Goal: Task Accomplishment & Management: Manage account settings

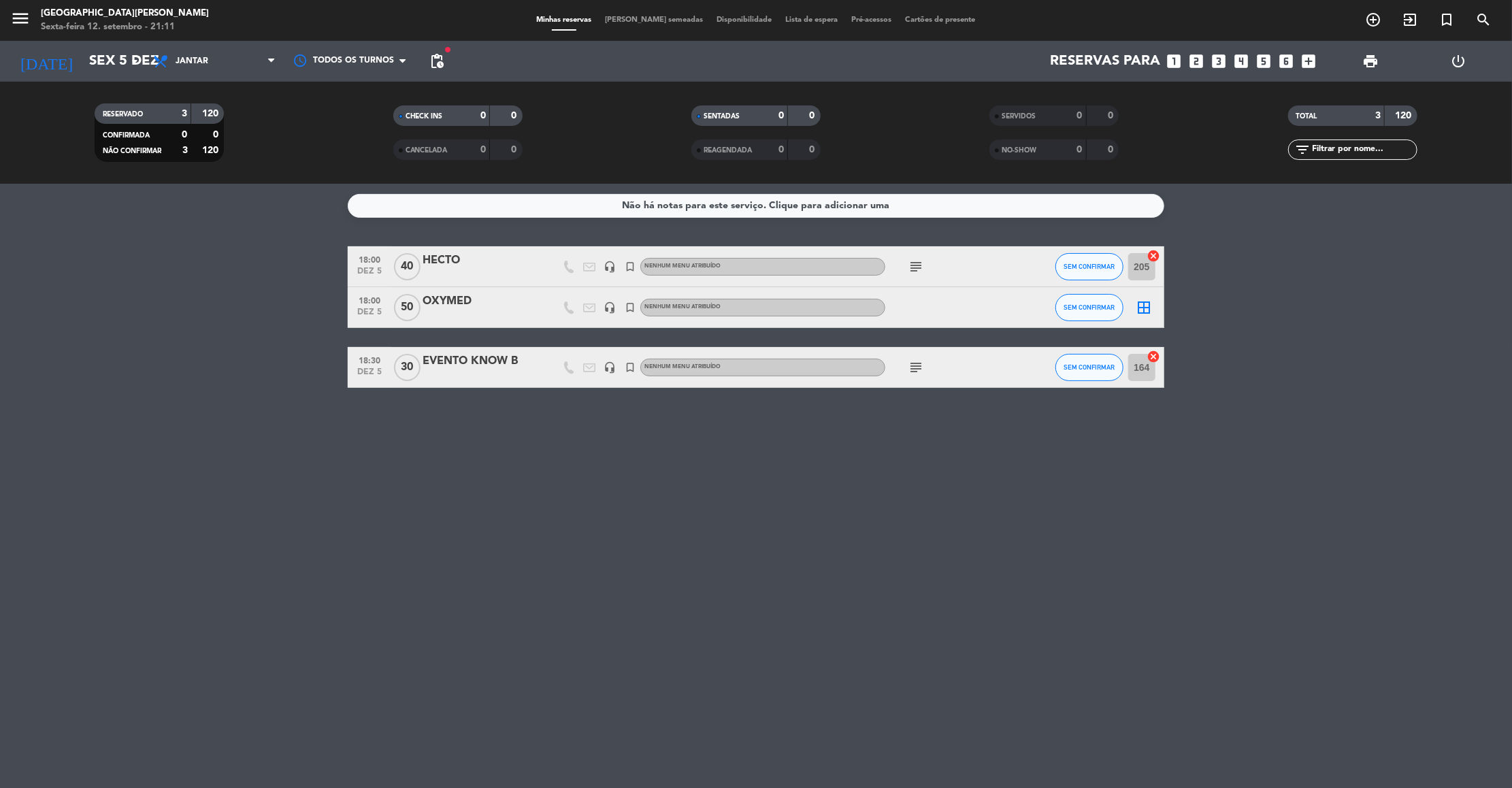
click at [444, 299] on div "OXYMED" at bounding box center [480, 301] width 116 height 18
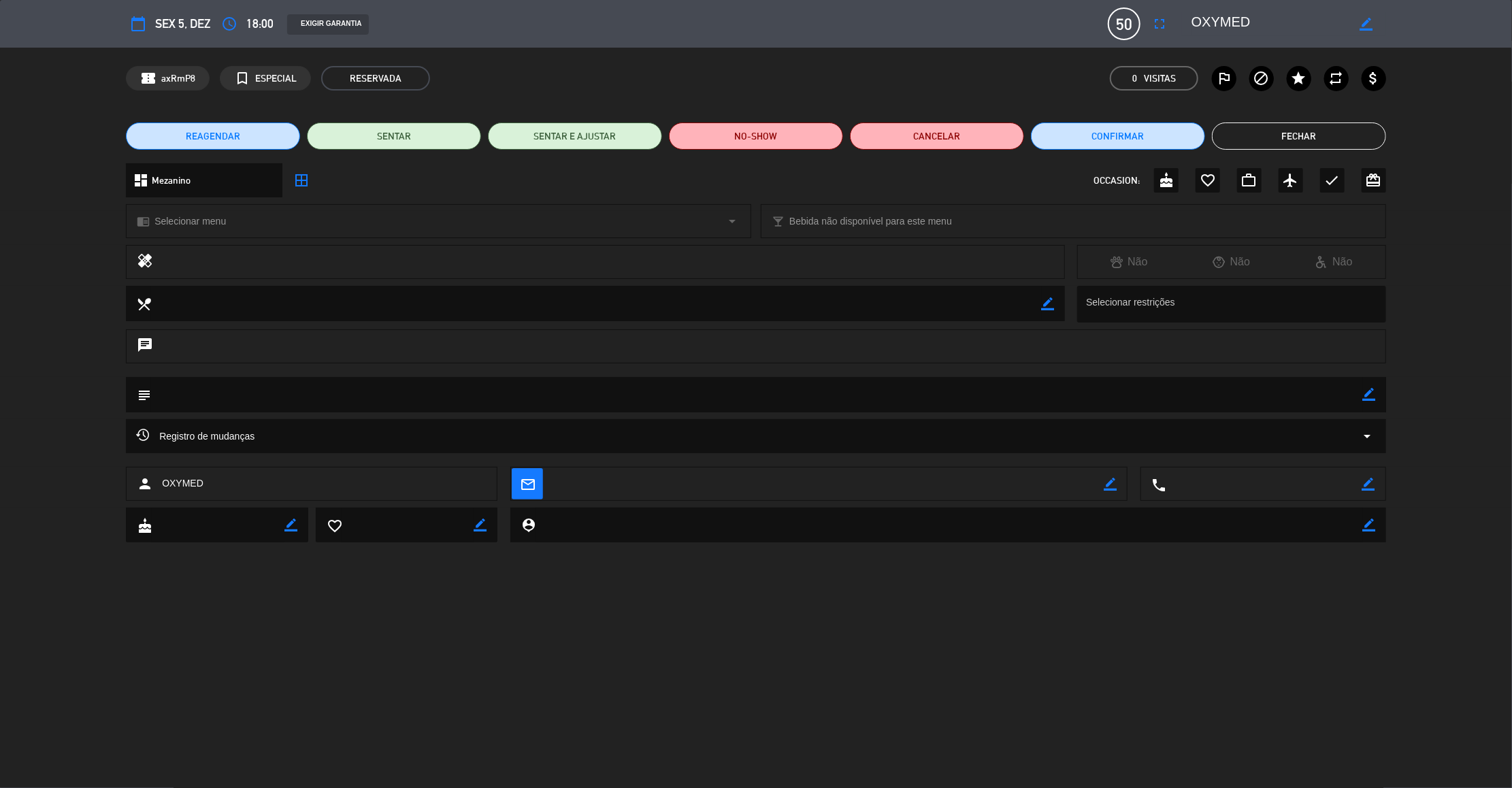
click at [1371, 398] on icon "border_color" at bounding box center [1369, 394] width 13 height 13
click at [1348, 397] on textarea at bounding box center [757, 394] width 1212 height 34
click at [1369, 390] on icon at bounding box center [1369, 394] width 13 height 13
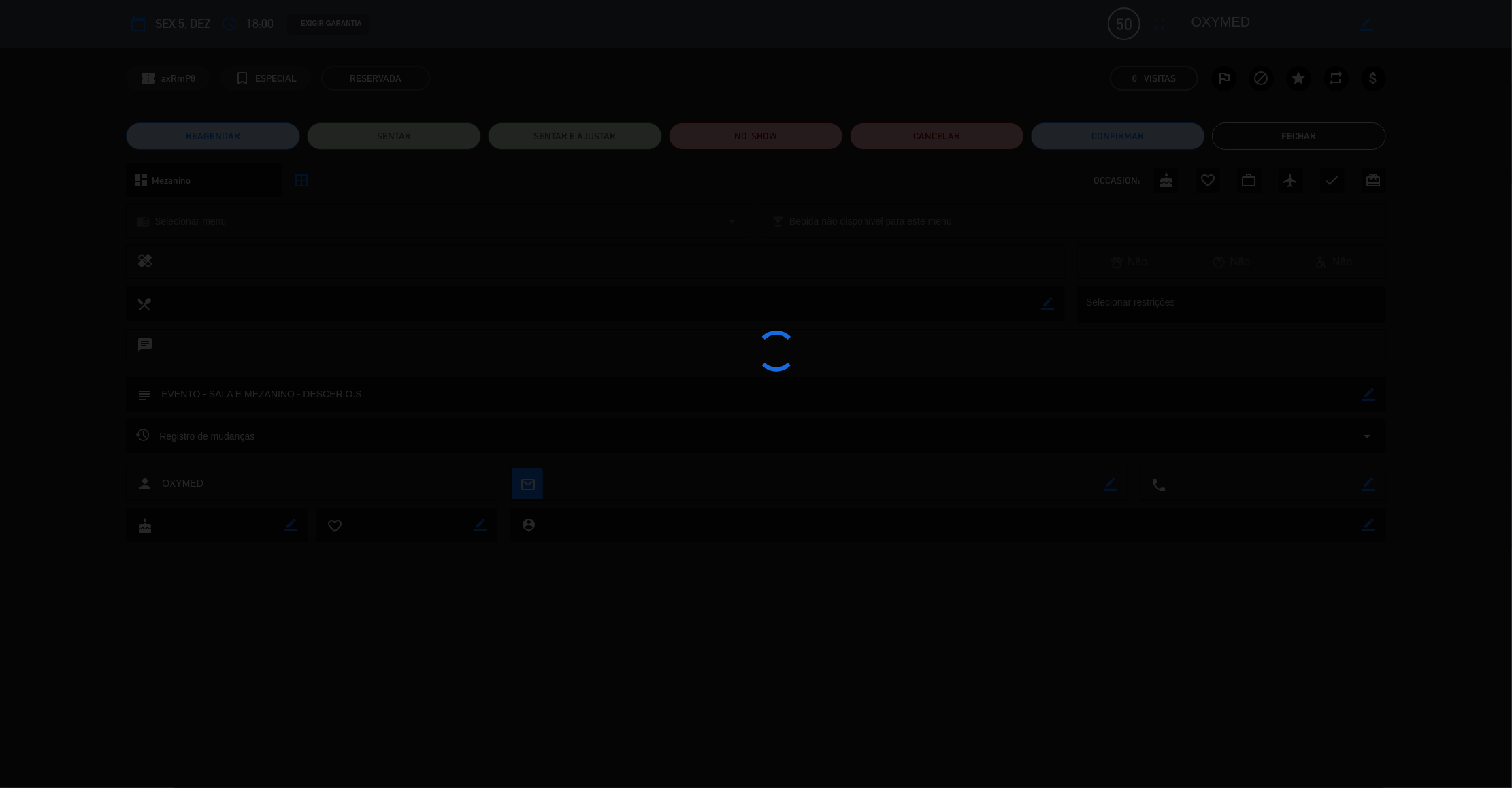
type textarea "EVENTO - SALA E MEZANINO - DESCER O.S"
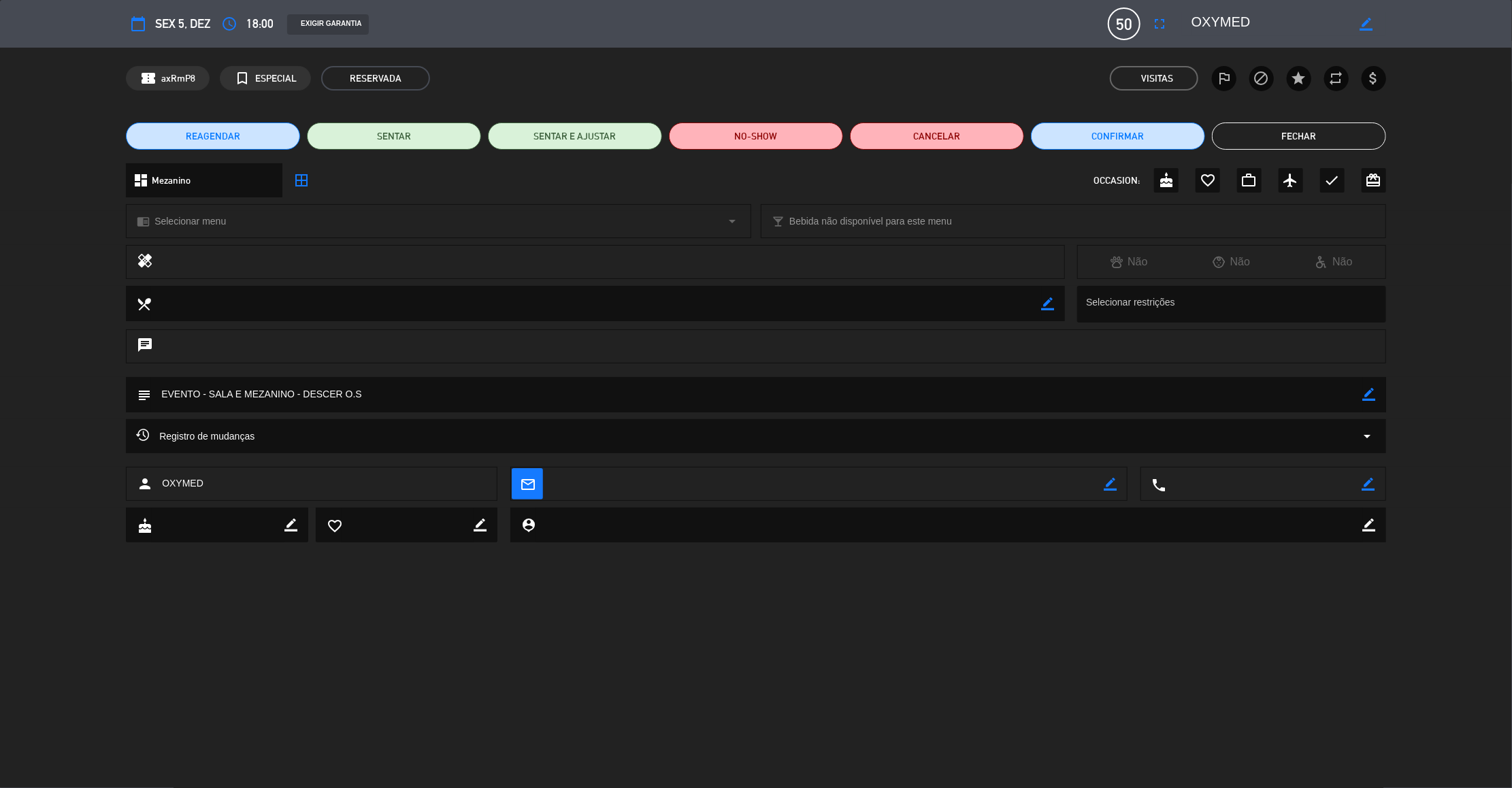
click at [1300, 135] on button "Fechar" at bounding box center [1298, 136] width 174 height 27
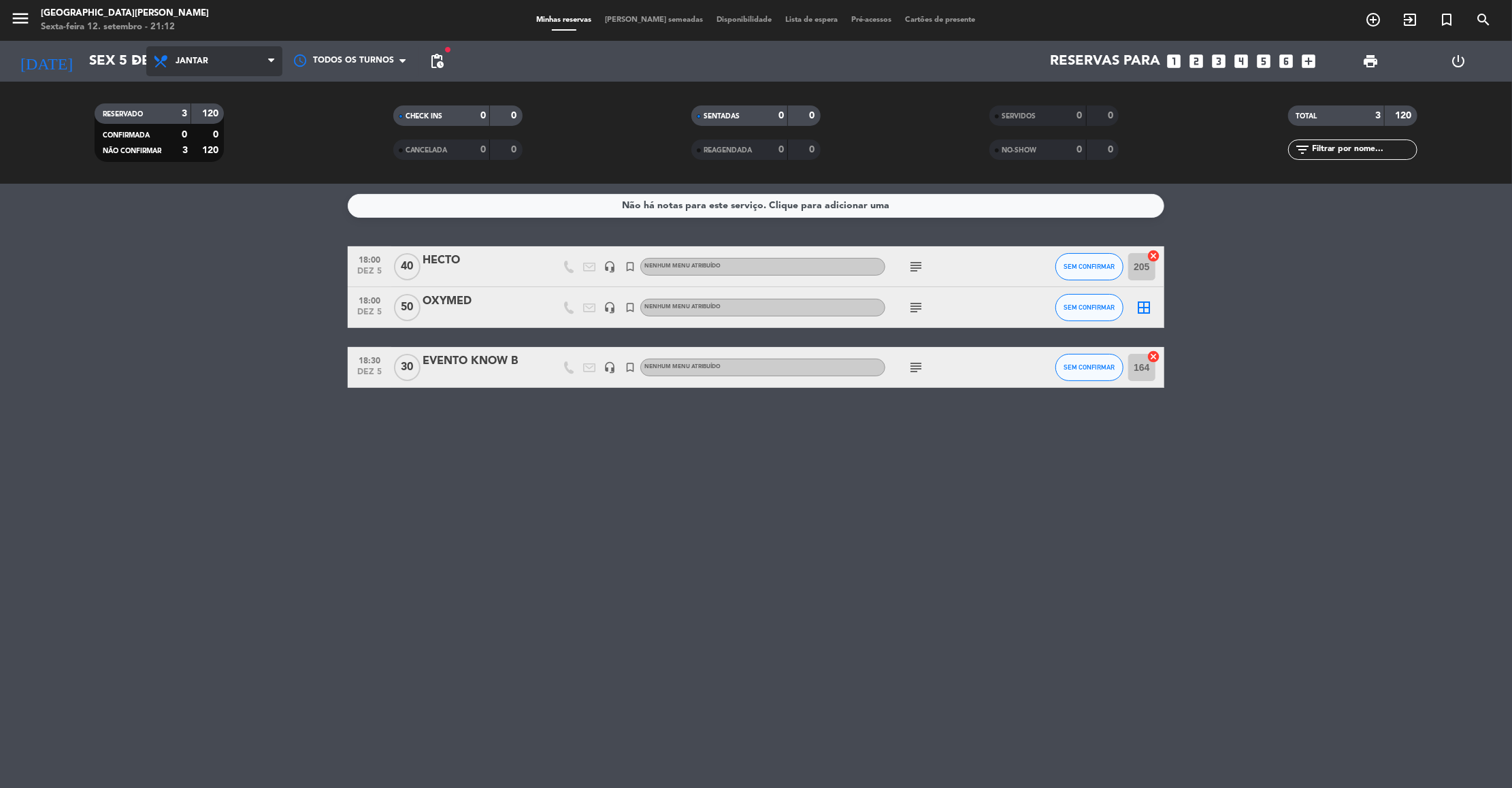
click at [200, 64] on span "Jantar" at bounding box center [192, 61] width 33 height 10
click at [206, 115] on div "menu [GEOGRAPHIC_DATA][PERSON_NAME] Sexta-feira 12. setembro - 21:12 Minhas res…" at bounding box center [756, 92] width 1512 height 184
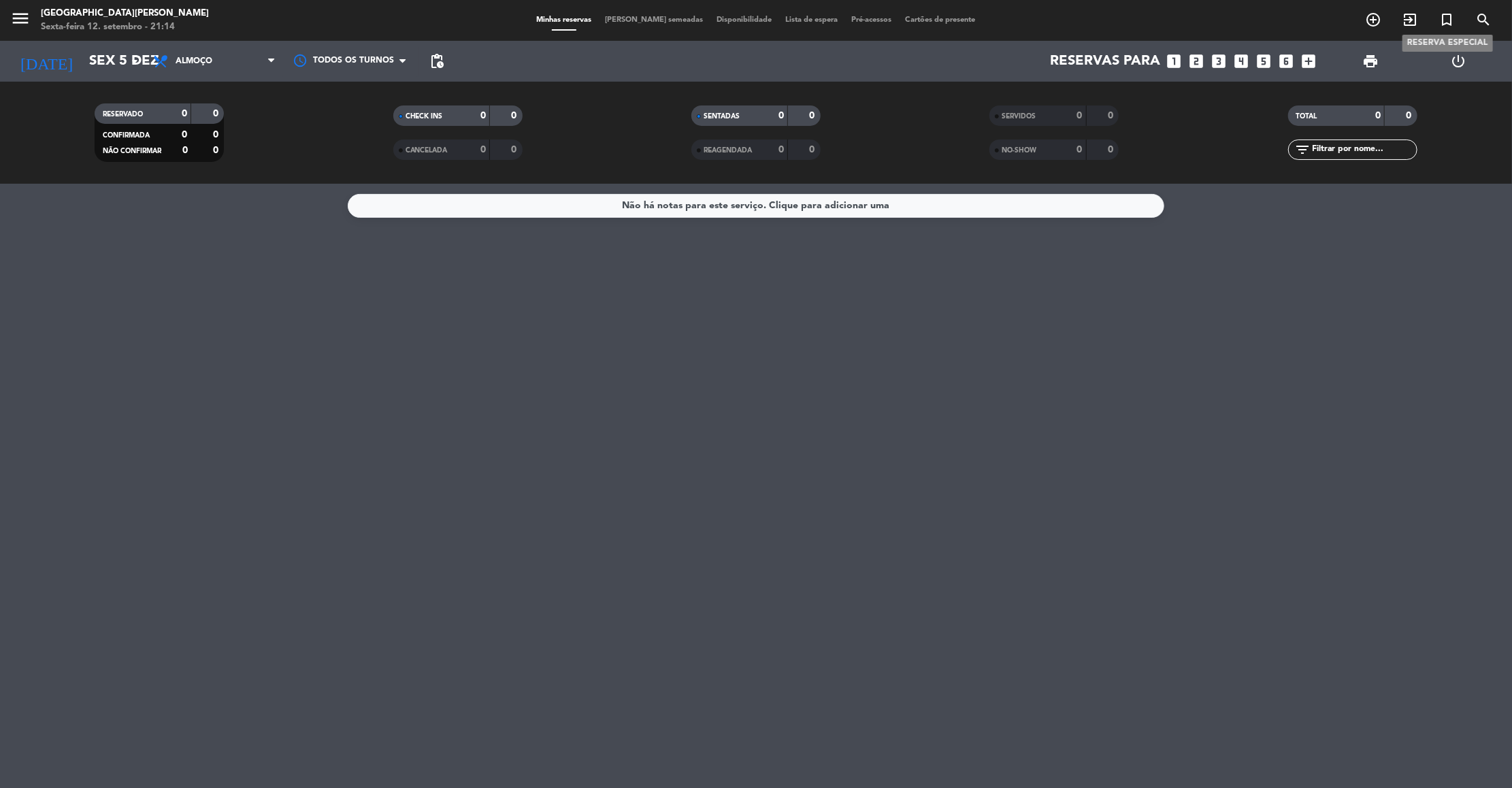
click at [1448, 24] on icon "turned_in_not" at bounding box center [1446, 19] width 16 height 16
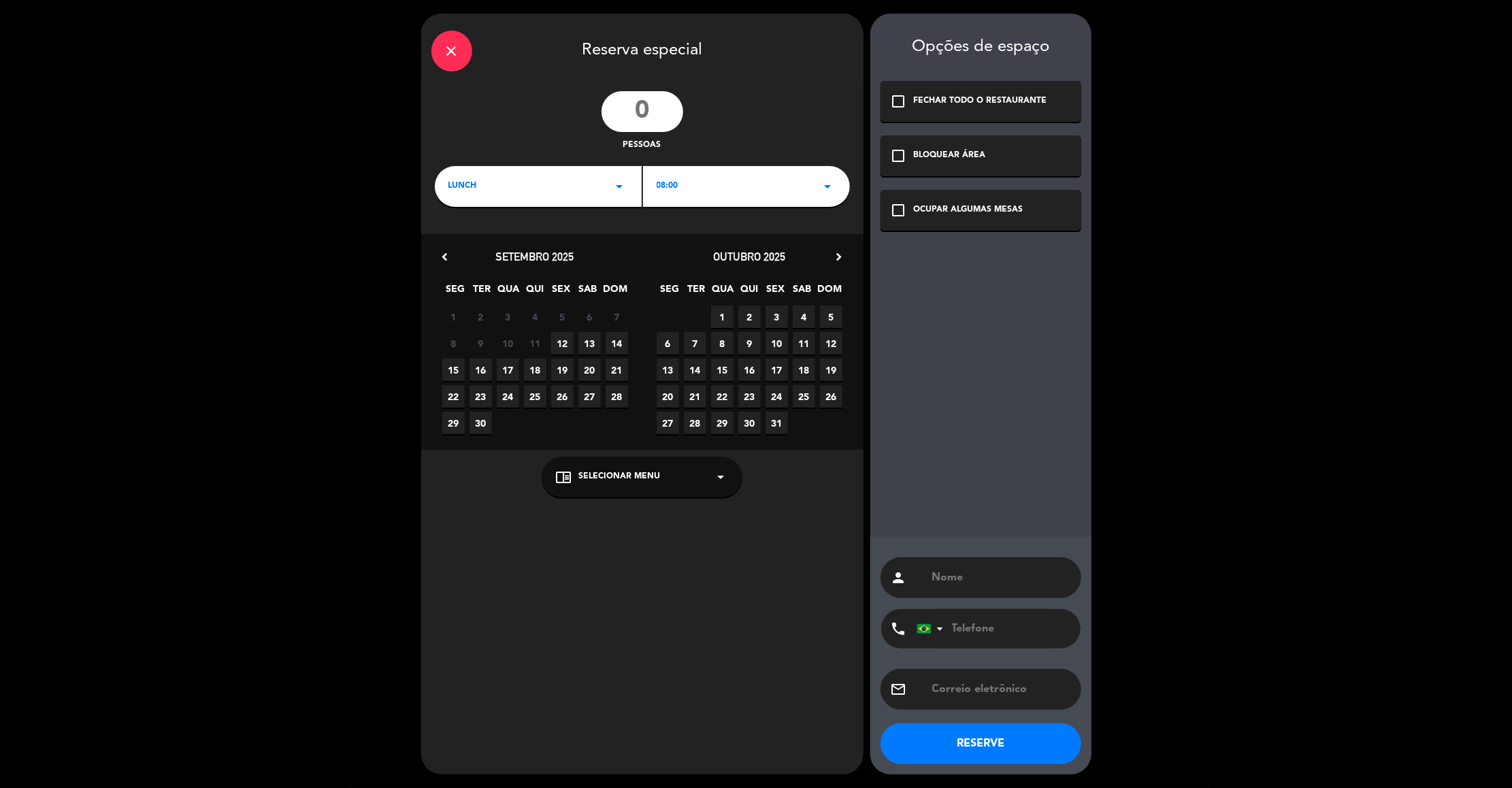
click at [836, 251] on icon "chevron_right" at bounding box center [839, 257] width 14 height 14
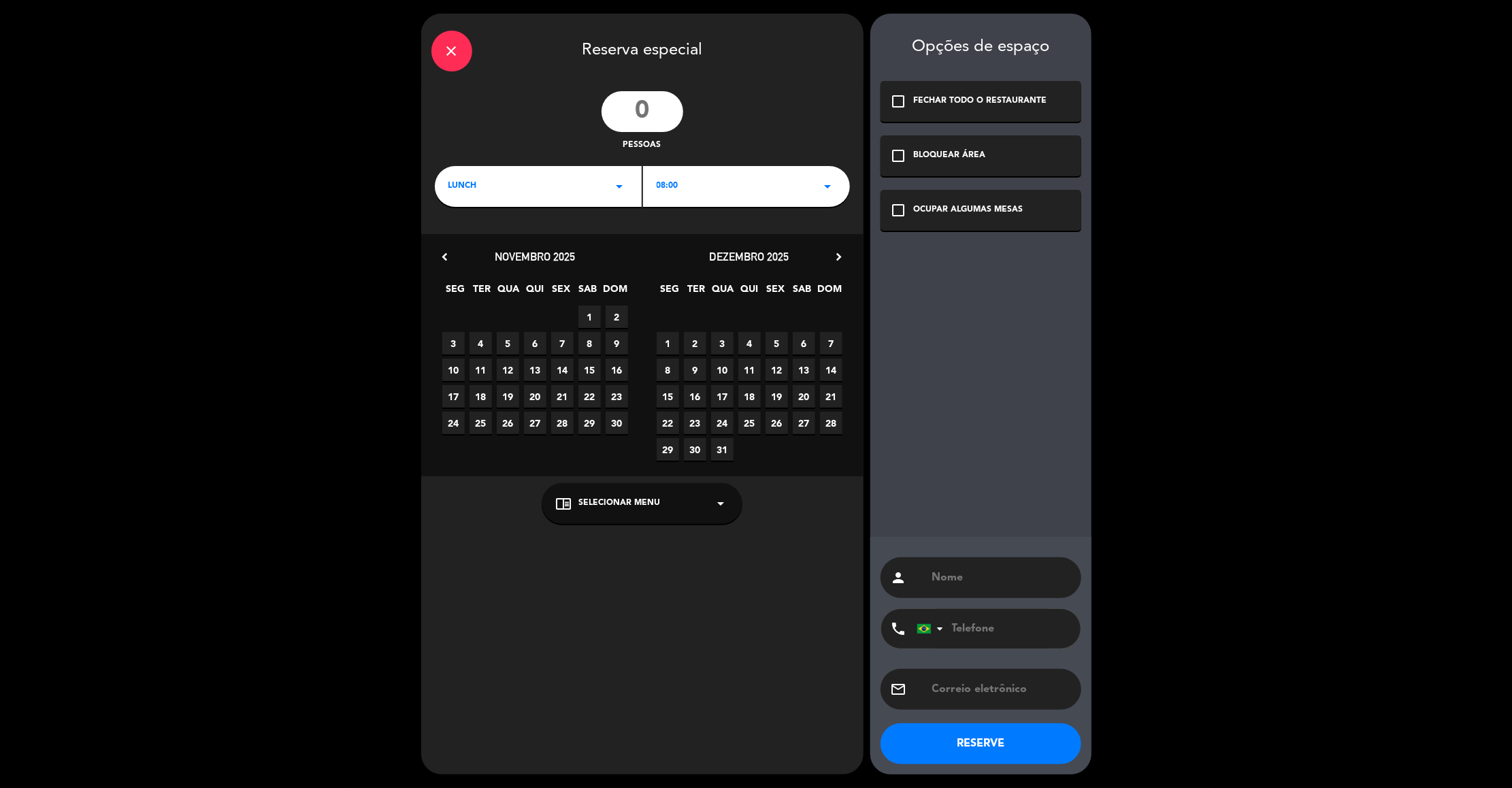
click at [769, 339] on span "5" at bounding box center [776, 343] width 22 height 22
click at [914, 205] on div "OCUPAR ALGUMAS MESAS" at bounding box center [968, 209] width 110 height 13
click at [989, 566] on div "person" at bounding box center [980, 578] width 200 height 41
click at [986, 576] on input "text" at bounding box center [1001, 578] width 140 height 19
type input "f"
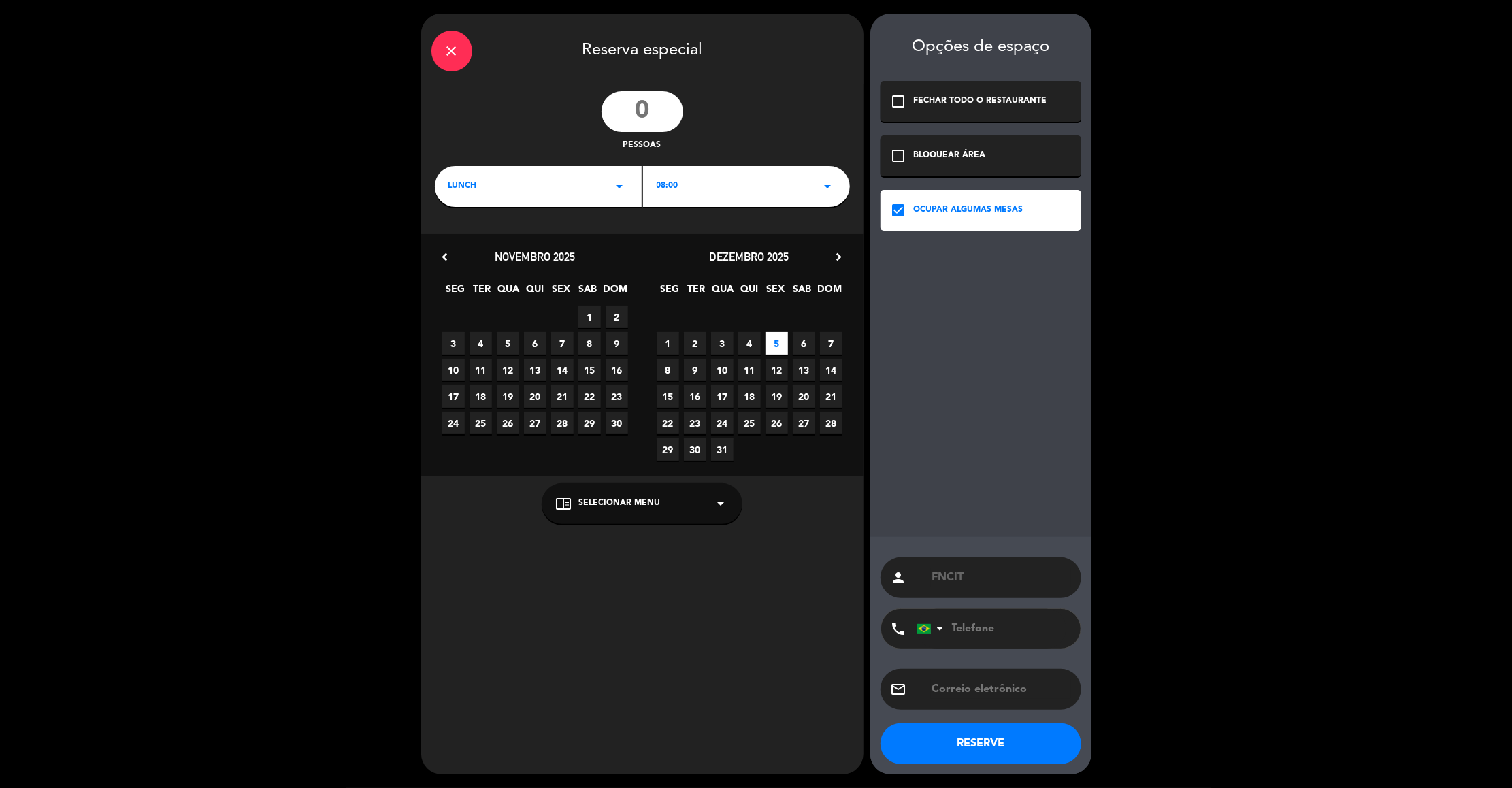
type input "FNCIT"
click at [956, 742] on button "RESERVE" at bounding box center [980, 744] width 200 height 41
click at [653, 120] on input "number" at bounding box center [642, 111] width 81 height 41
type input "20"
click at [616, 191] on icon "arrow_drop_down" at bounding box center [619, 186] width 16 height 16
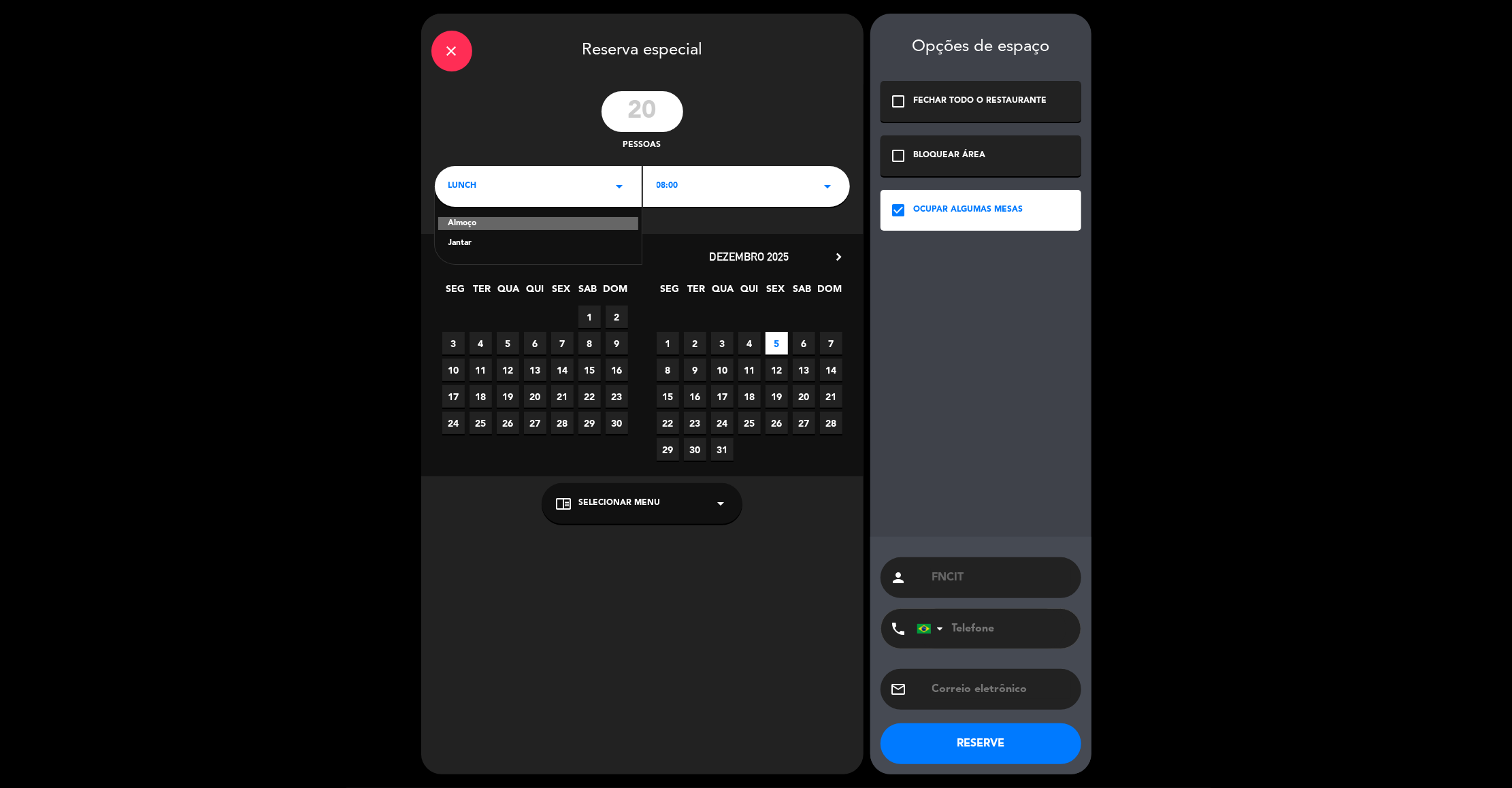
click at [503, 224] on div "Almoço" at bounding box center [538, 224] width 200 height 13
click at [681, 181] on div "08:00 arrow_drop_down" at bounding box center [746, 186] width 207 height 41
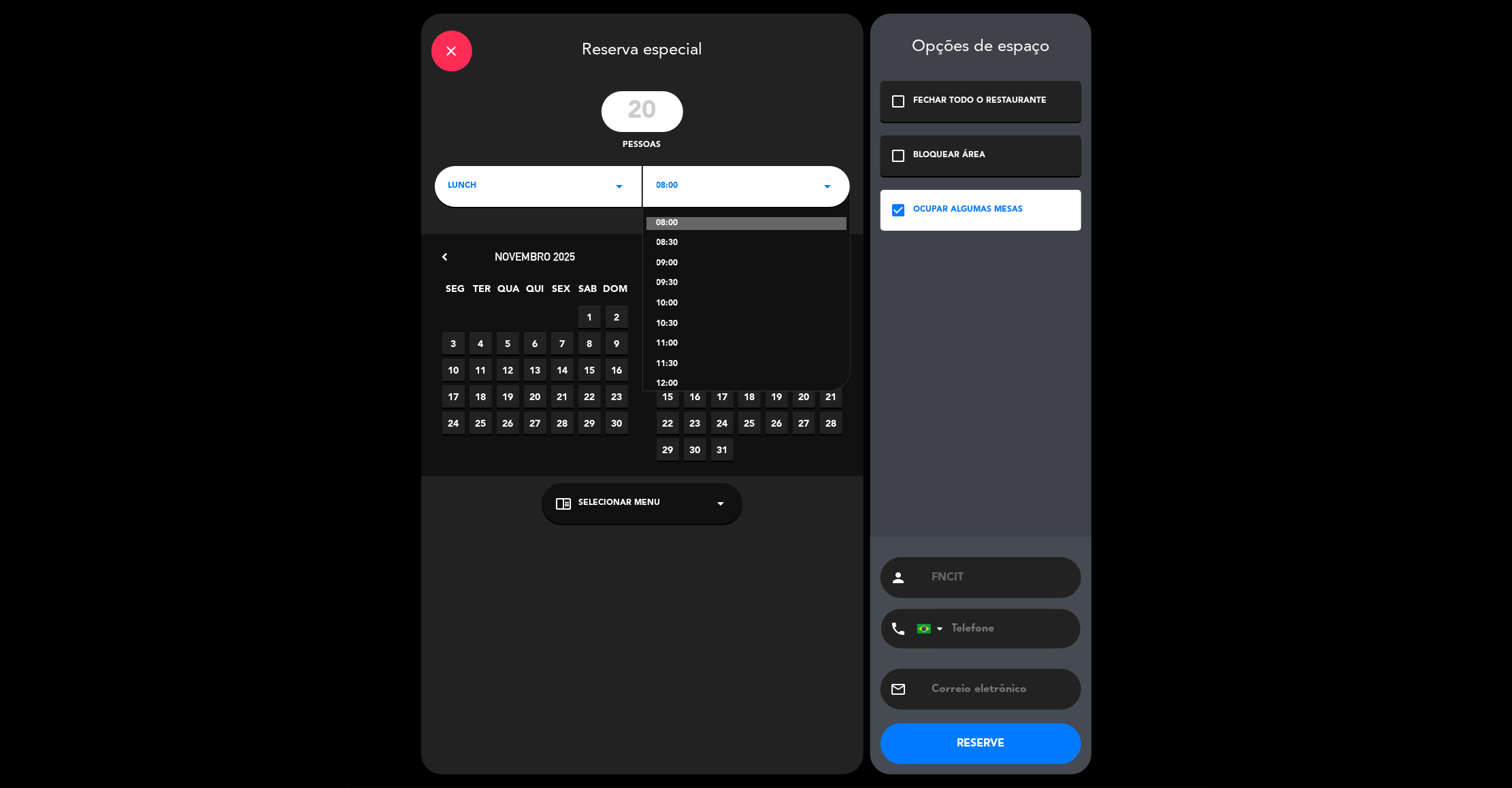
click at [666, 386] on div "12:00" at bounding box center [745, 383] width 179 height 13
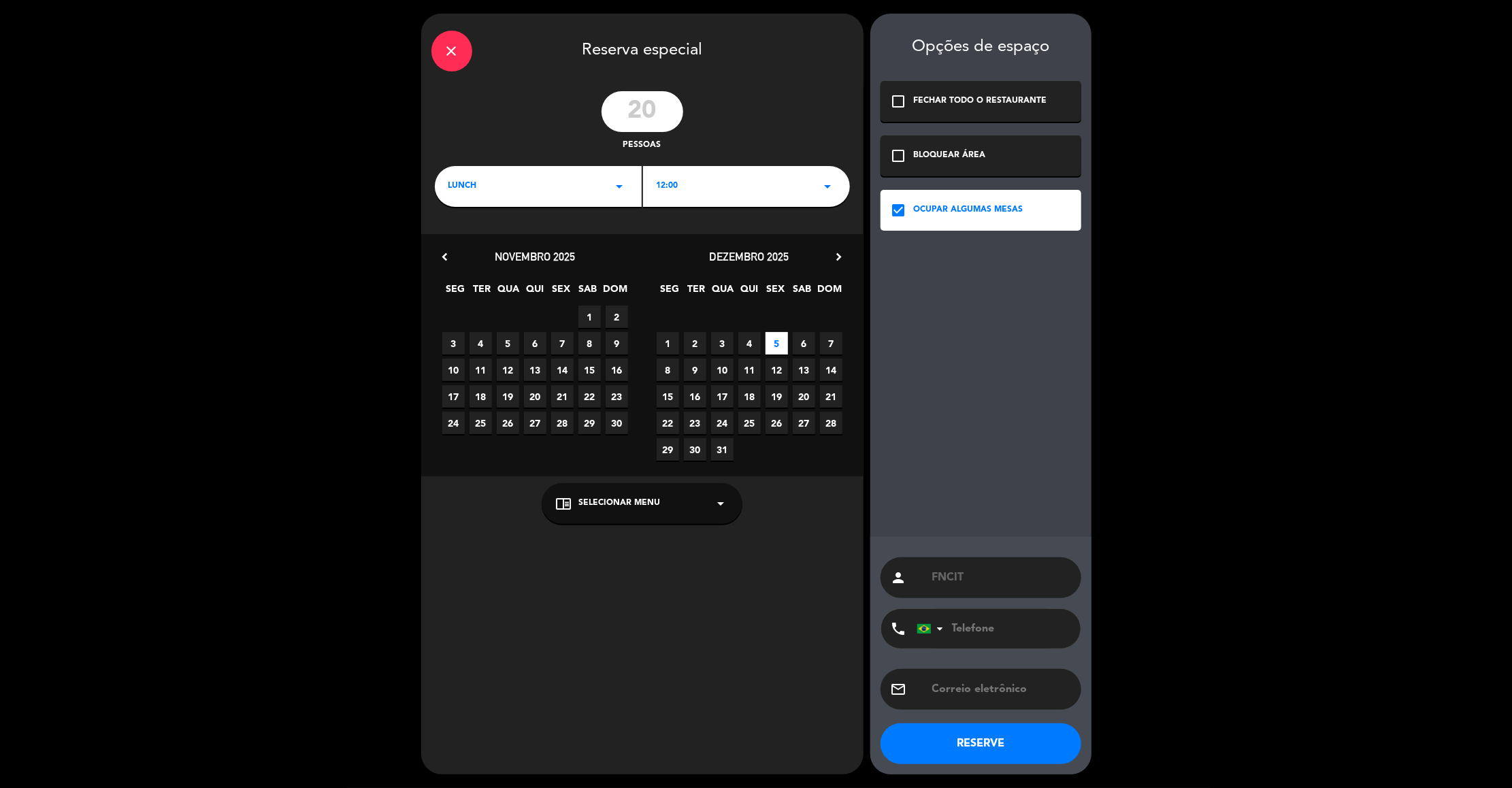
click at [771, 333] on span "5" at bounding box center [776, 343] width 22 height 22
click at [985, 744] on button "RESERVE" at bounding box center [980, 744] width 200 height 41
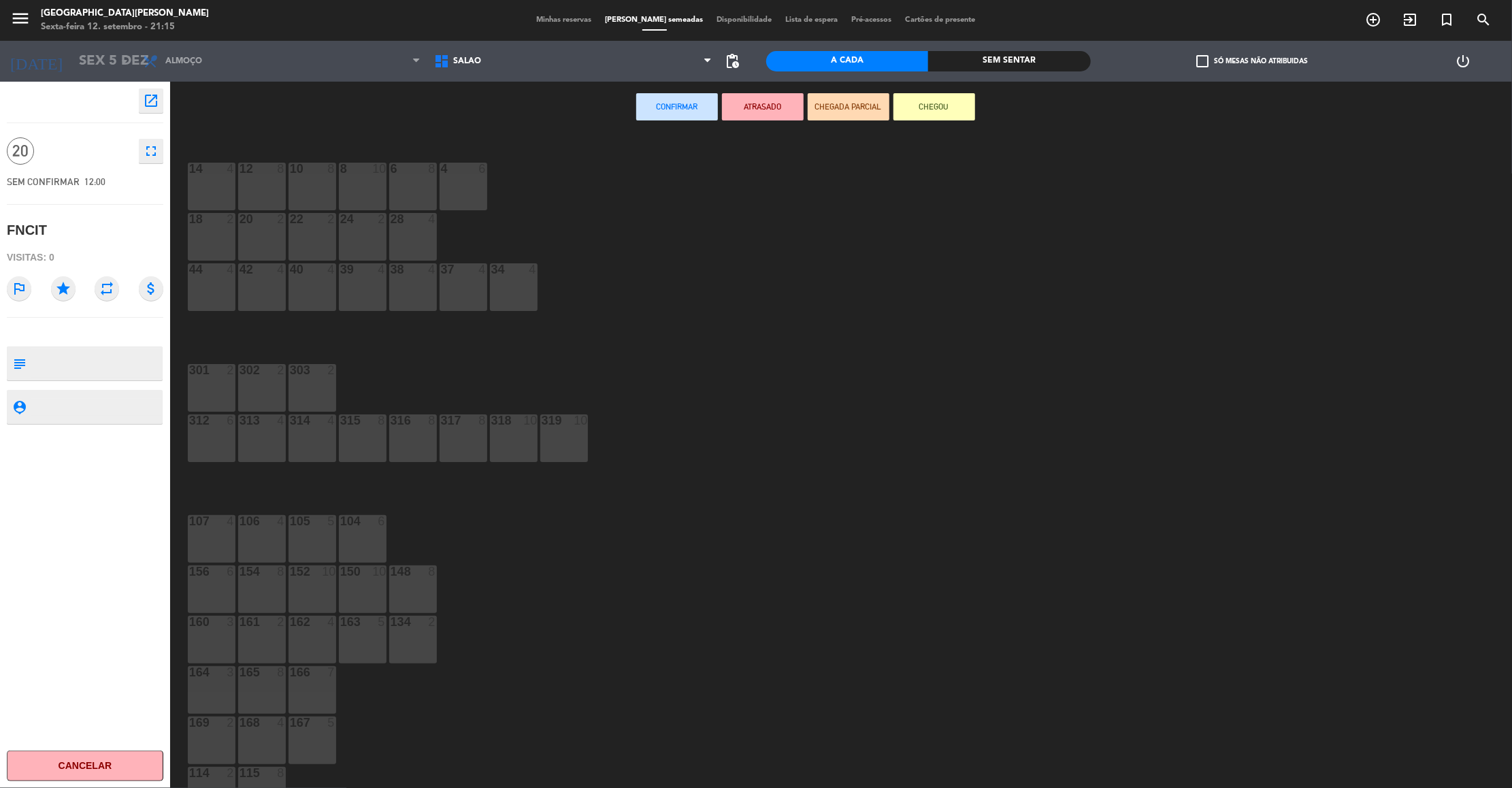
click at [201, 297] on div "44 4" at bounding box center [212, 287] width 48 height 48
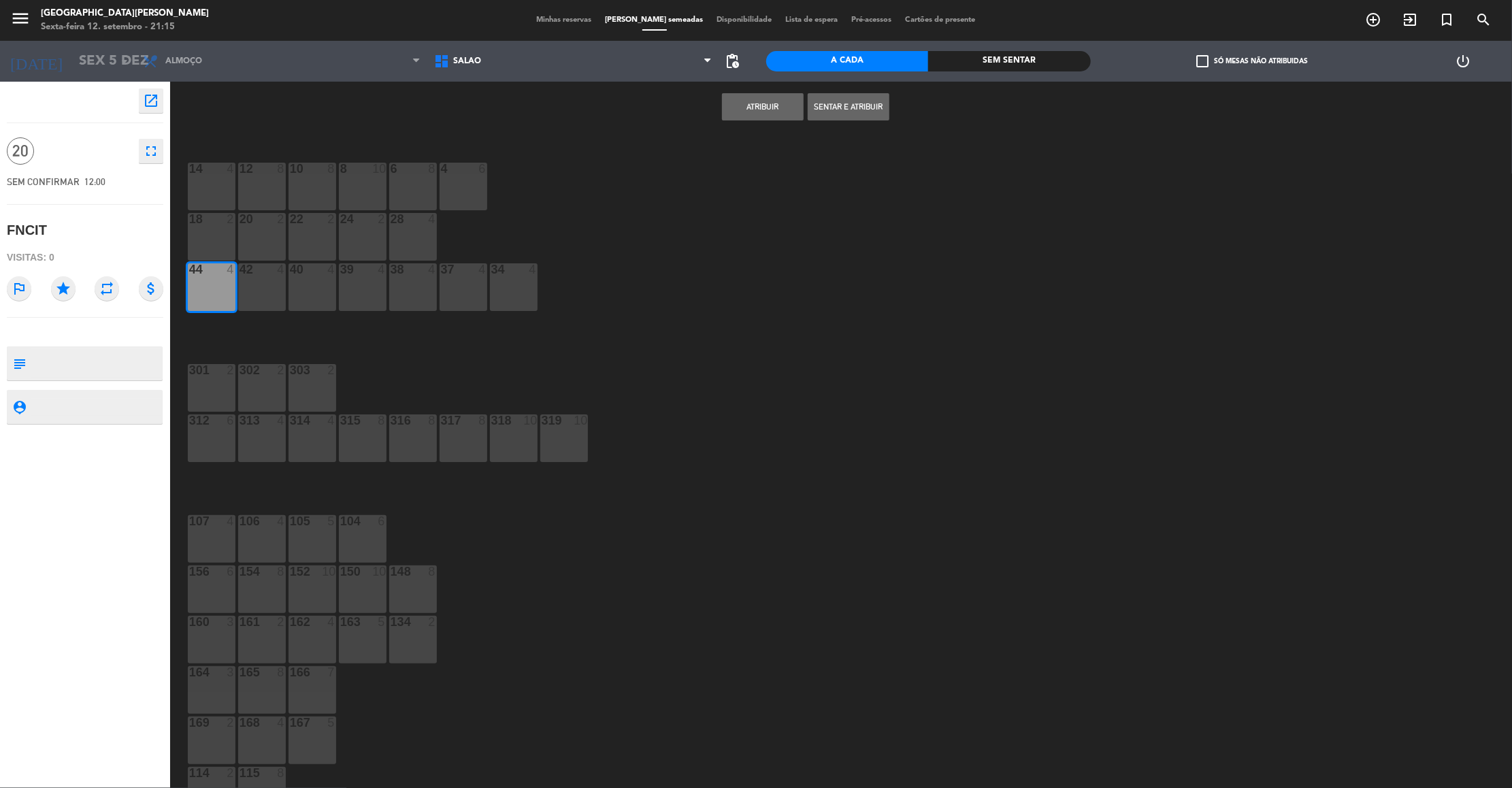
click at [773, 94] on button "Atribuir" at bounding box center [762, 107] width 81 height 27
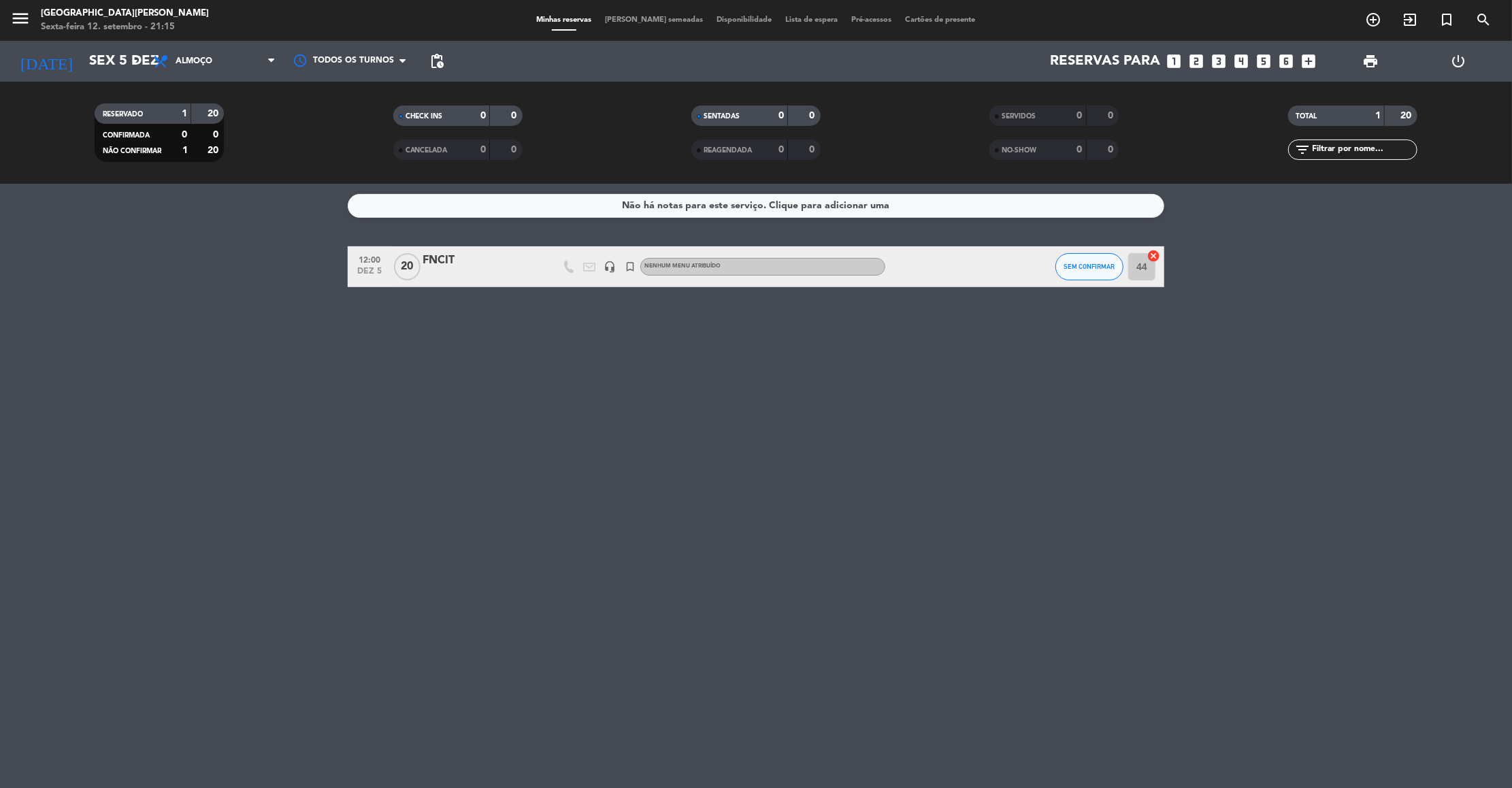
click at [440, 271] on div at bounding box center [480, 276] width 116 height 11
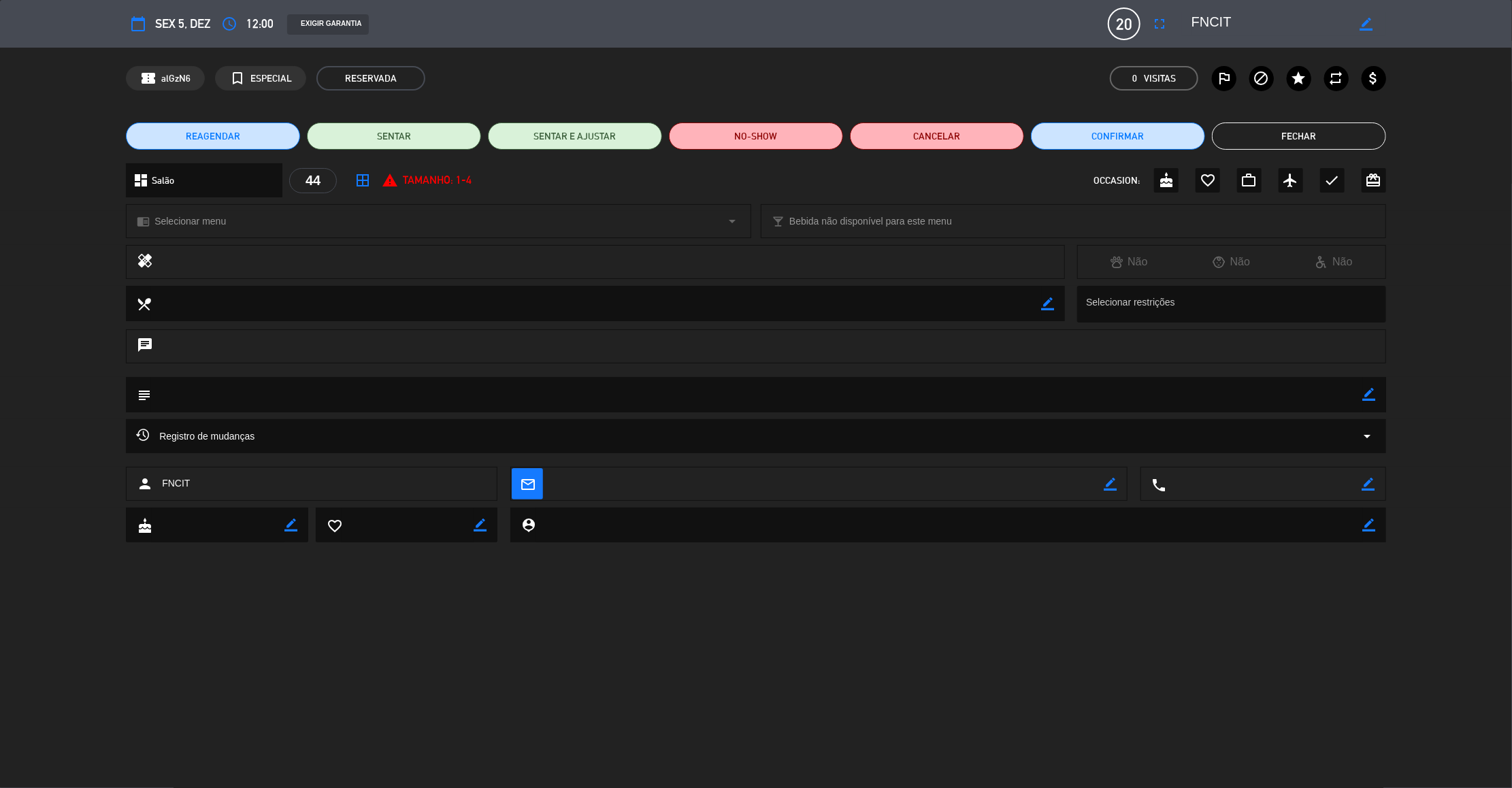
click at [1378, 390] on div "subject border_color" at bounding box center [755, 395] width 1260 height 35
click at [1372, 390] on icon "border_color" at bounding box center [1369, 394] width 13 height 13
click at [1351, 390] on textarea at bounding box center [757, 394] width 1212 height 34
type textarea "EVENTO - DESCER O.S"
click at [1372, 390] on icon at bounding box center [1369, 394] width 13 height 13
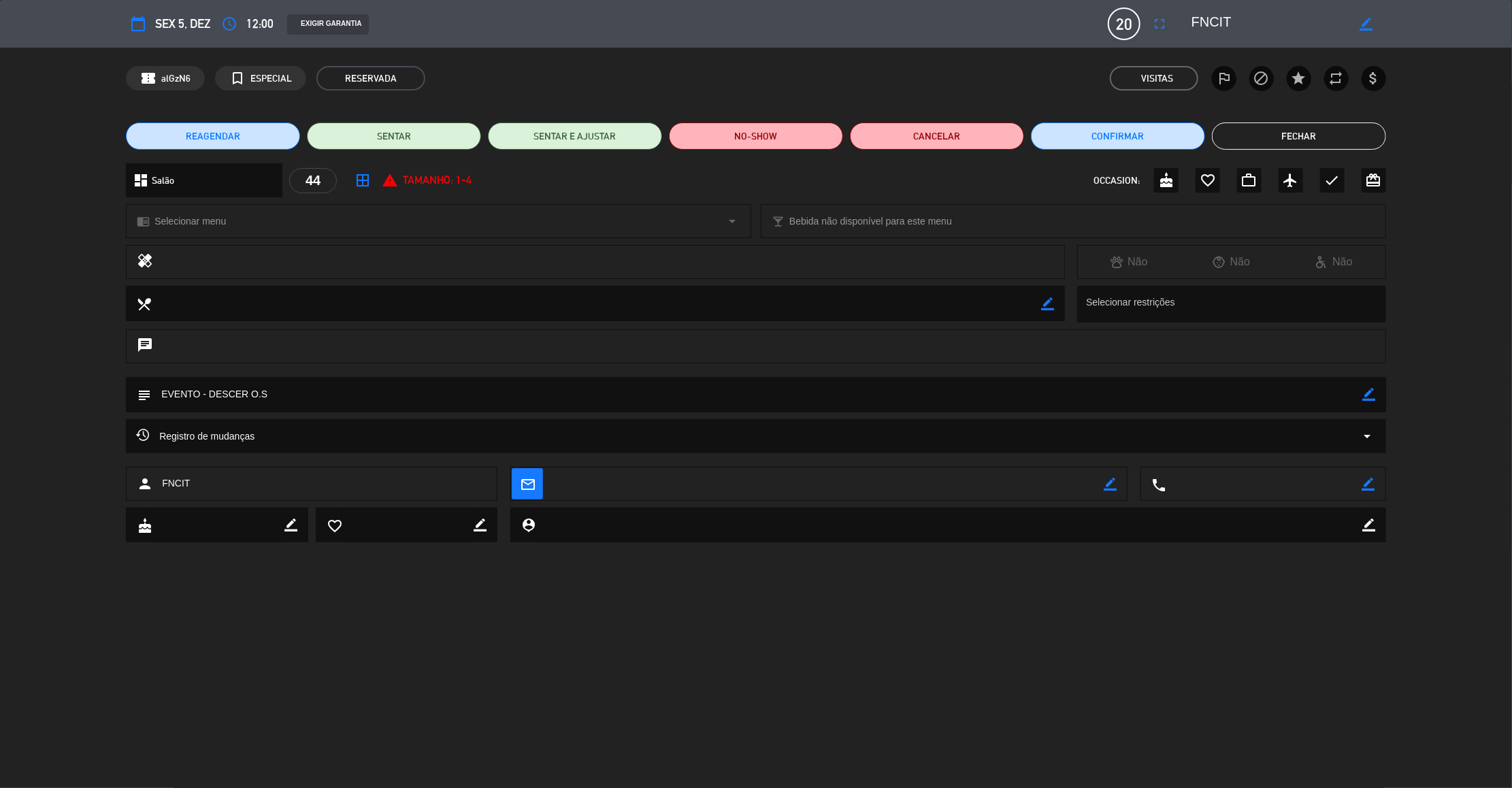
click at [1323, 128] on button "Fechar" at bounding box center [1298, 136] width 174 height 27
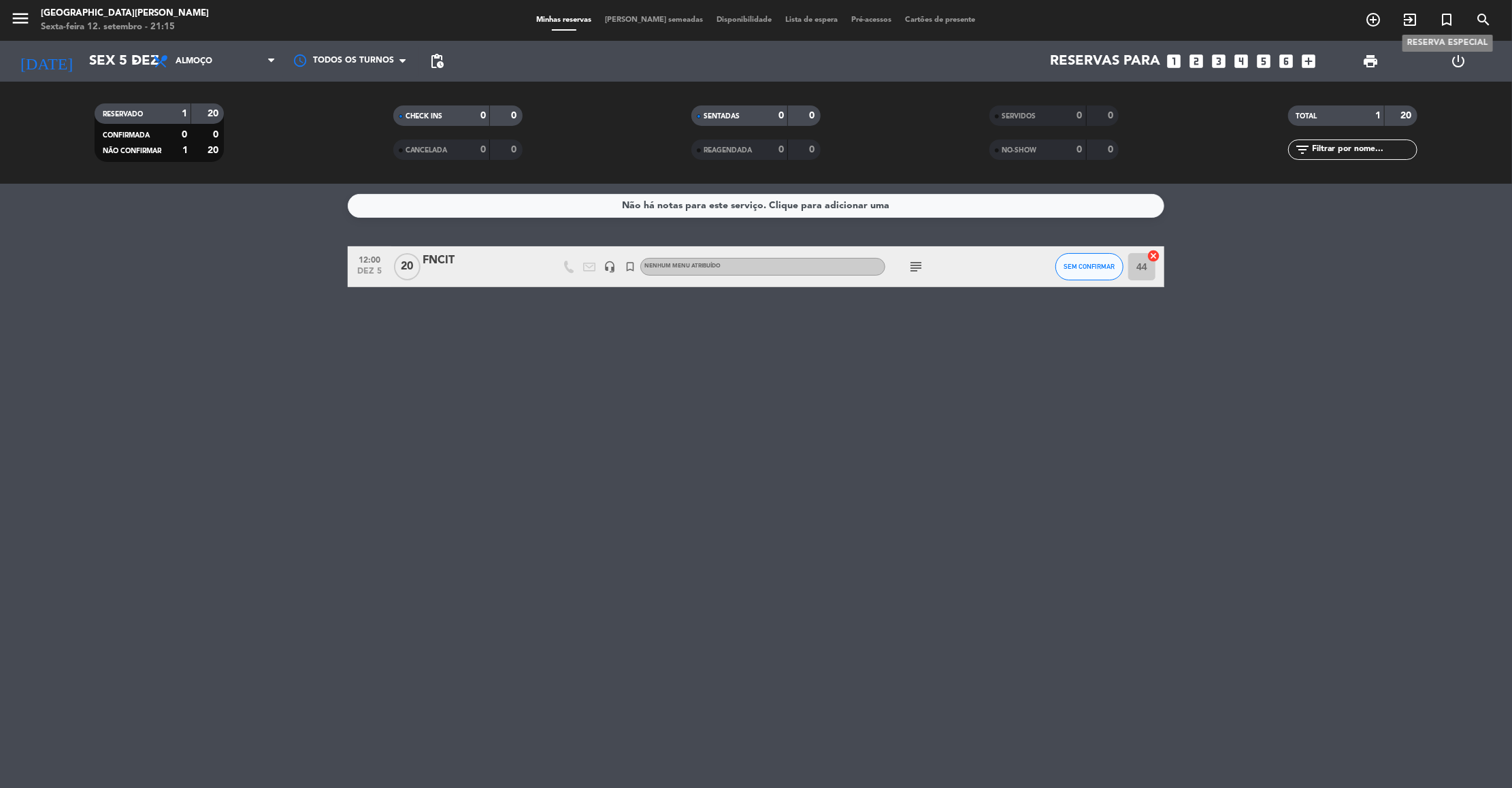
click at [1444, 21] on icon "turned_in_not" at bounding box center [1446, 19] width 16 height 16
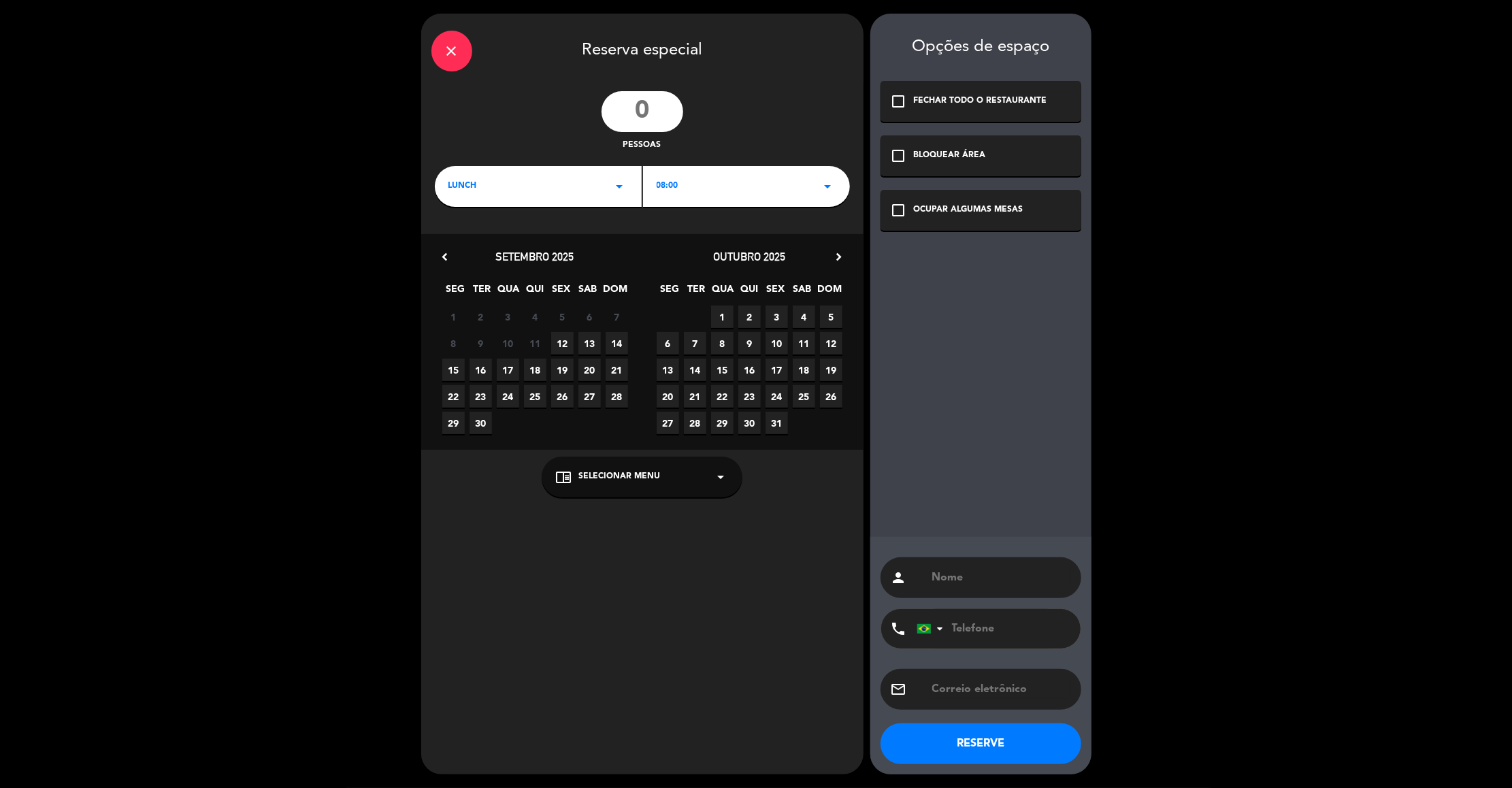
click at [641, 102] on input "number" at bounding box center [642, 111] width 81 height 41
type input "40"
click at [614, 186] on icon "arrow_drop_down" at bounding box center [619, 186] width 16 height 16
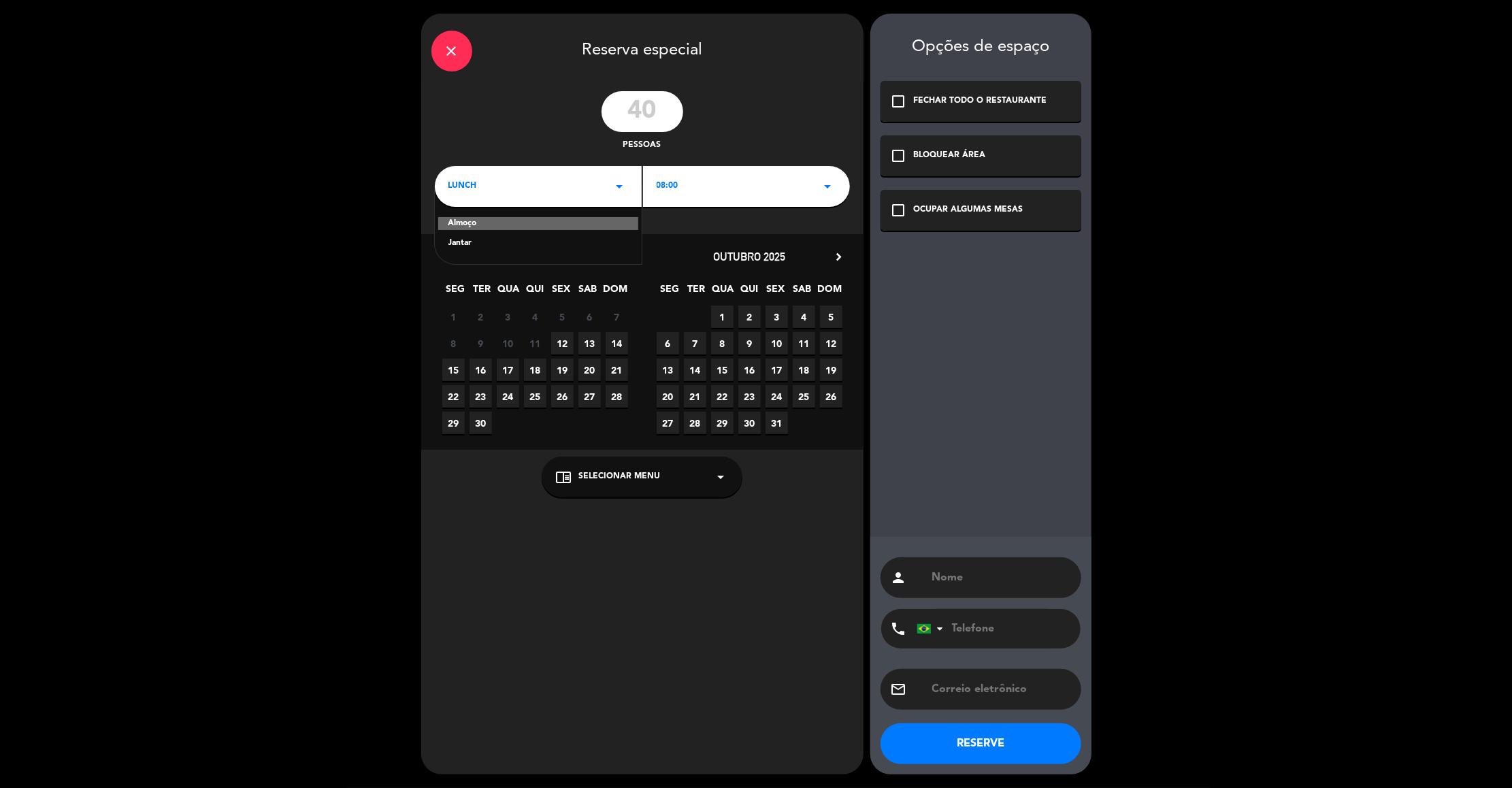
click at [748, 186] on div "08:00 arrow_drop_down" at bounding box center [746, 186] width 207 height 41
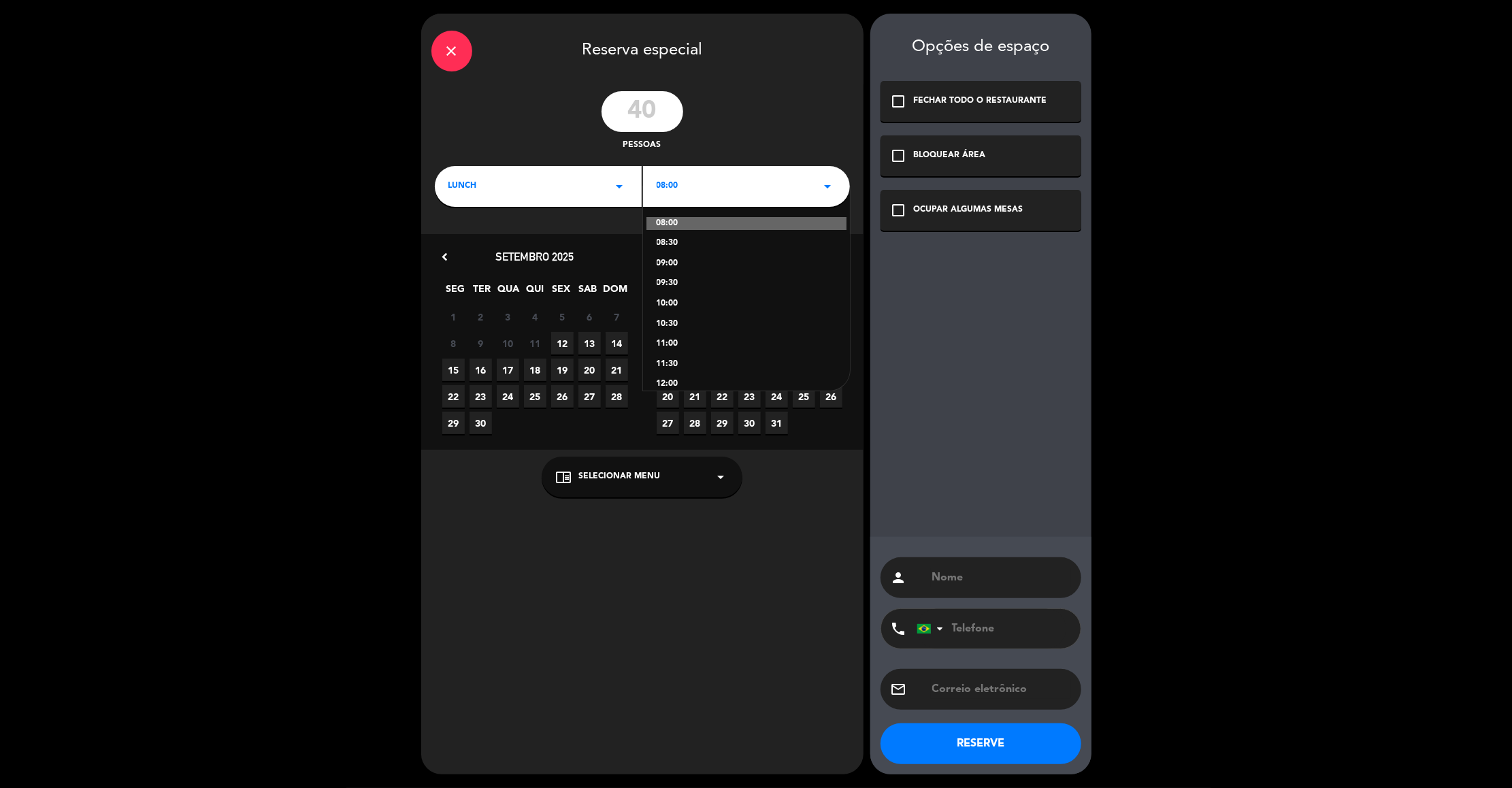
click at [662, 385] on div "12:00" at bounding box center [745, 383] width 179 height 13
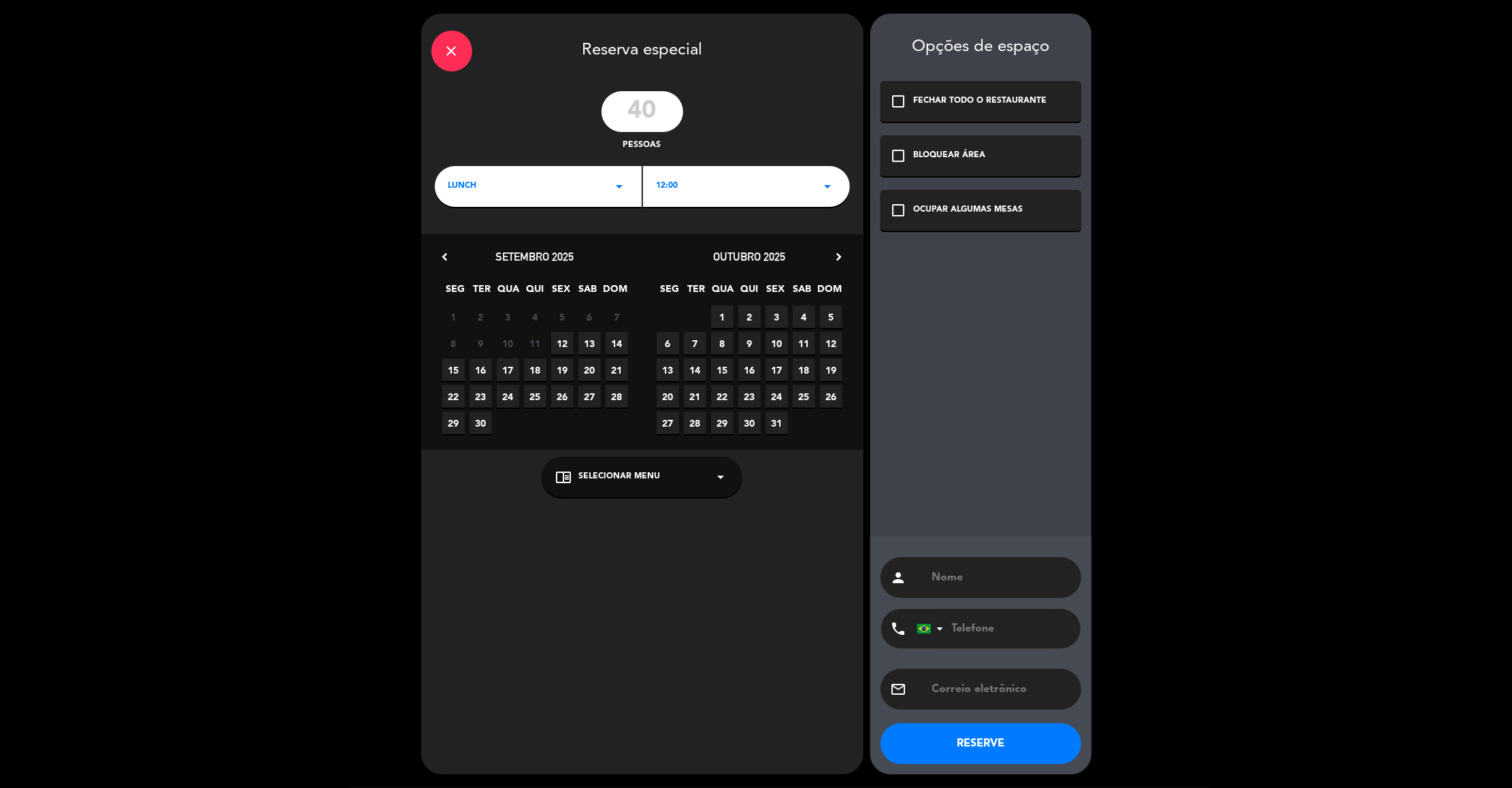
click at [843, 250] on icon "chevron_right" at bounding box center [839, 257] width 14 height 14
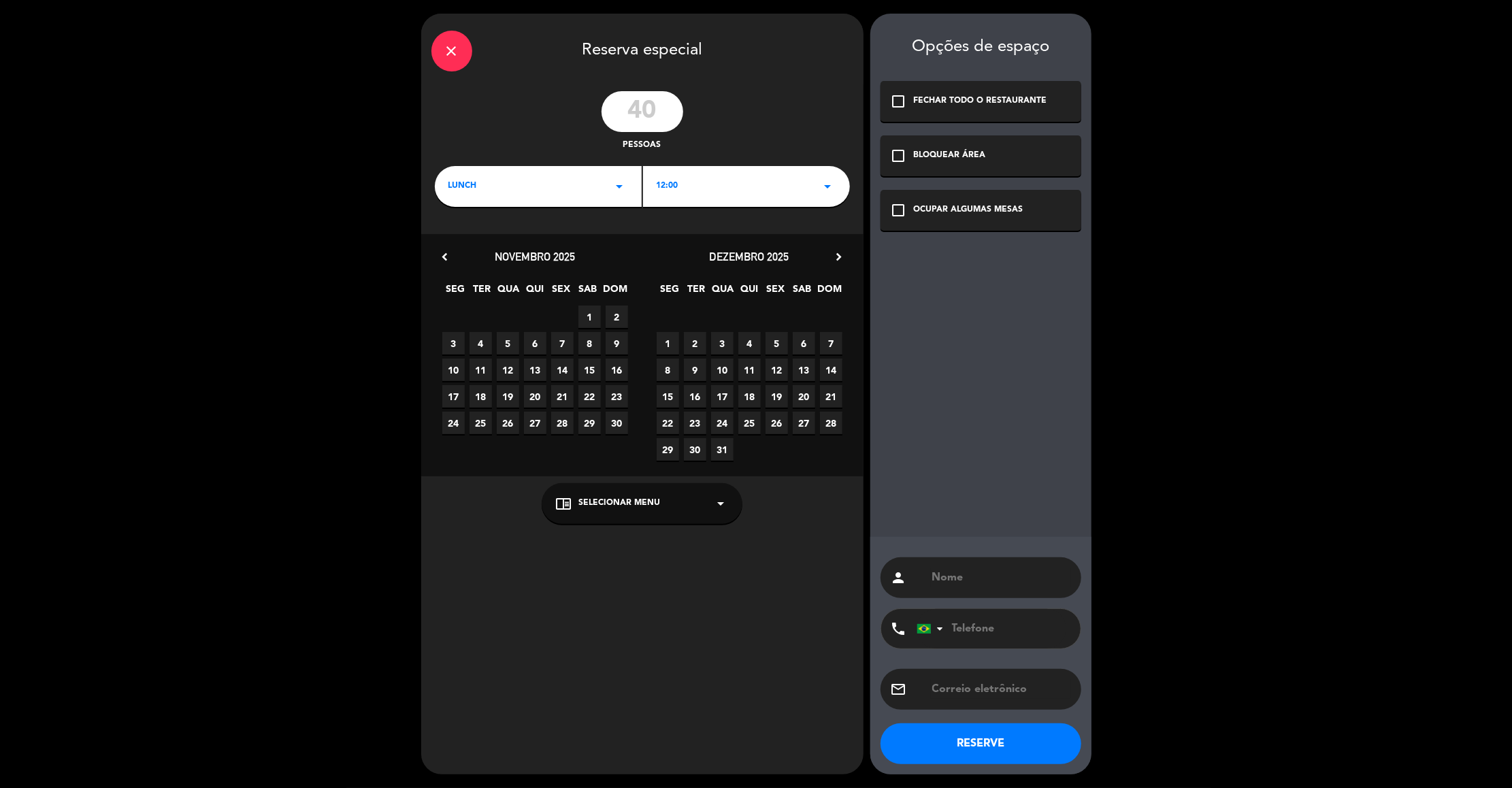
click at [775, 338] on span "5" at bounding box center [776, 343] width 22 height 22
click at [952, 214] on div "OCUPAR ALGUMAS MESAS" at bounding box center [968, 209] width 110 height 13
click at [968, 583] on input "text" at bounding box center [1001, 578] width 140 height 19
click at [979, 574] on input "VIRTOURS" at bounding box center [1001, 578] width 140 height 19
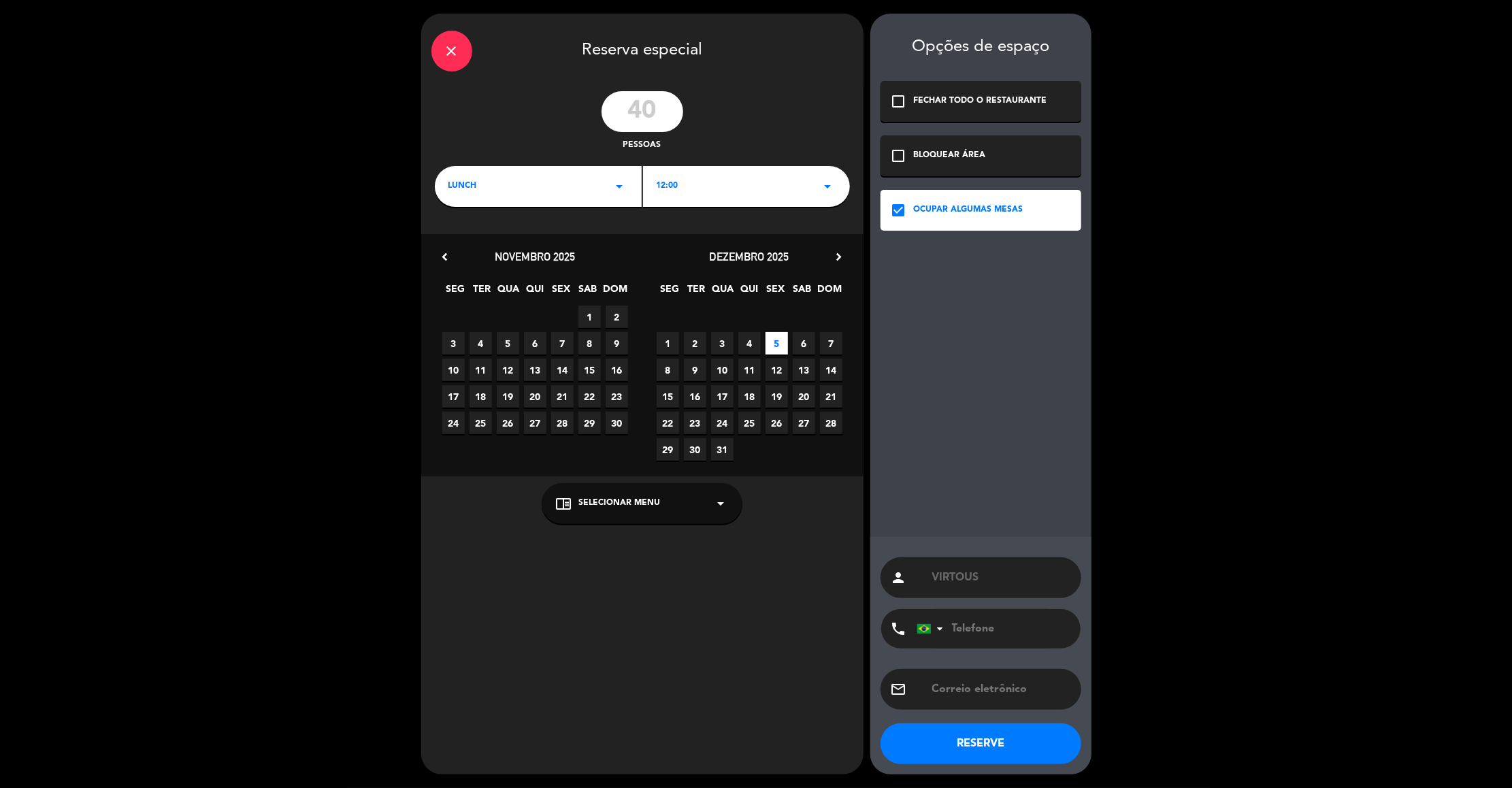
type input "VIRTOUS"
click at [993, 739] on button "RESERVE" at bounding box center [980, 744] width 200 height 41
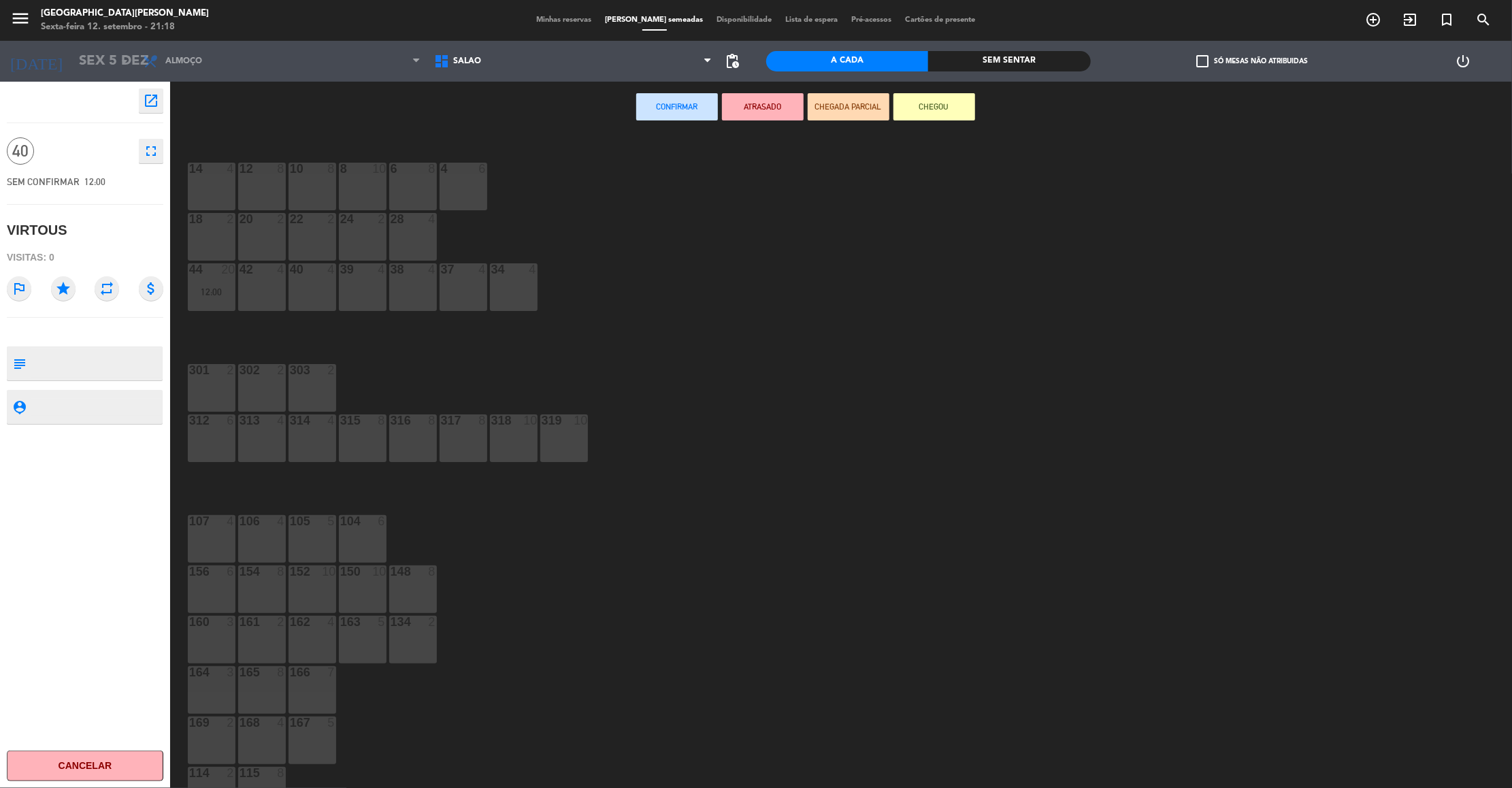
click at [206, 526] on div at bounding box center [210, 521] width 22 height 12
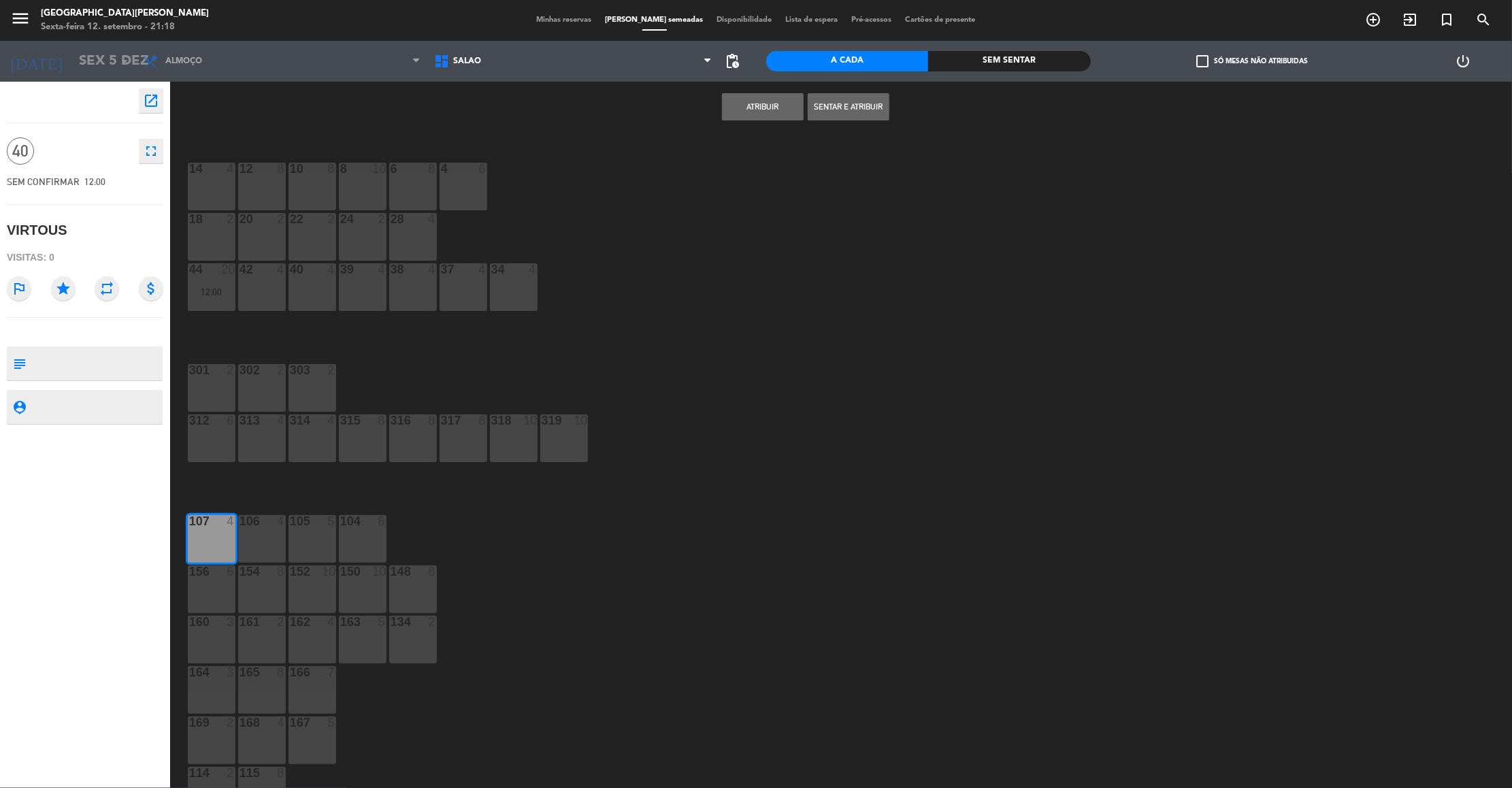
click at [748, 104] on button "Atribuir" at bounding box center [762, 107] width 81 height 27
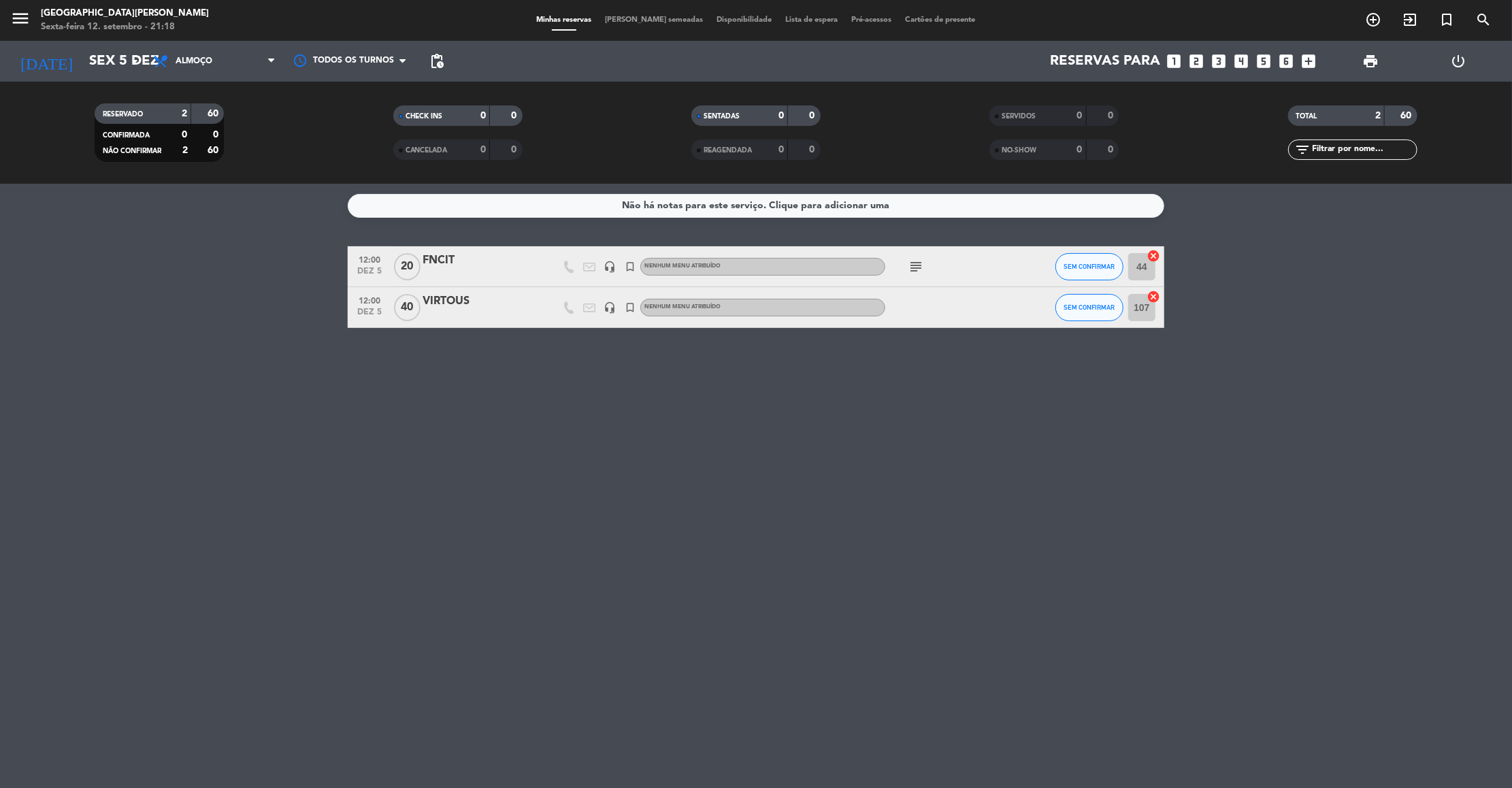
click at [446, 296] on div "VIRTOUS" at bounding box center [480, 301] width 116 height 18
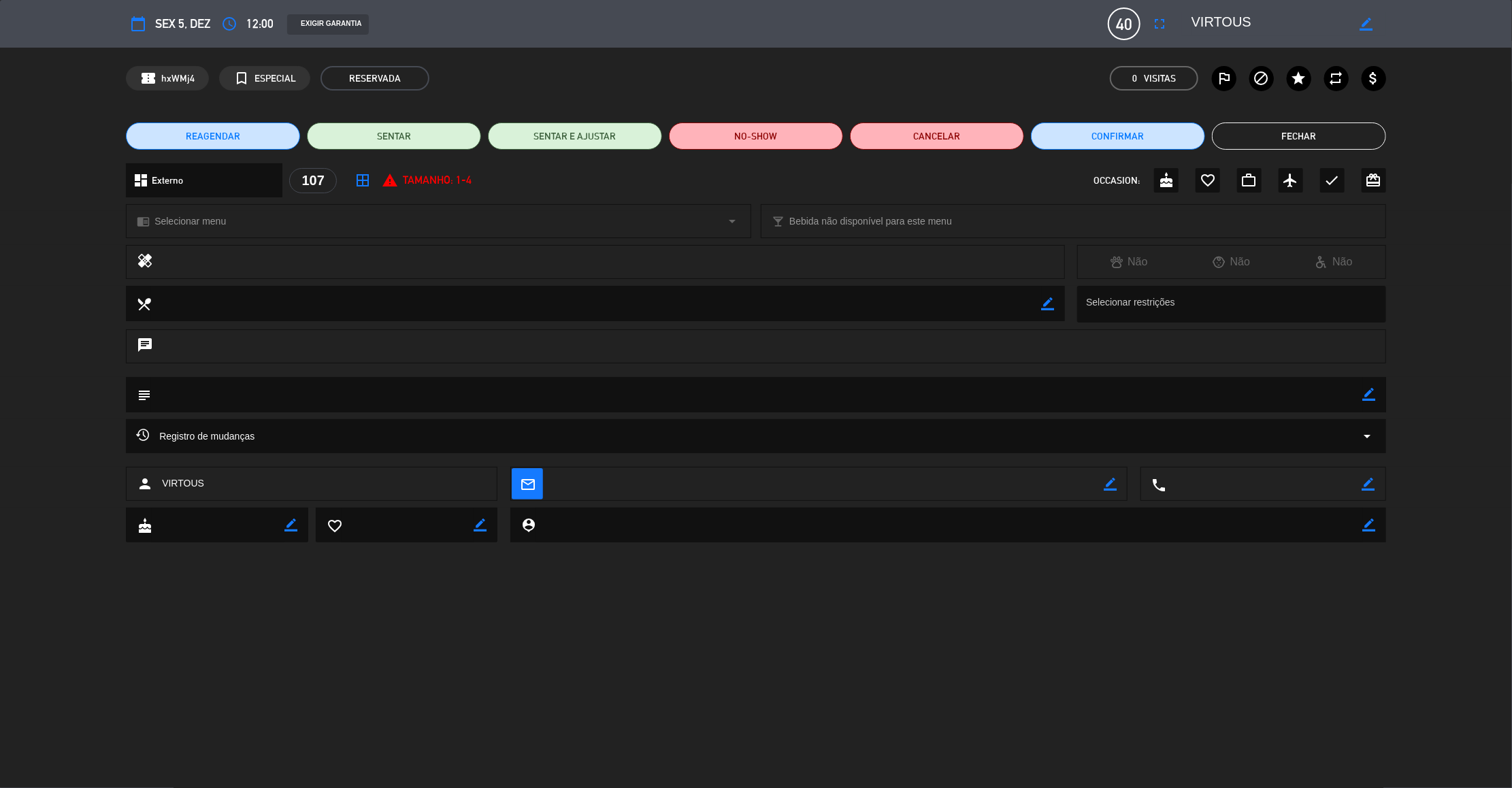
click at [1360, 392] on textarea at bounding box center [757, 394] width 1212 height 34
click at [1375, 394] on div "subject border_color" at bounding box center [755, 395] width 1260 height 35
click at [1379, 396] on div "subject border_color" at bounding box center [755, 395] width 1260 height 35
click at [1376, 395] on div "subject border_color" at bounding box center [755, 395] width 1260 height 35
click at [1375, 395] on icon "border_color" at bounding box center [1369, 394] width 13 height 13
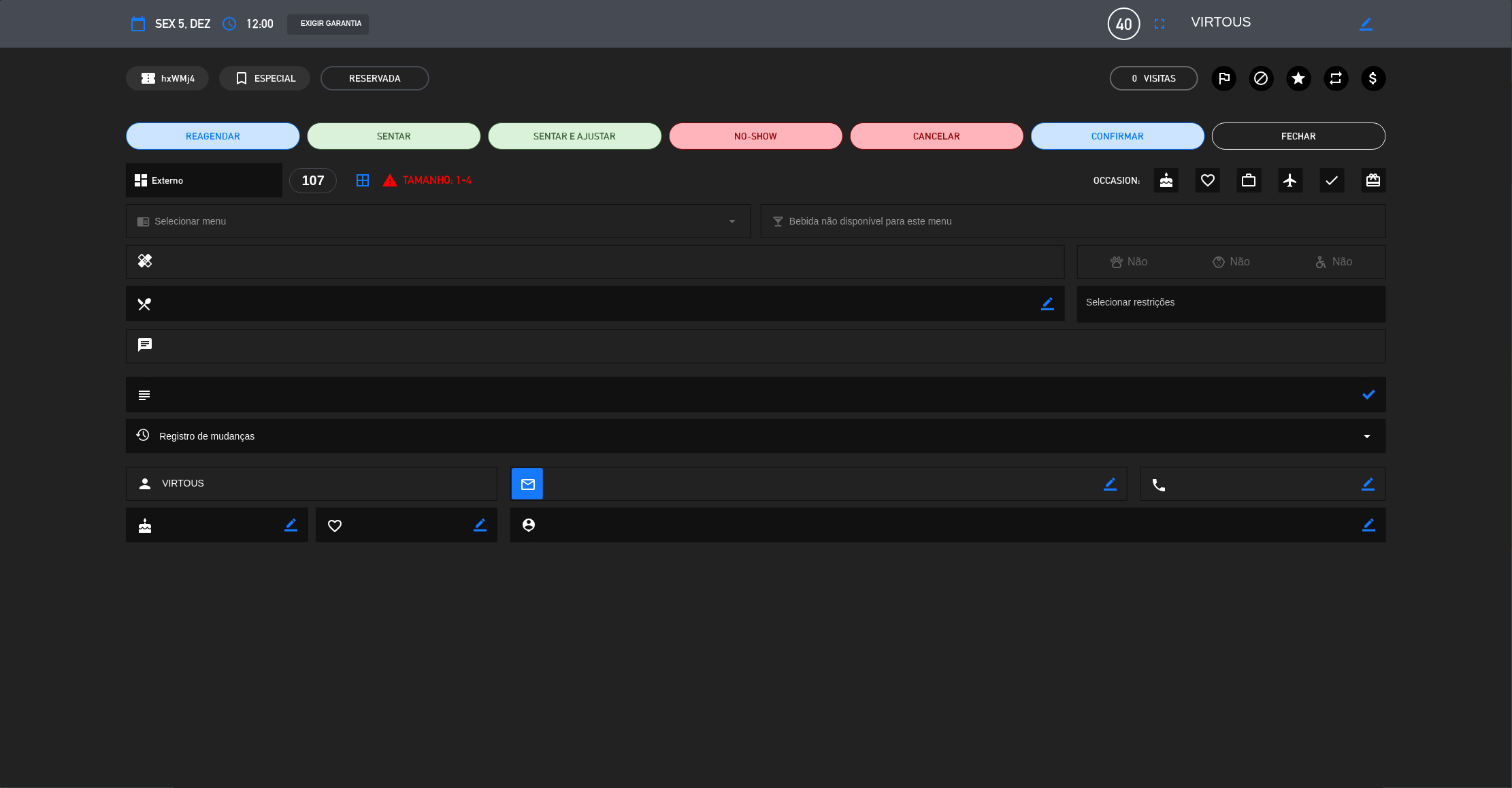
click at [1333, 391] on textarea at bounding box center [757, 394] width 1212 height 34
type textarea "EVENTO - EXTERNO - DESCER O.S"
click at [1369, 390] on icon at bounding box center [1369, 394] width 13 height 13
click at [1310, 130] on button "Fechar" at bounding box center [1298, 136] width 174 height 27
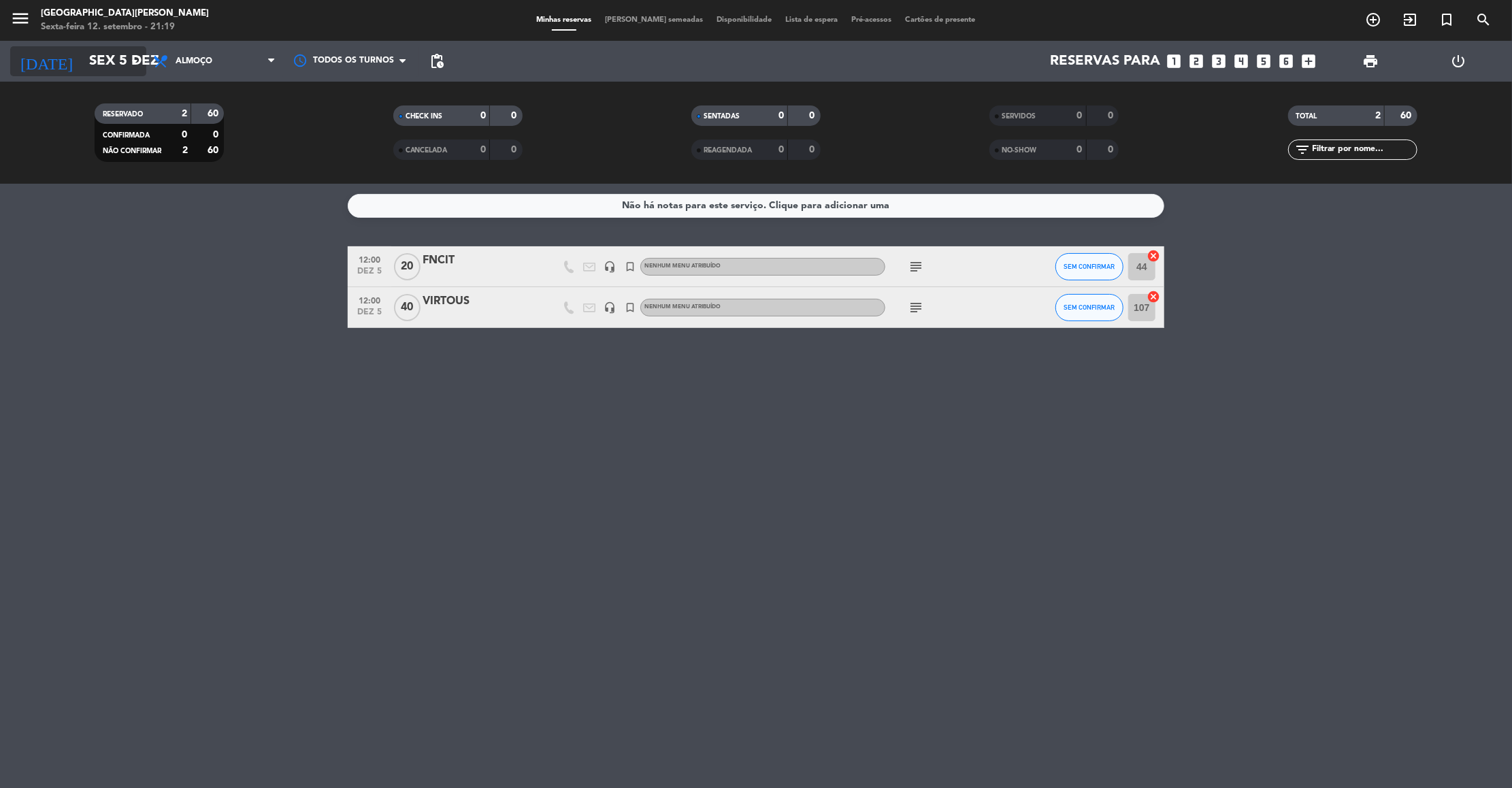
click at [82, 66] on input "Sex 5 dez" at bounding box center [170, 61] width 177 height 30
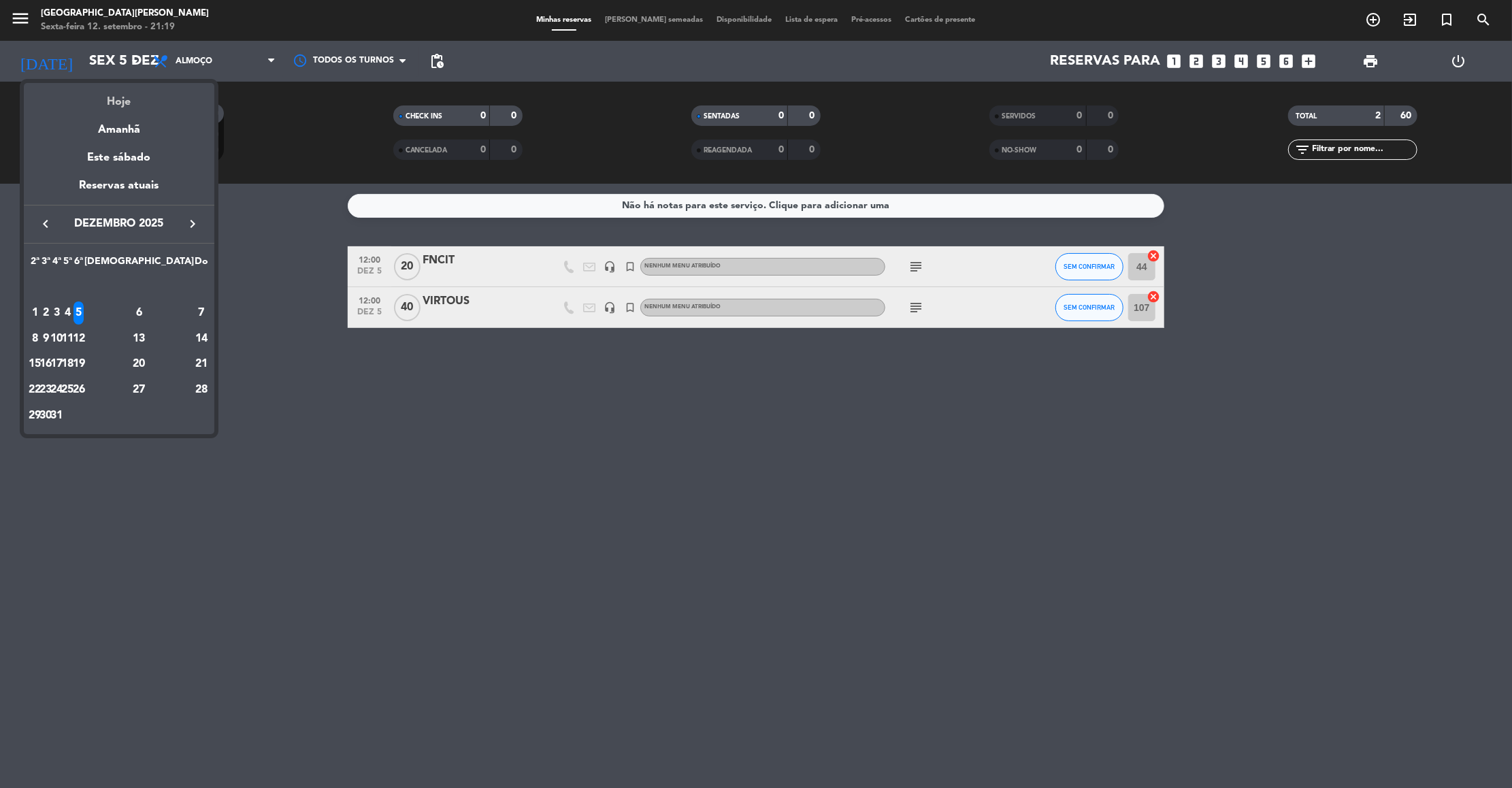
click at [118, 99] on div "Hoje" at bounding box center [119, 97] width 191 height 28
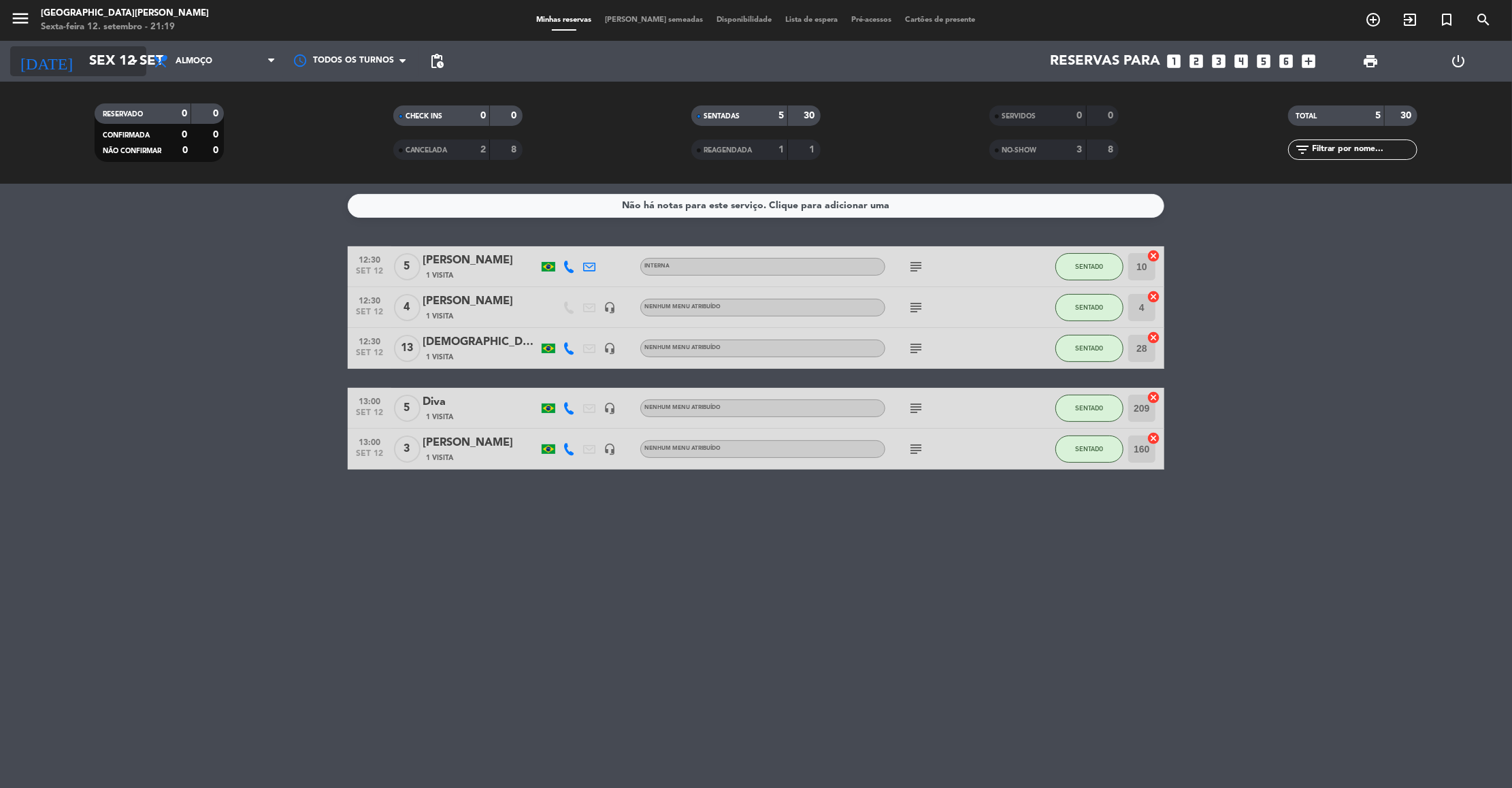
click at [96, 59] on input "Sex 12 set" at bounding box center [170, 61] width 177 height 30
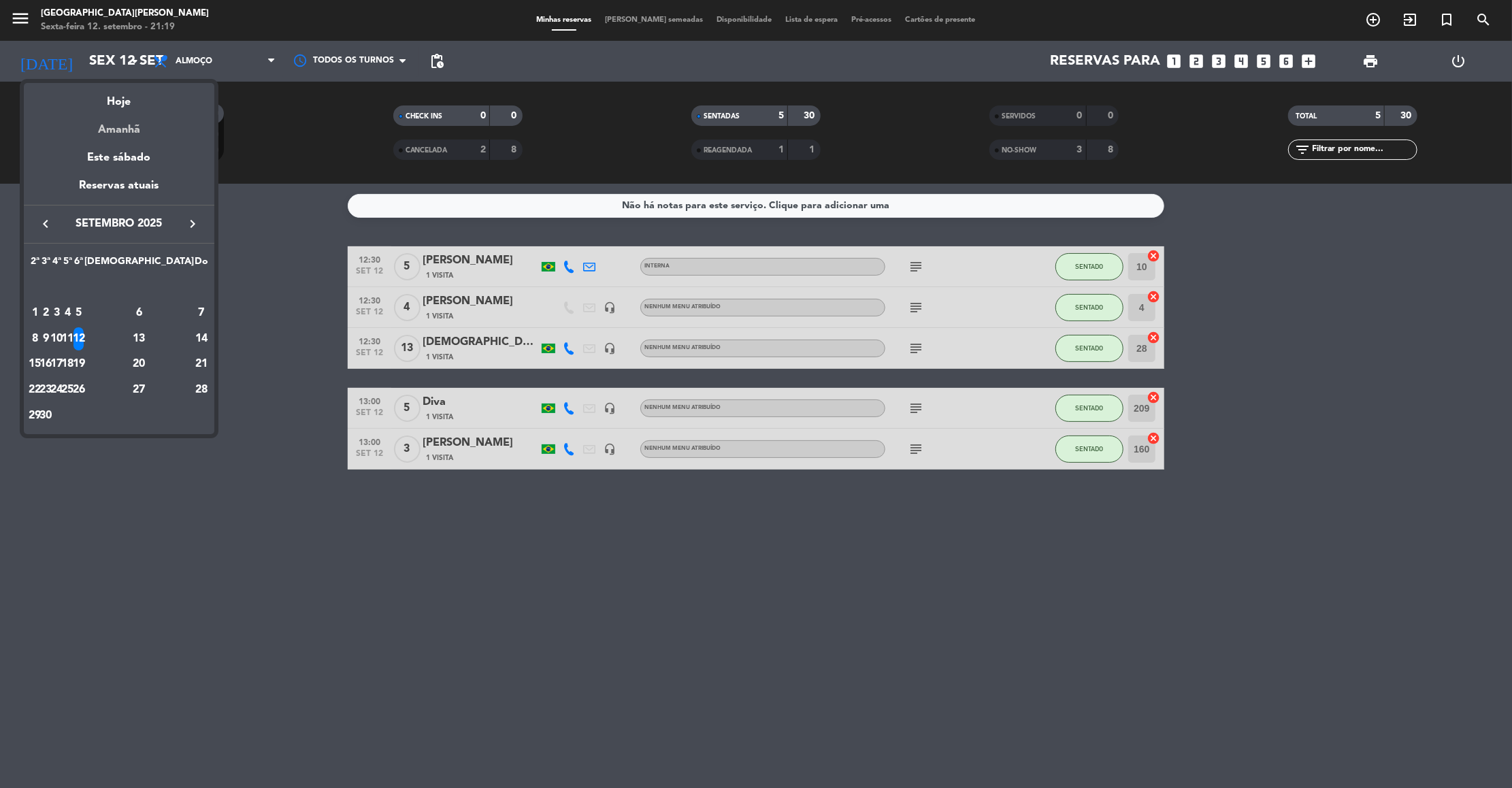
click at [120, 125] on div "Amanhã" at bounding box center [119, 125] width 191 height 28
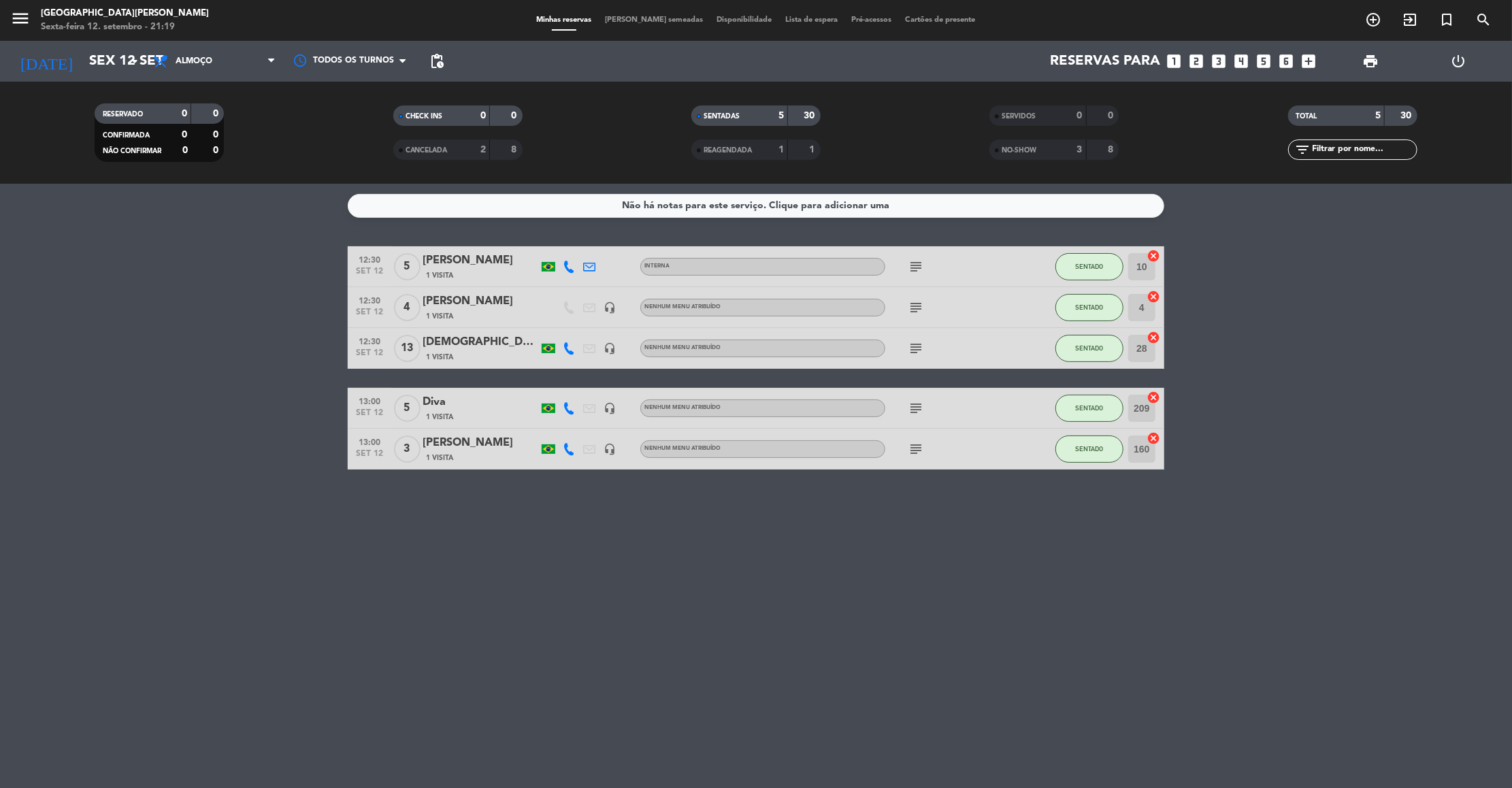
type input "Sáb 13 set"
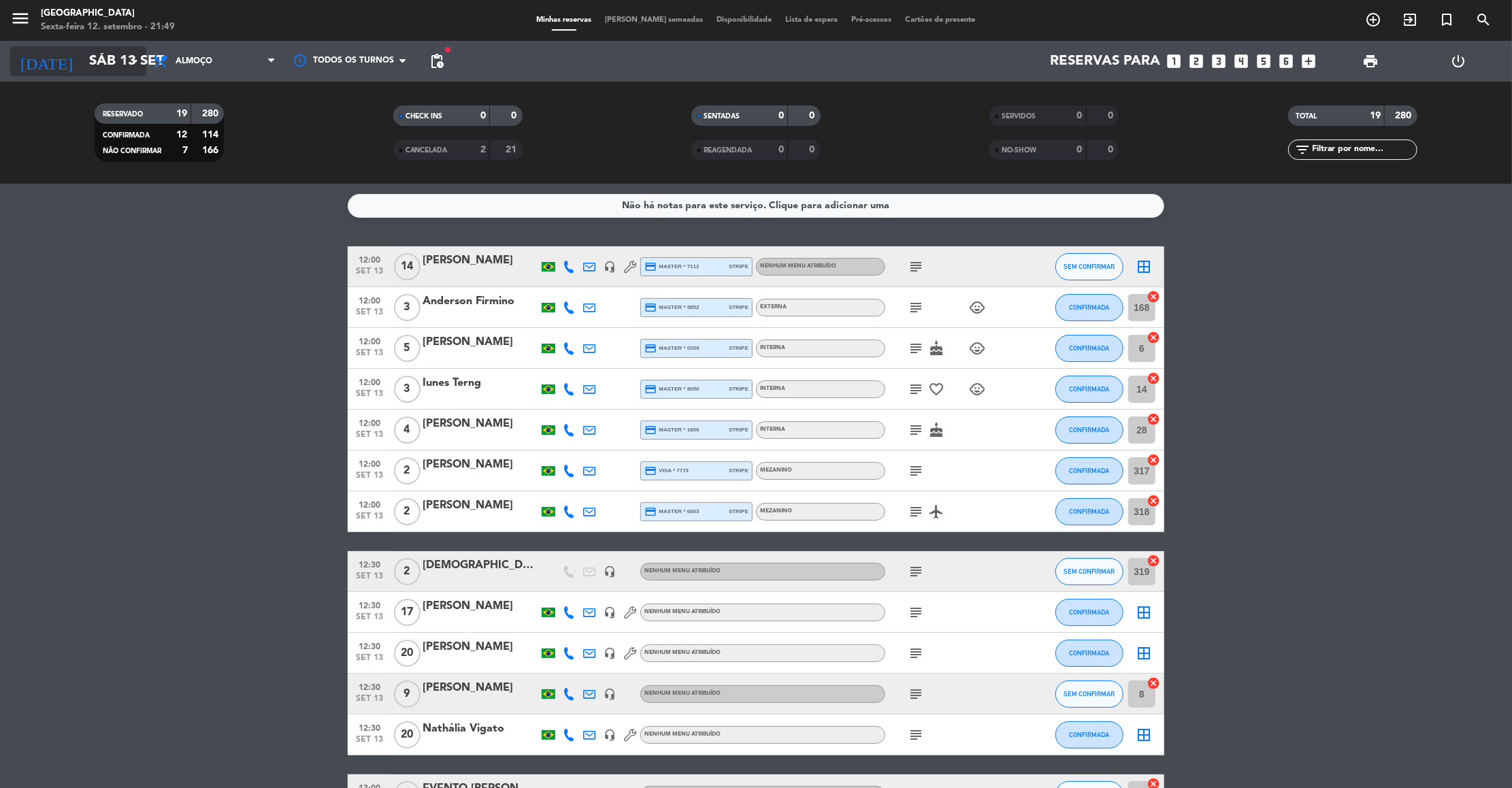
click at [122, 48] on input "Sáb 13 set" at bounding box center [170, 61] width 177 height 30
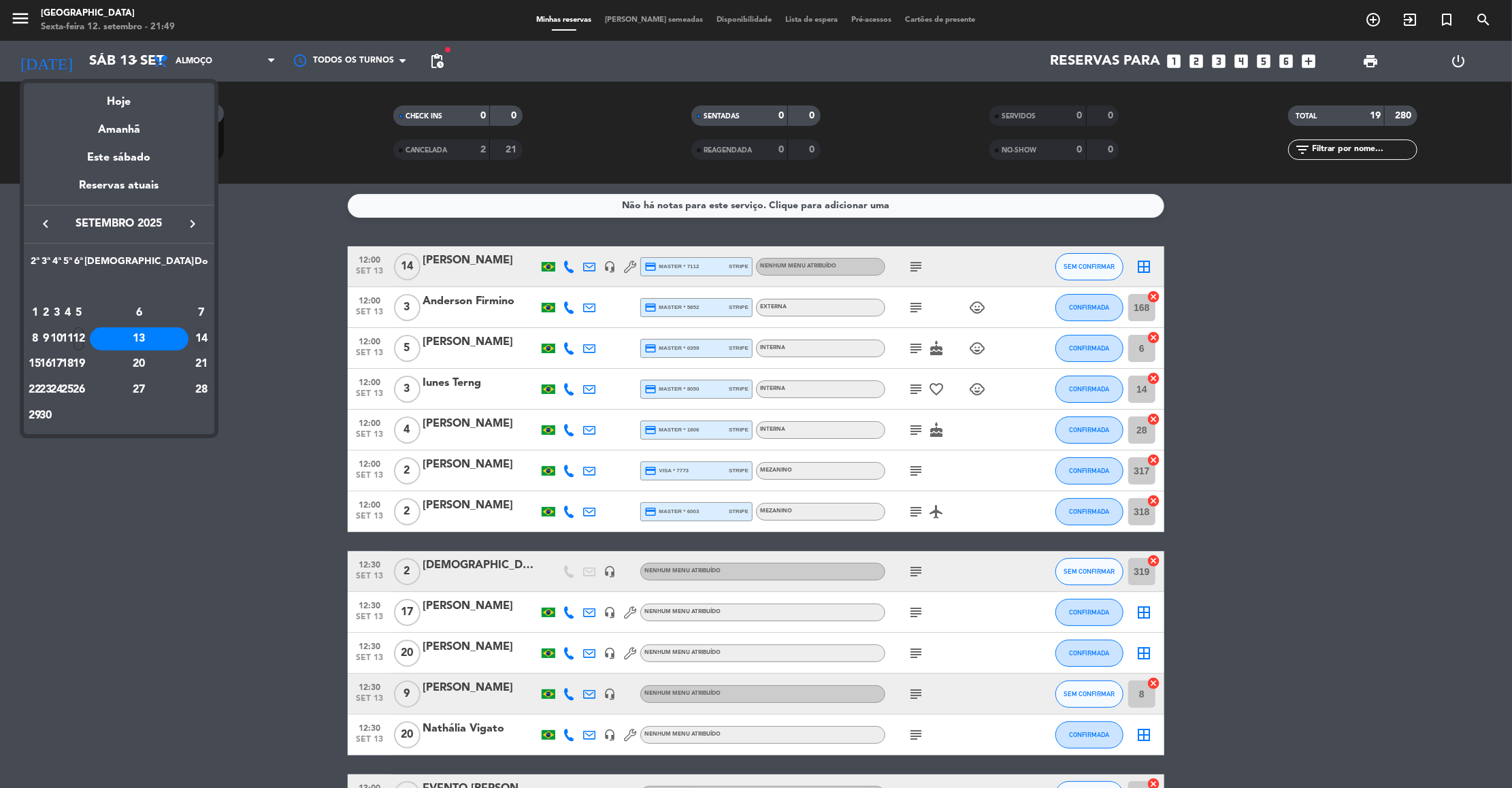
click at [194, 336] on div "14" at bounding box center [200, 338] width 13 height 23
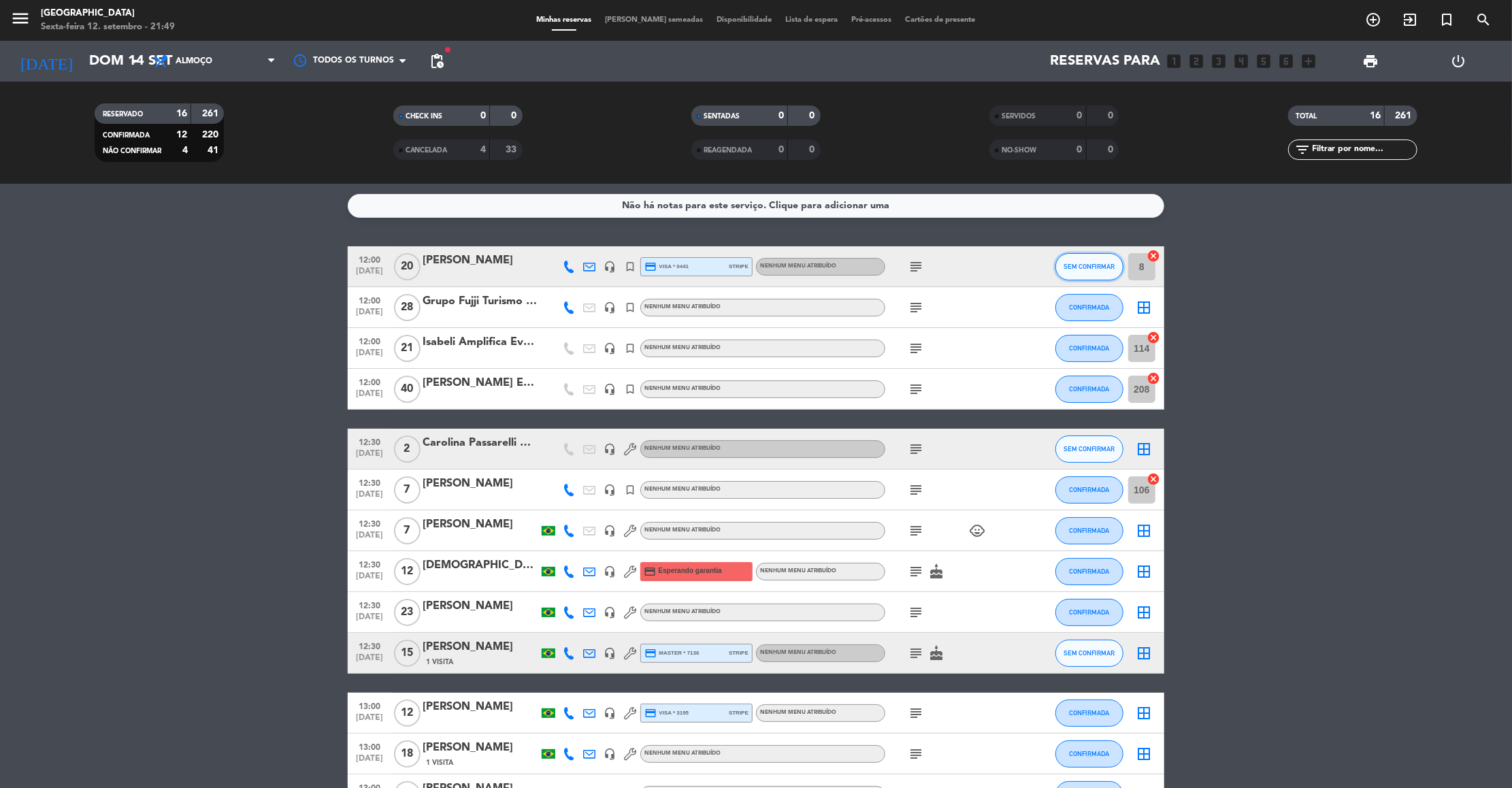
click at [1071, 264] on span "SEM CONFIRMAR" at bounding box center [1090, 266] width 51 height 7
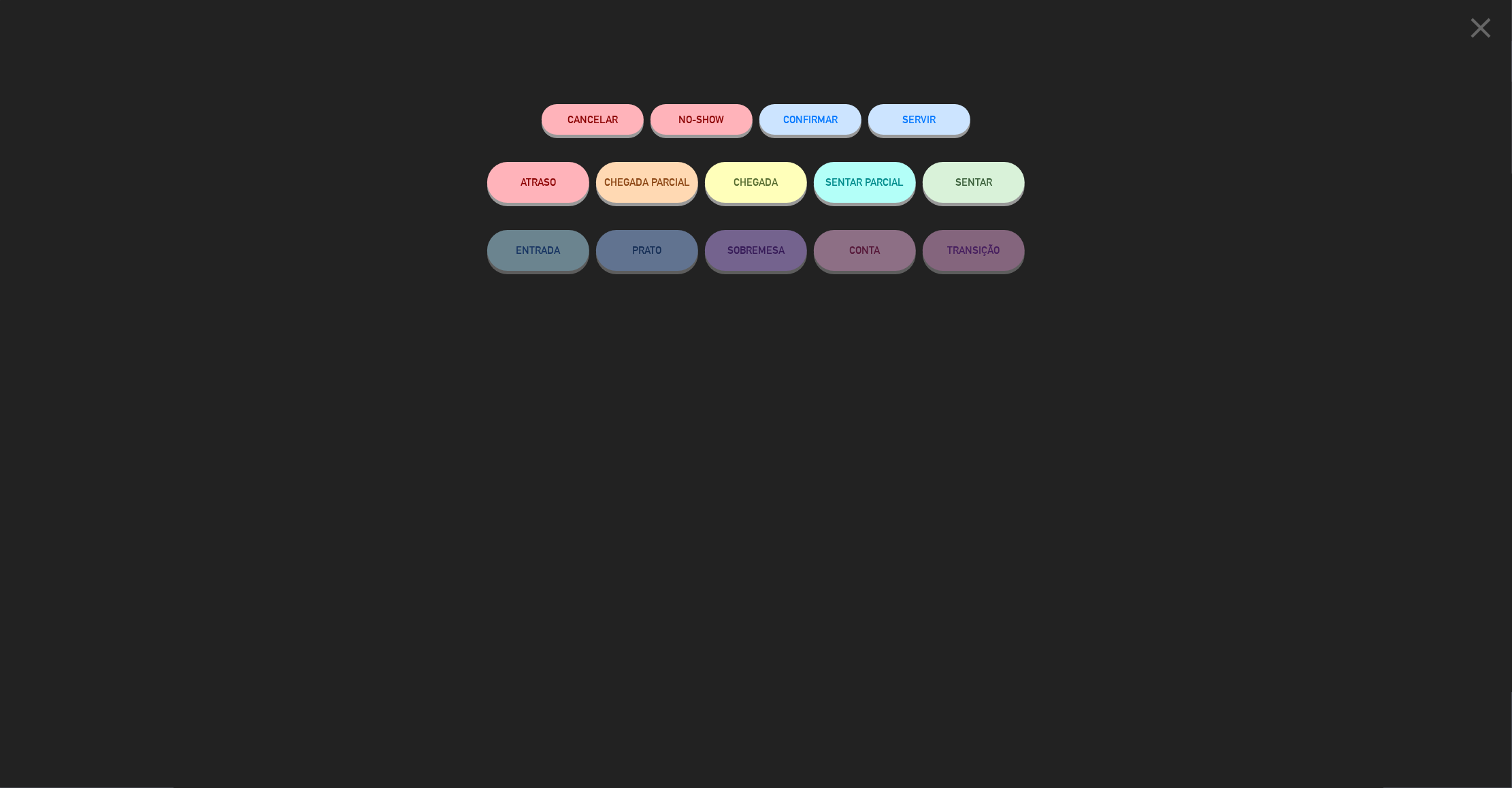
click at [788, 116] on span "CONFIRMAR" at bounding box center [811, 119] width 55 height 11
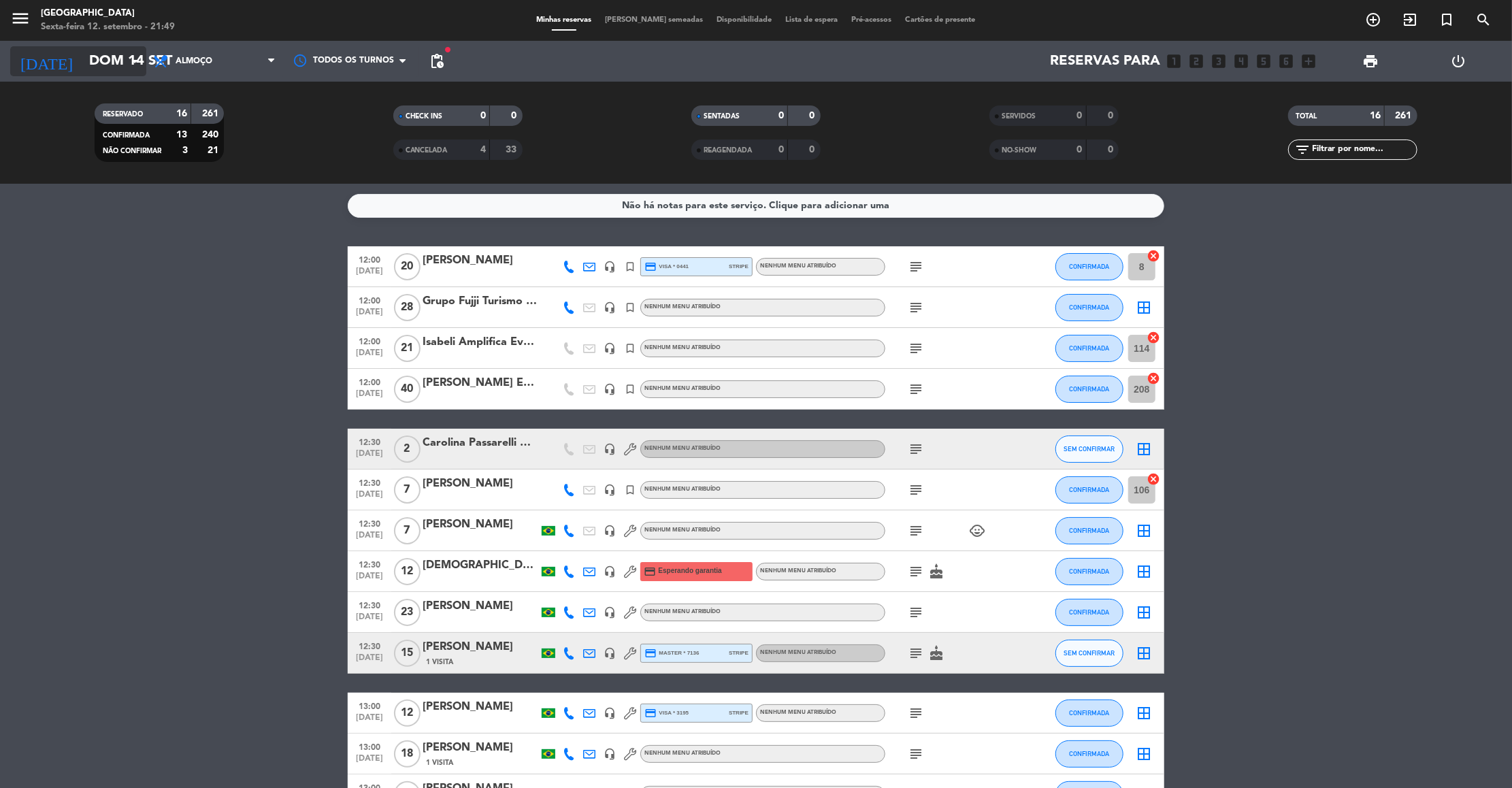
click at [140, 56] on icon "arrow_drop_down" at bounding box center [134, 61] width 16 height 16
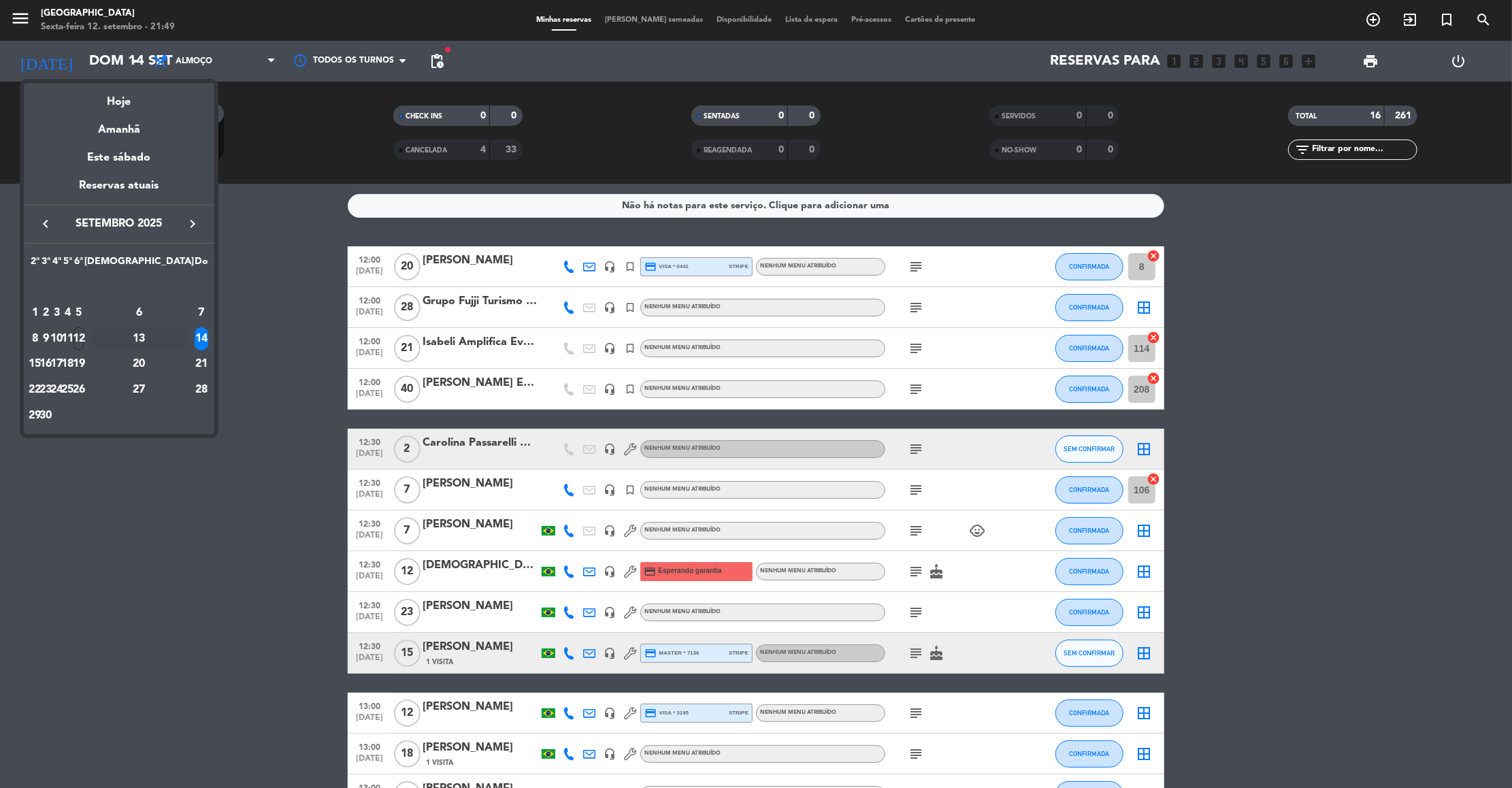
click at [167, 336] on div "13" at bounding box center [140, 338] width 99 height 23
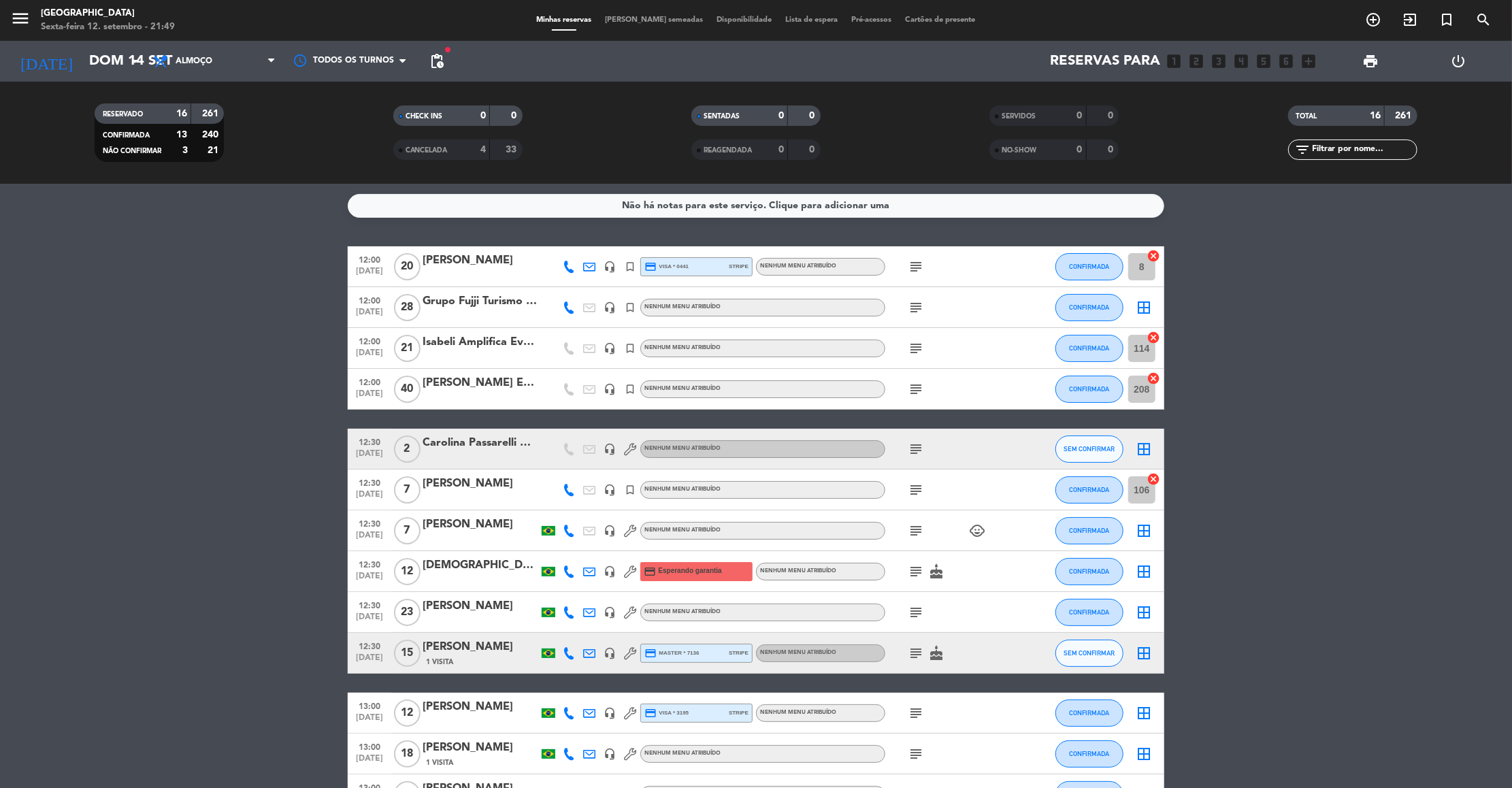
type input "Sáb 13 set"
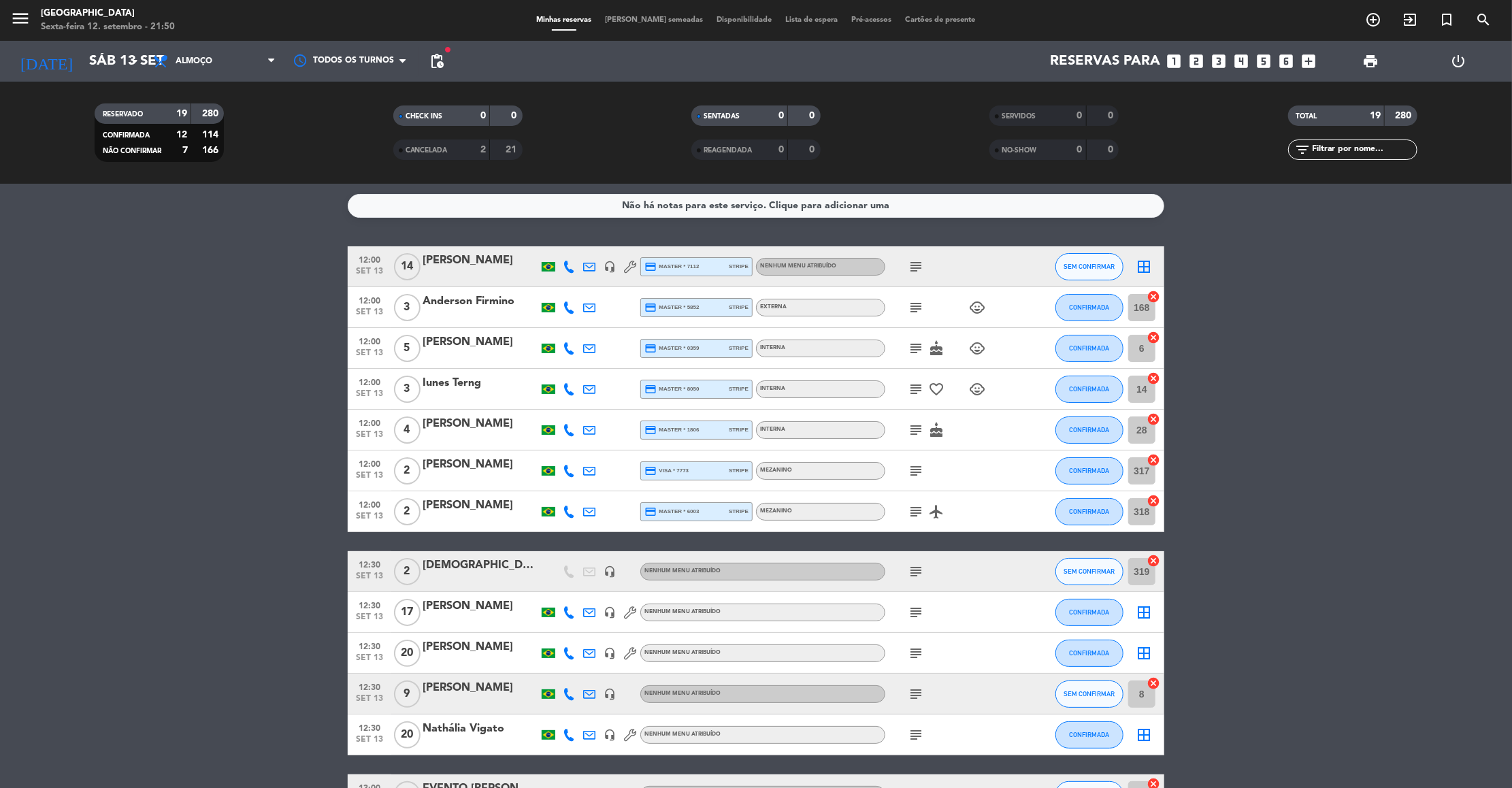
click at [212, 422] on bookings-row "12:00 set 13 14 Silvia Regina Silveira headset_mic credit_card master * 7112 st…" at bounding box center [756, 653] width 1512 height 814
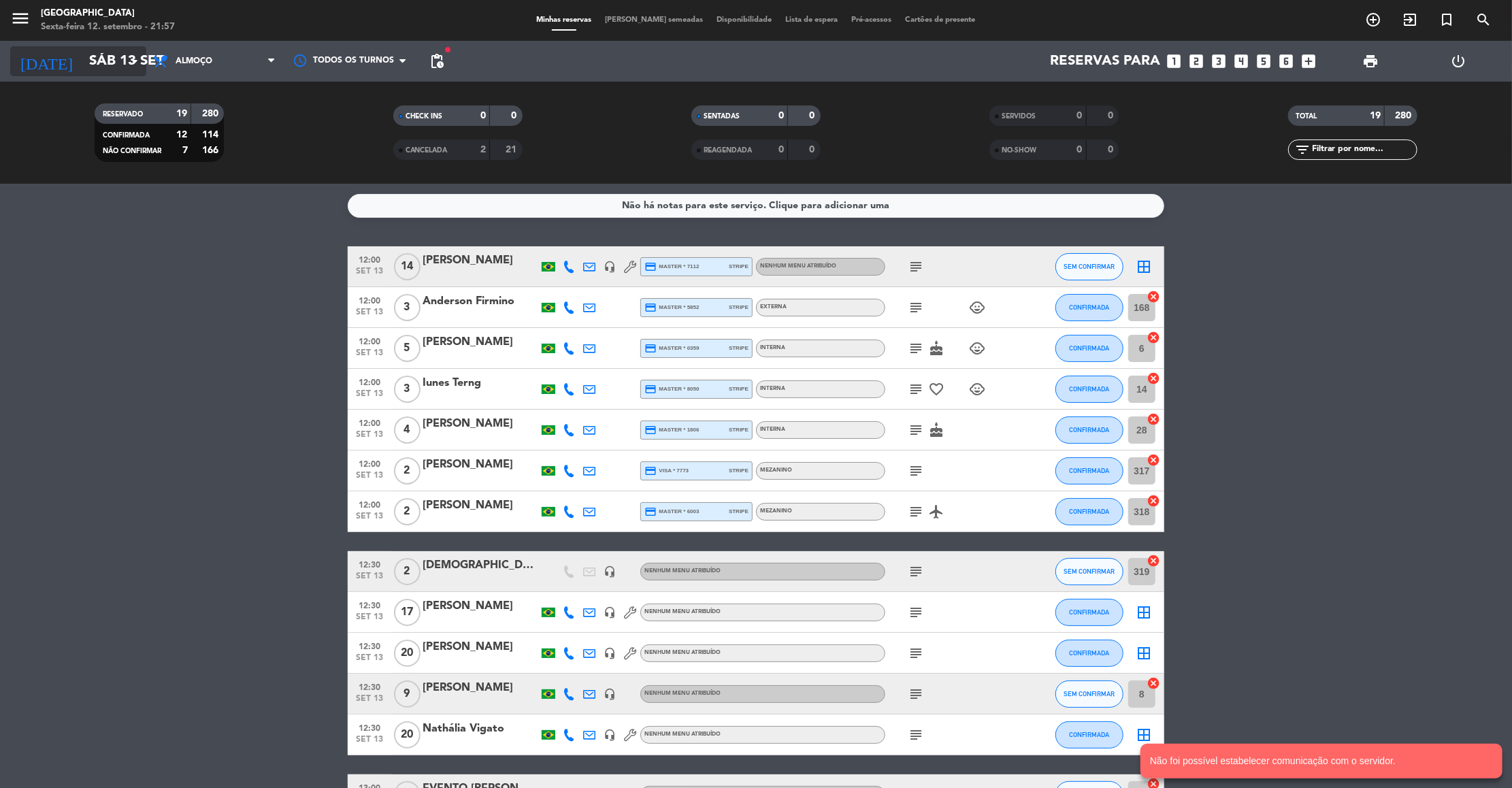
click at [98, 64] on input "Sáb 13 set" at bounding box center [170, 61] width 177 height 30
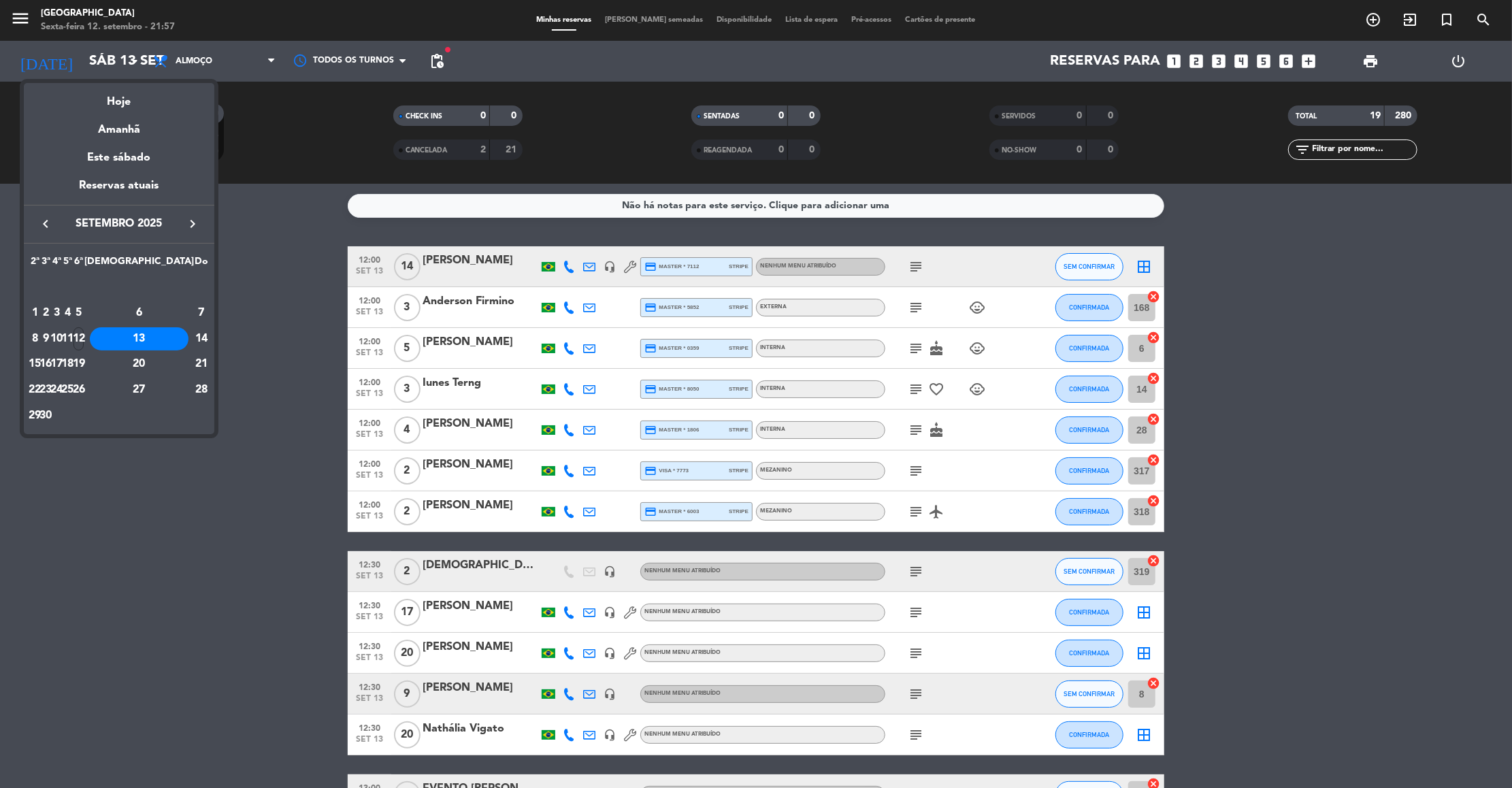
click at [167, 574] on div at bounding box center [756, 394] width 1512 height 788
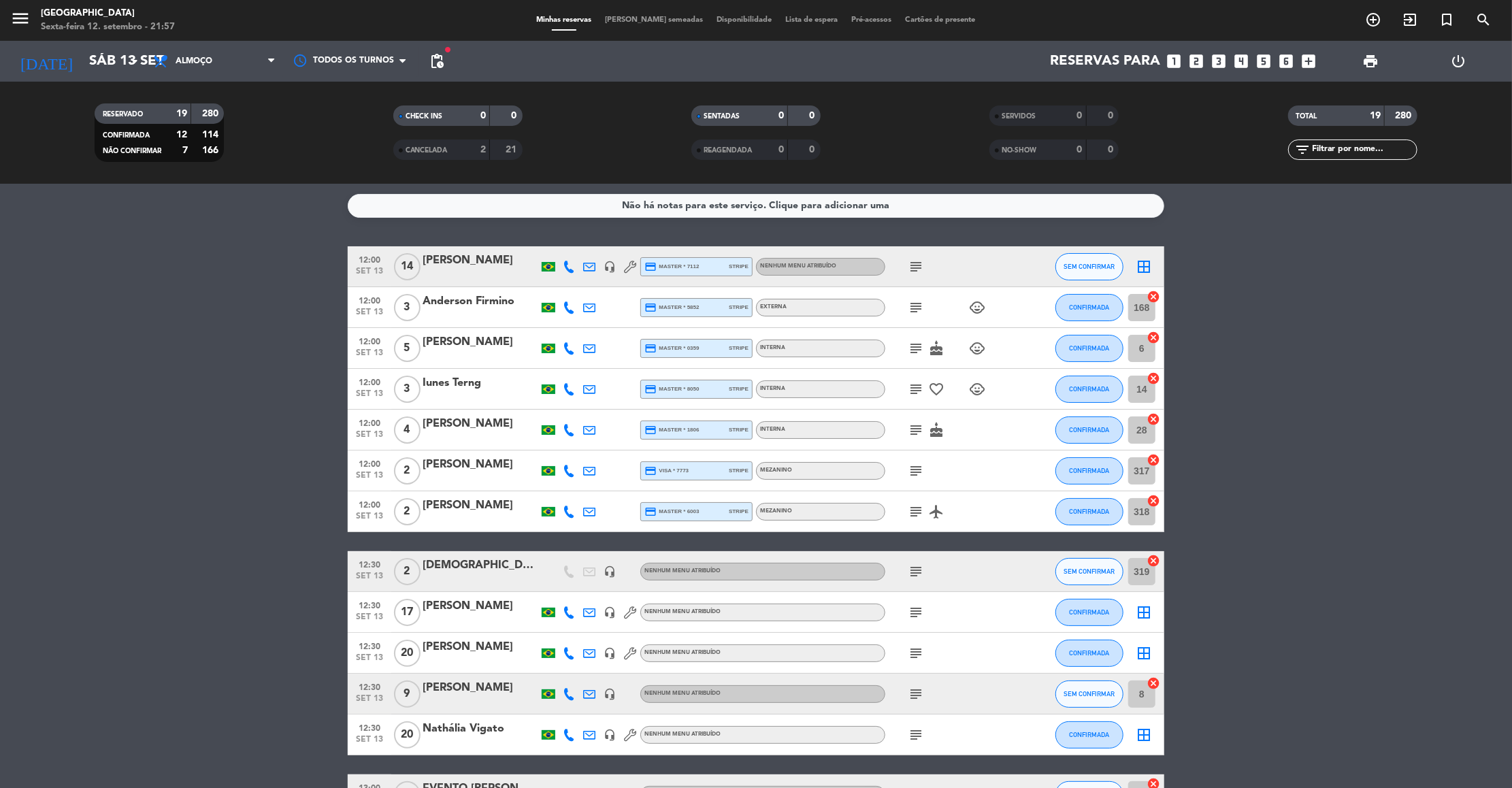
click at [167, 574] on bookings-row "12:00 set 13 14 Silvia Regina Silveira headset_mic credit_card master * 7112 st…" at bounding box center [756, 653] width 1512 height 814
click at [916, 689] on icon "subject" at bounding box center [916, 693] width 16 height 16
click at [914, 263] on icon "subject" at bounding box center [916, 267] width 16 height 16
click at [351, 479] on div "12:00 set 13" at bounding box center [369, 470] width 43 height 40
click at [912, 267] on icon "subject" at bounding box center [916, 267] width 16 height 16
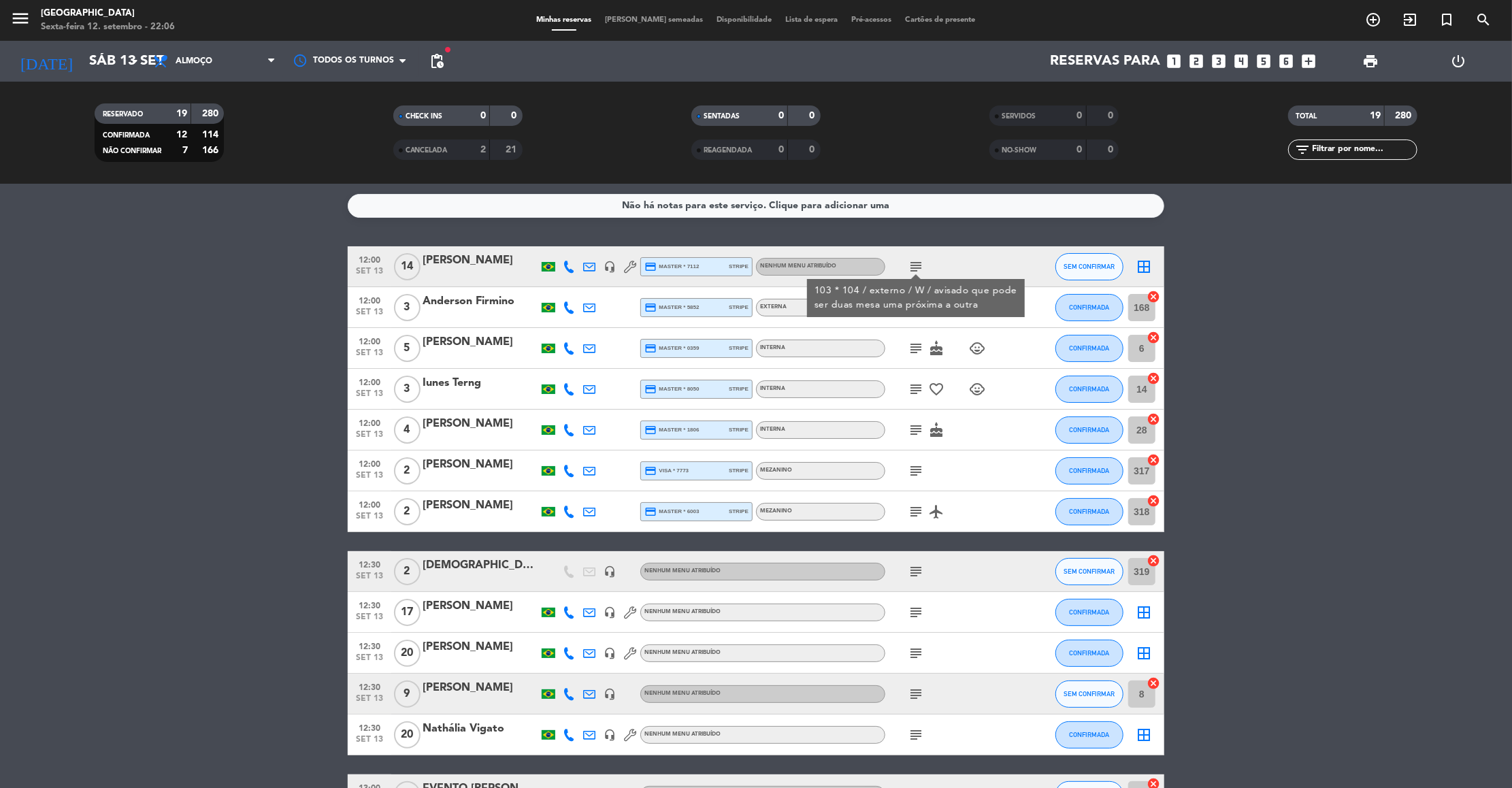
click at [1314, 505] on bookings-row "12:00 set 13 14 Silvia Regina Silveira headset_mic credit_card master * 7112 st…" at bounding box center [756, 653] width 1512 height 814
click at [917, 307] on icon "subject" at bounding box center [916, 307] width 16 height 16
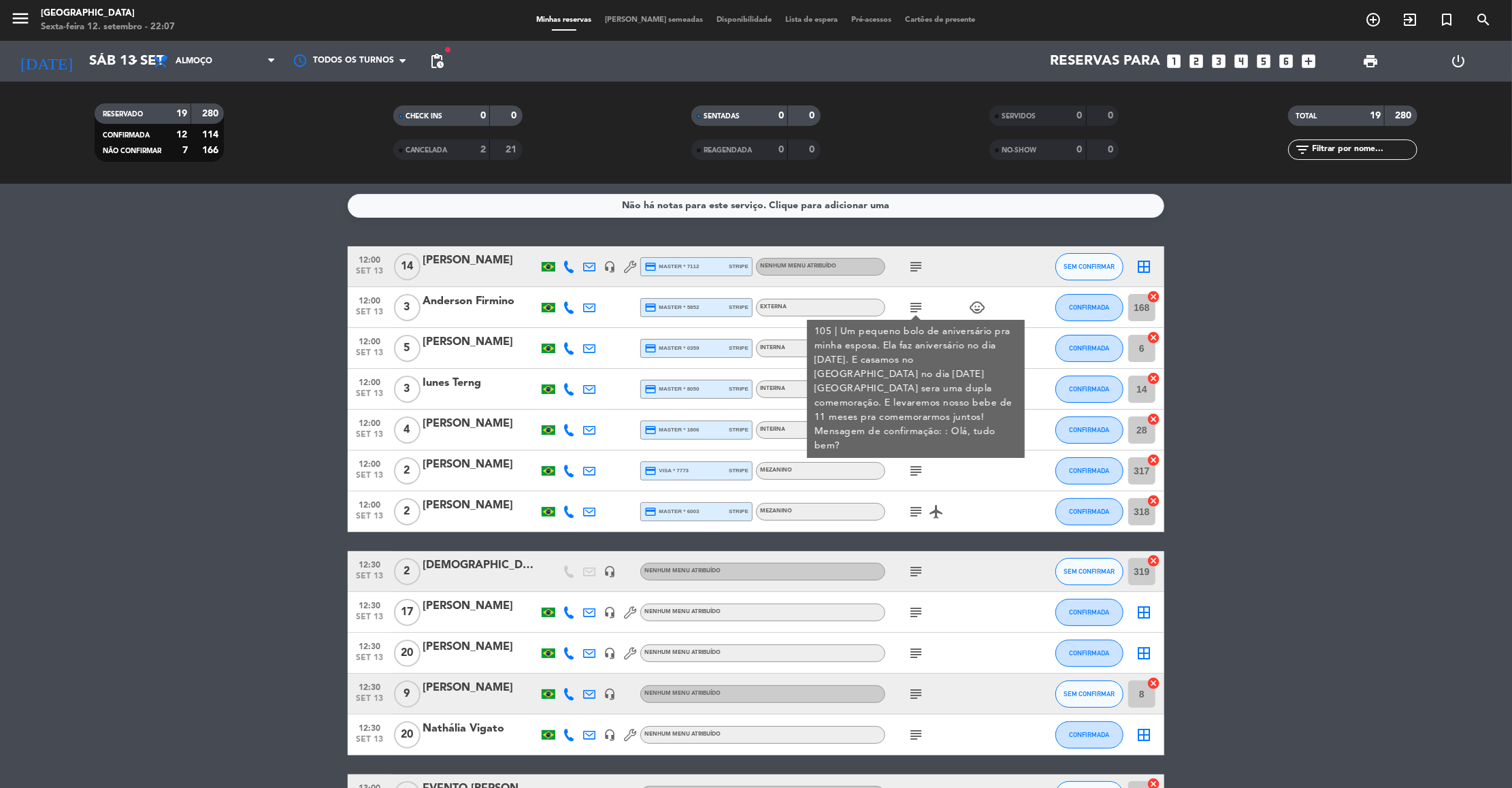
click at [1313, 440] on bookings-row "12:00 set 13 14 Silvia Regina Silveira headset_mic credit_card master * 7112 st…" at bounding box center [756, 653] width 1512 height 814
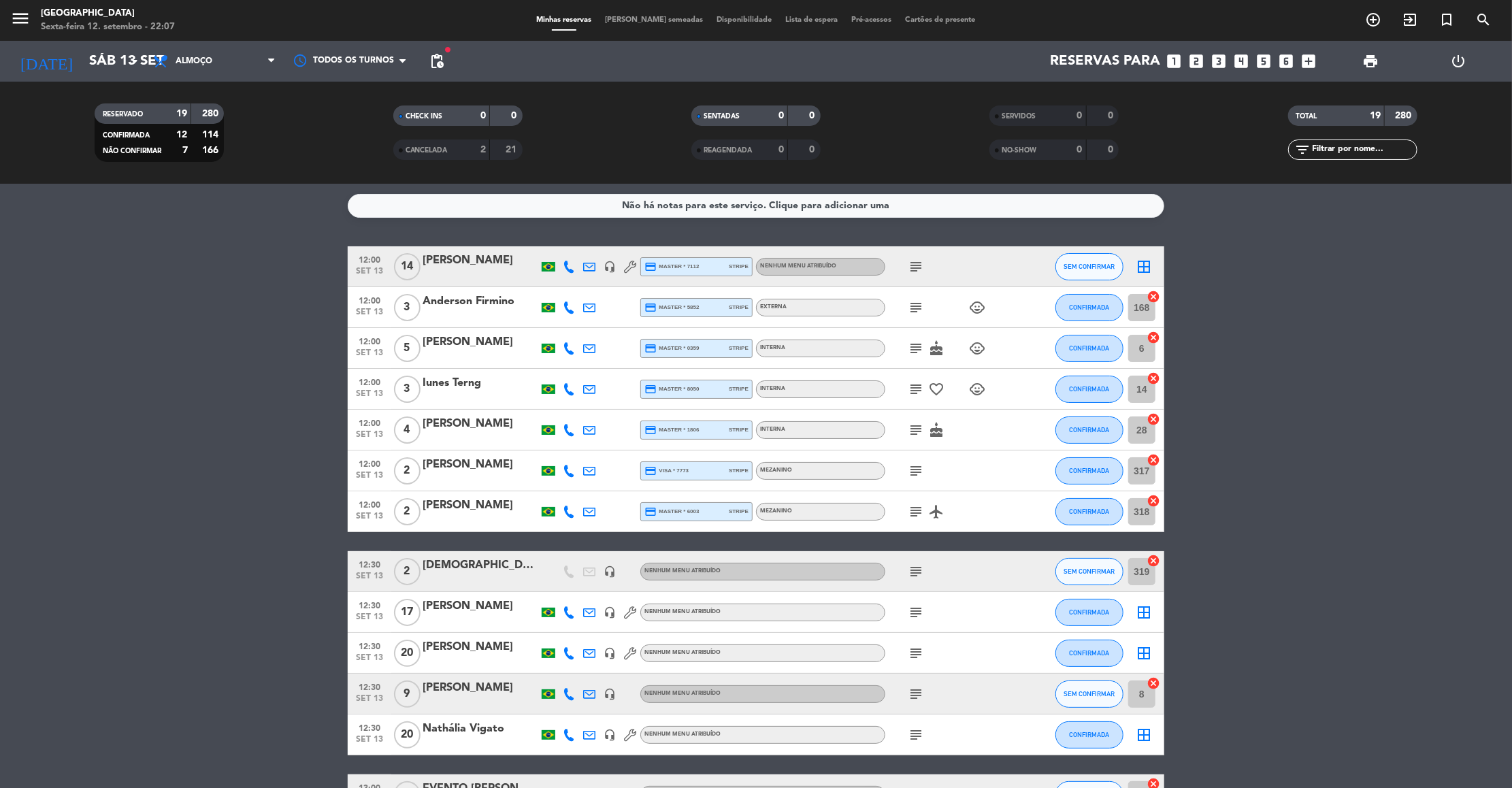
click at [911, 389] on icon "subject" at bounding box center [916, 389] width 16 height 16
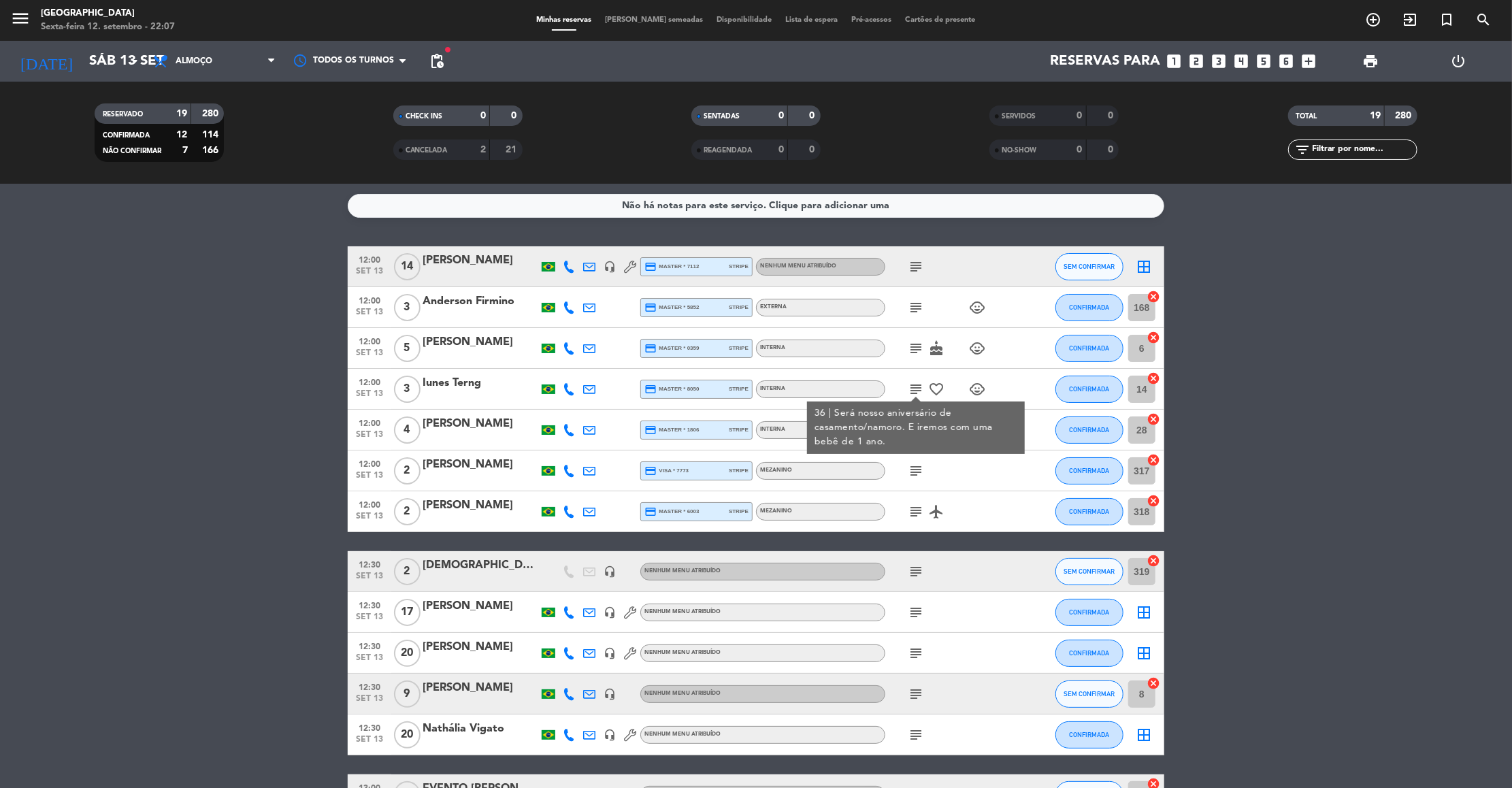
click at [1180, 464] on bookings-row "12:00 set 13 14 Silvia Regina Silveira headset_mic credit_card master * 7112 st…" at bounding box center [756, 653] width 1512 height 814
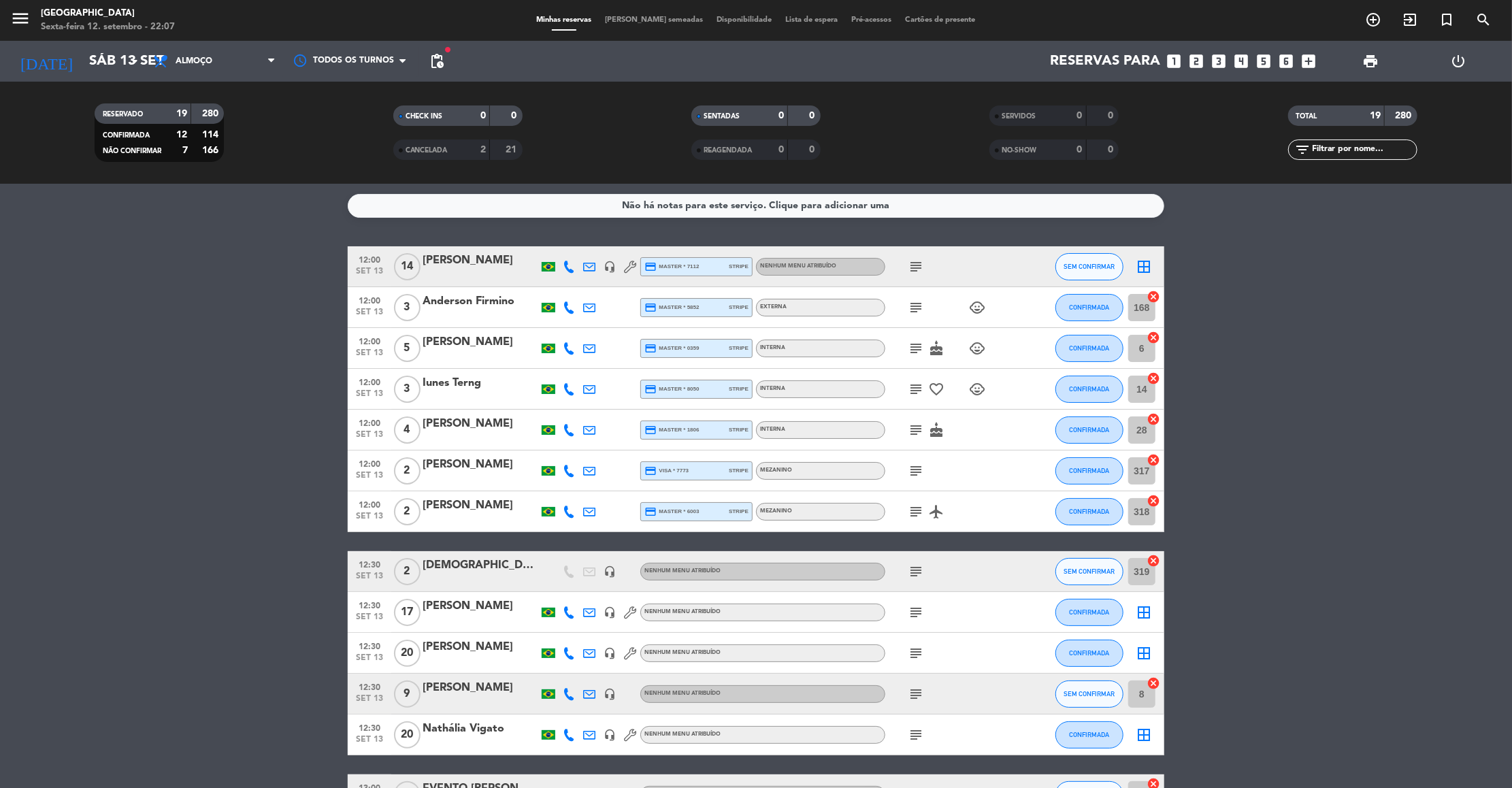
click at [916, 466] on icon "subject" at bounding box center [916, 471] width 16 height 16
click at [912, 510] on icon "subject" at bounding box center [916, 511] width 16 height 16
click at [912, 573] on icon "subject" at bounding box center [916, 572] width 16 height 16
click at [913, 696] on icon "subject" at bounding box center [916, 693] width 16 height 16
click at [474, 699] on div at bounding box center [480, 703] width 116 height 11
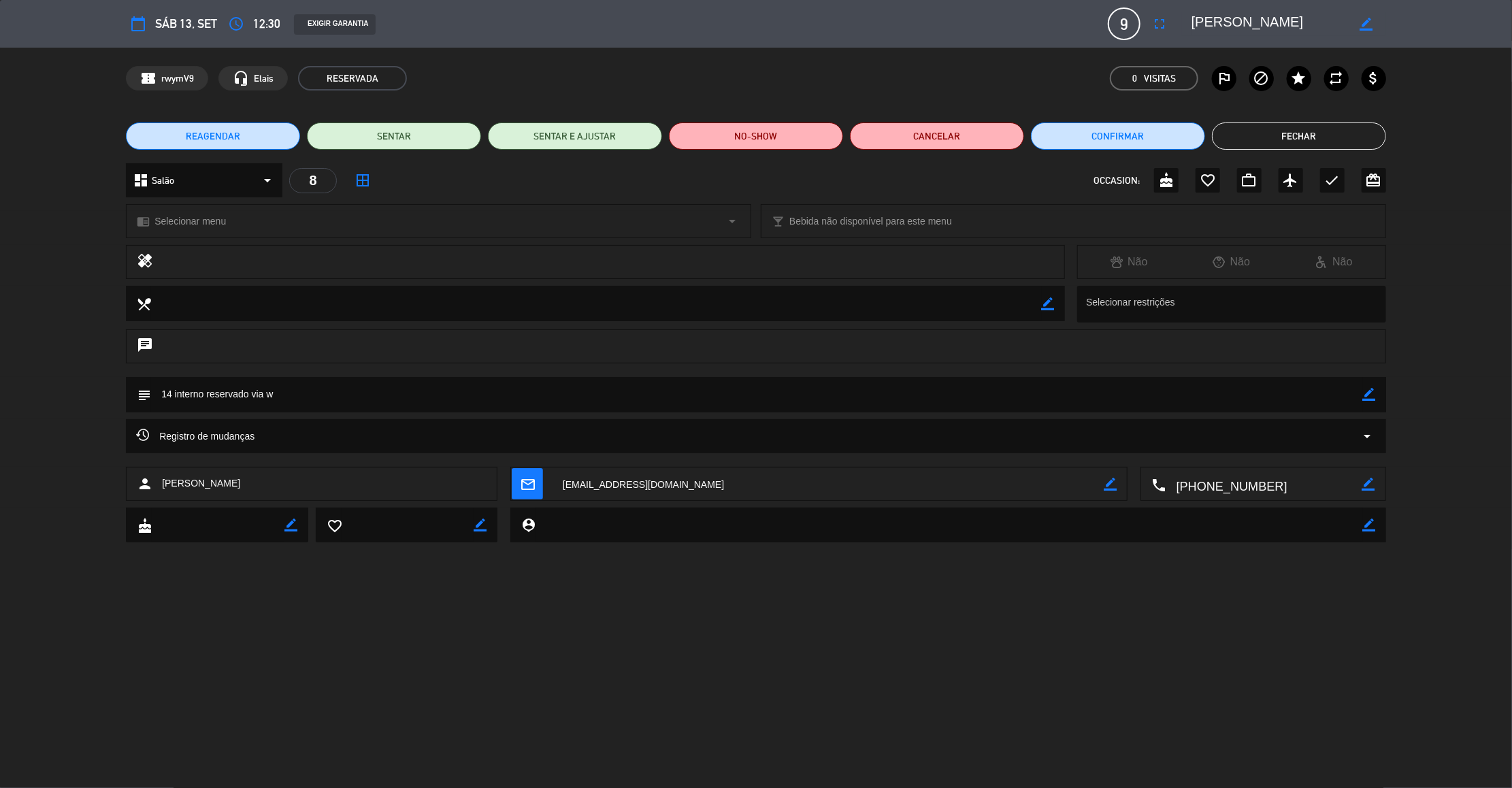
click at [1372, 398] on icon "border_color" at bounding box center [1369, 394] width 13 height 13
click at [172, 390] on textarea at bounding box center [757, 394] width 1212 height 34
type textarea "12 interno reservado via w"
click at [1367, 390] on icon at bounding box center [1369, 394] width 13 height 13
click at [1318, 132] on button "Fechar" at bounding box center [1298, 136] width 174 height 27
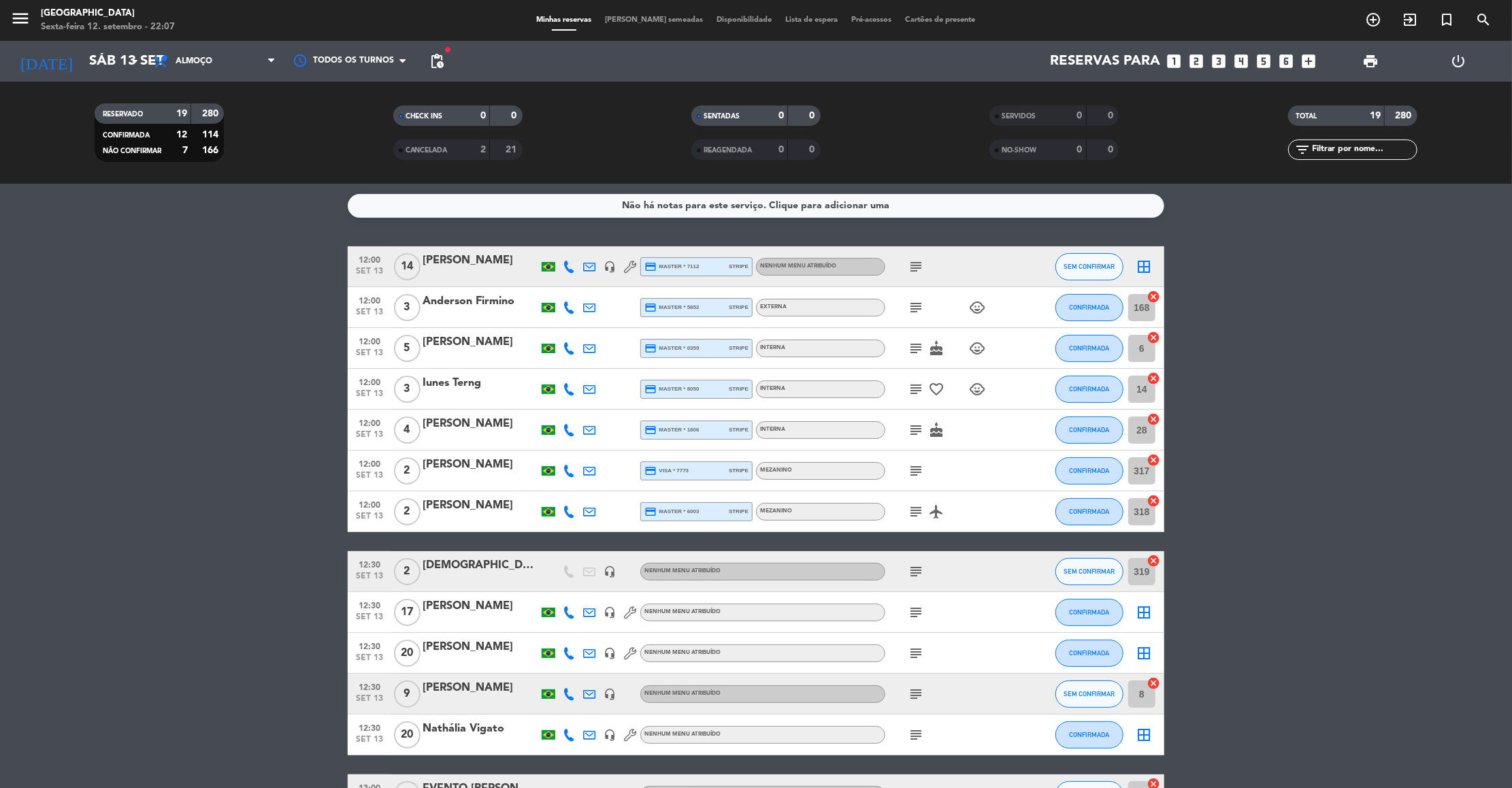
click at [908, 654] on icon "subject" at bounding box center [916, 653] width 16 height 16
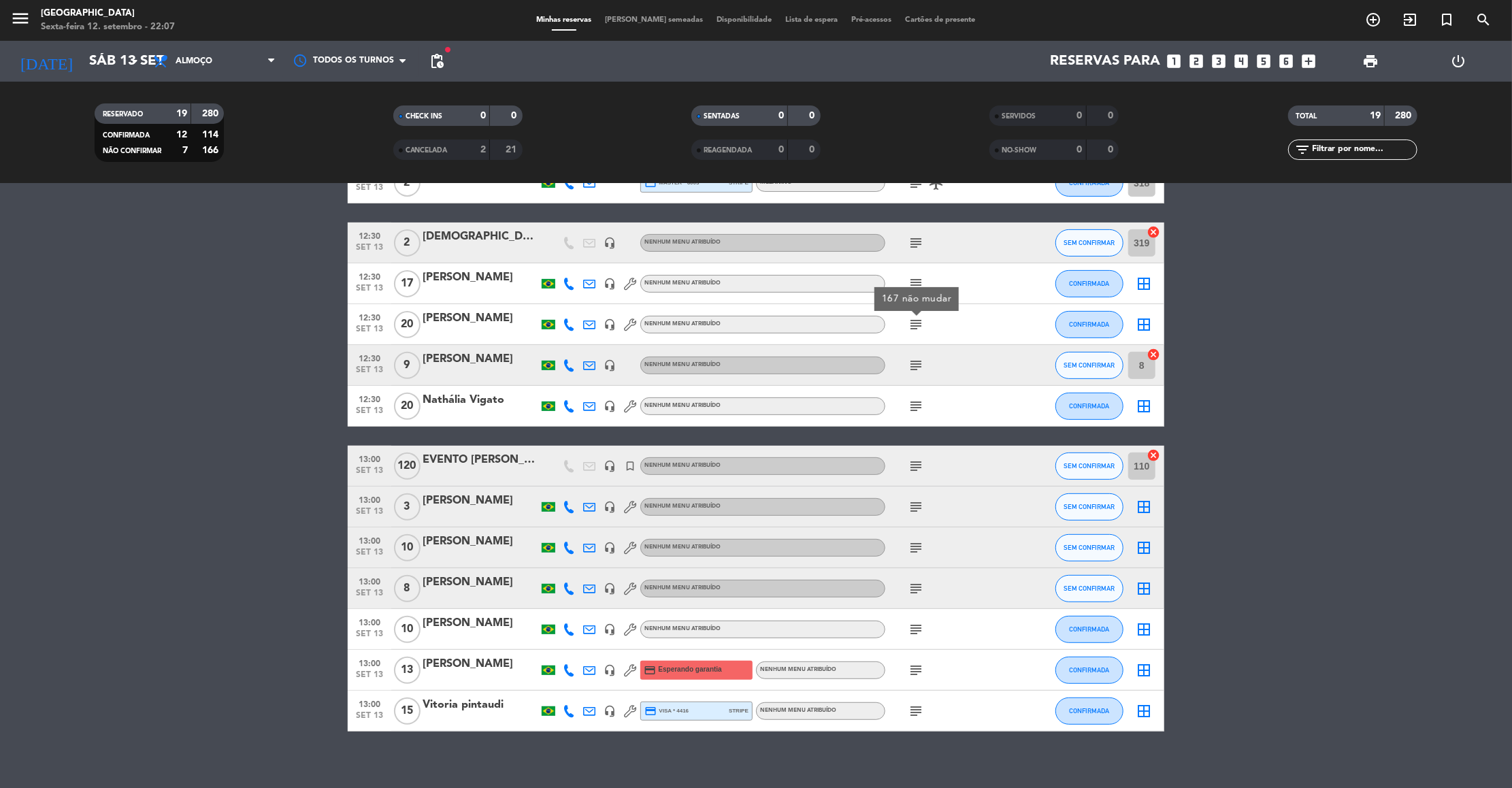
scroll to position [340, 0]
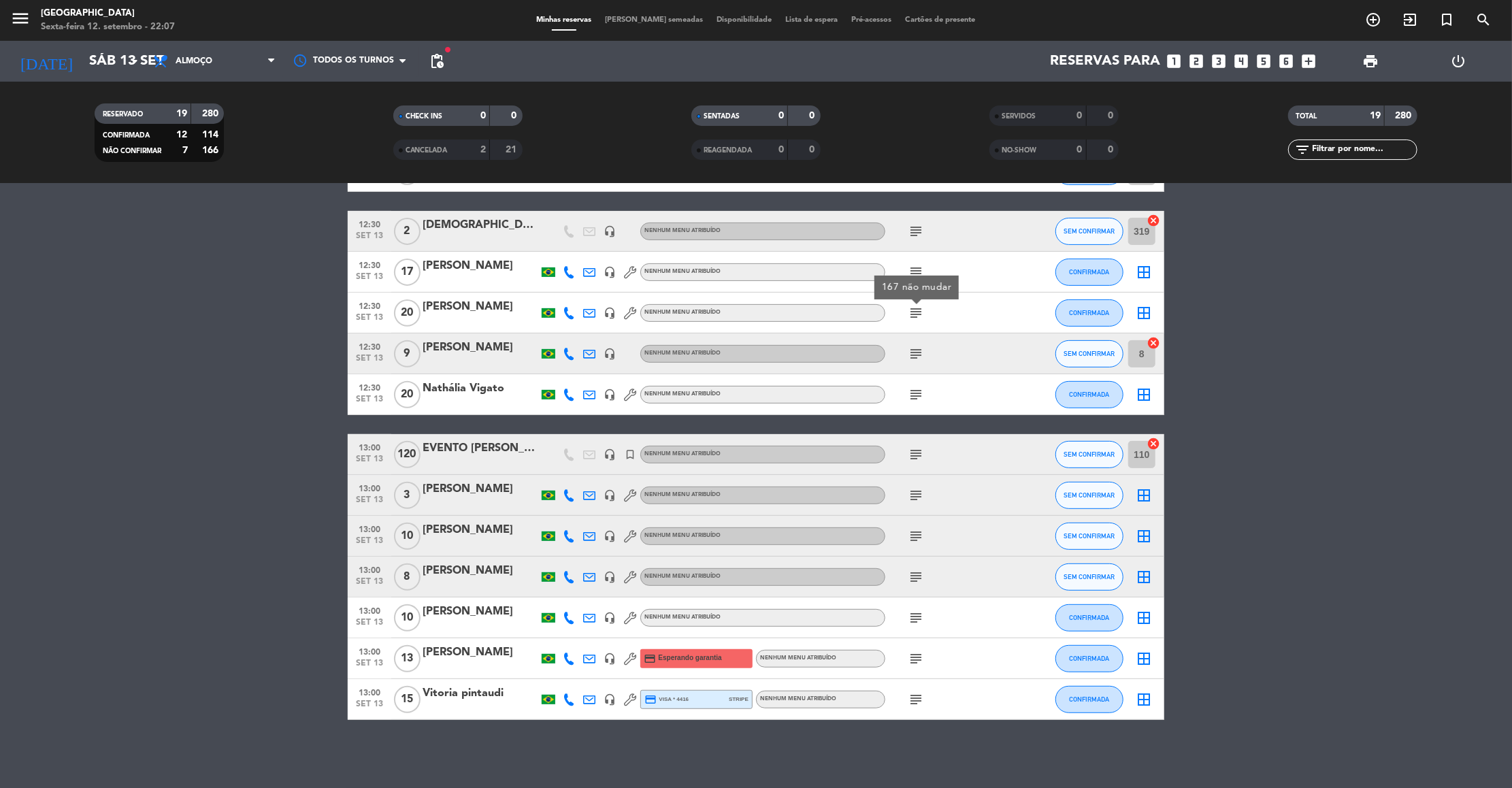
click at [913, 495] on icon "subject" at bounding box center [916, 496] width 16 height 16
click at [504, 492] on div "[PERSON_NAME] [PERSON_NAME]" at bounding box center [480, 489] width 116 height 18
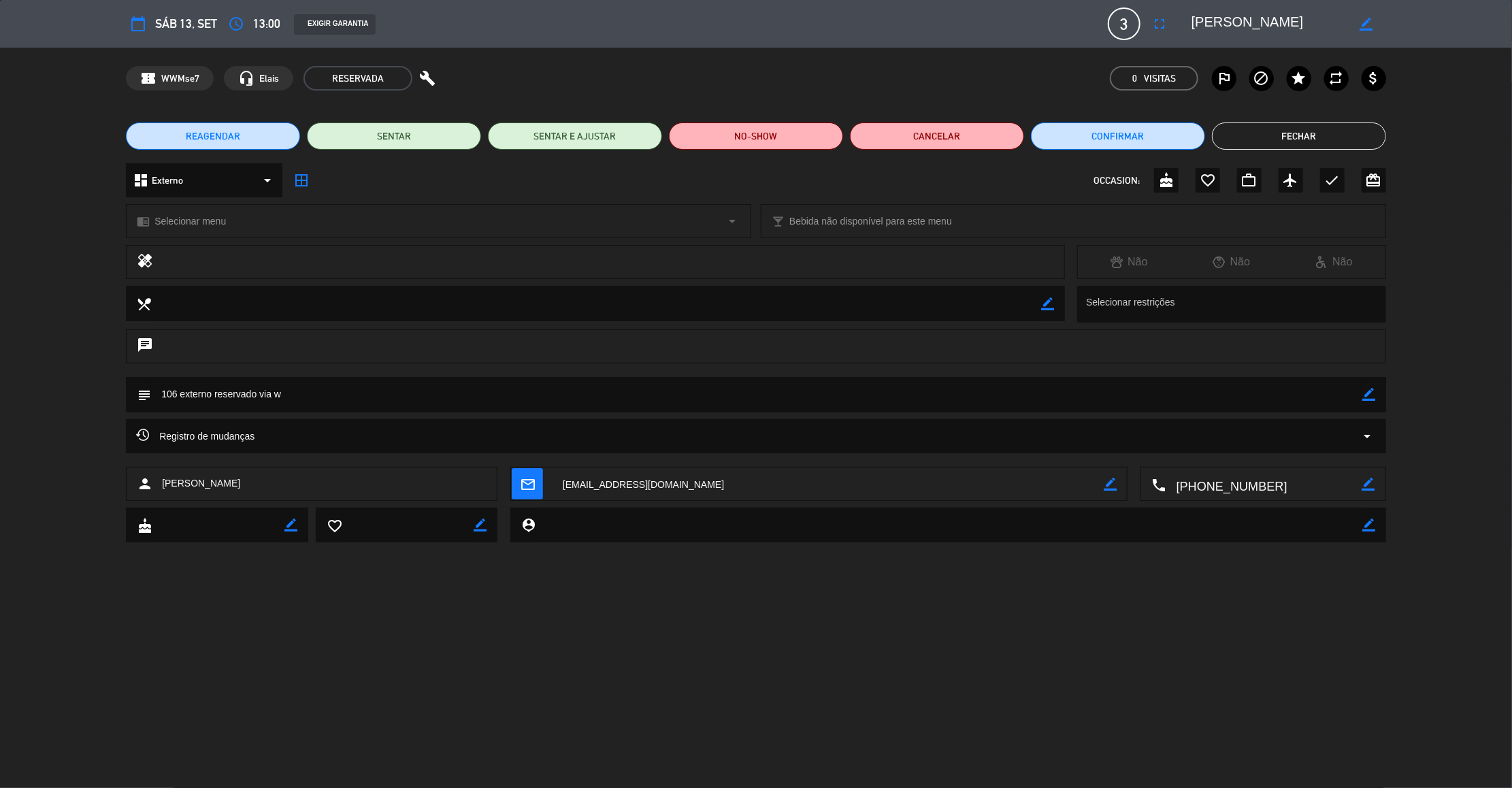
click at [1372, 396] on icon "border_color" at bounding box center [1369, 394] width 13 height 13
click at [178, 390] on textarea at bounding box center [757, 394] width 1212 height 34
type textarea "134 externo reservado via w"
click at [1371, 390] on icon at bounding box center [1369, 394] width 13 height 13
click at [1293, 134] on button "Fechar" at bounding box center [1298, 136] width 174 height 27
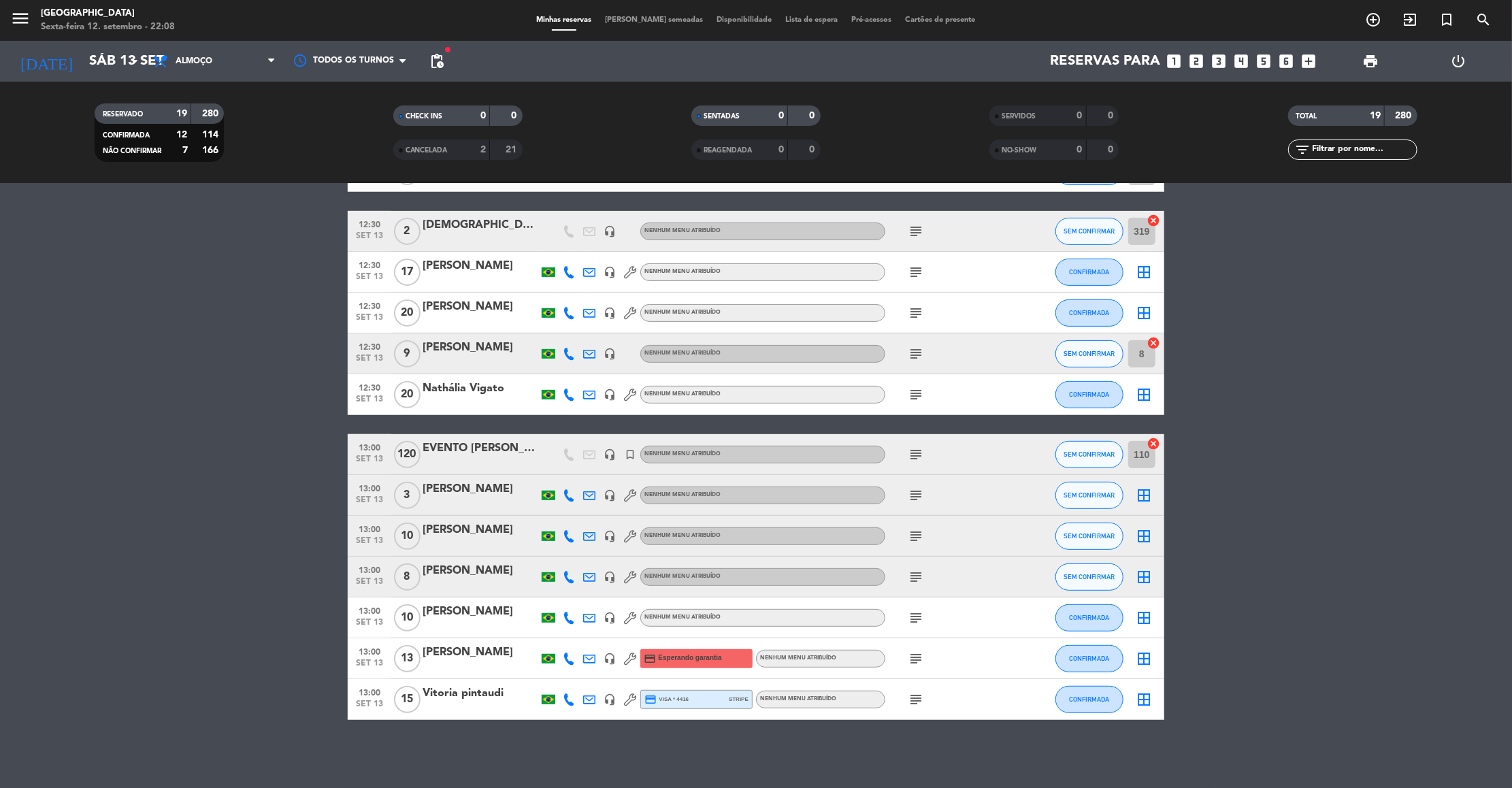
click at [467, 653] on div "[PERSON_NAME]" at bounding box center [480, 653] width 116 height 18
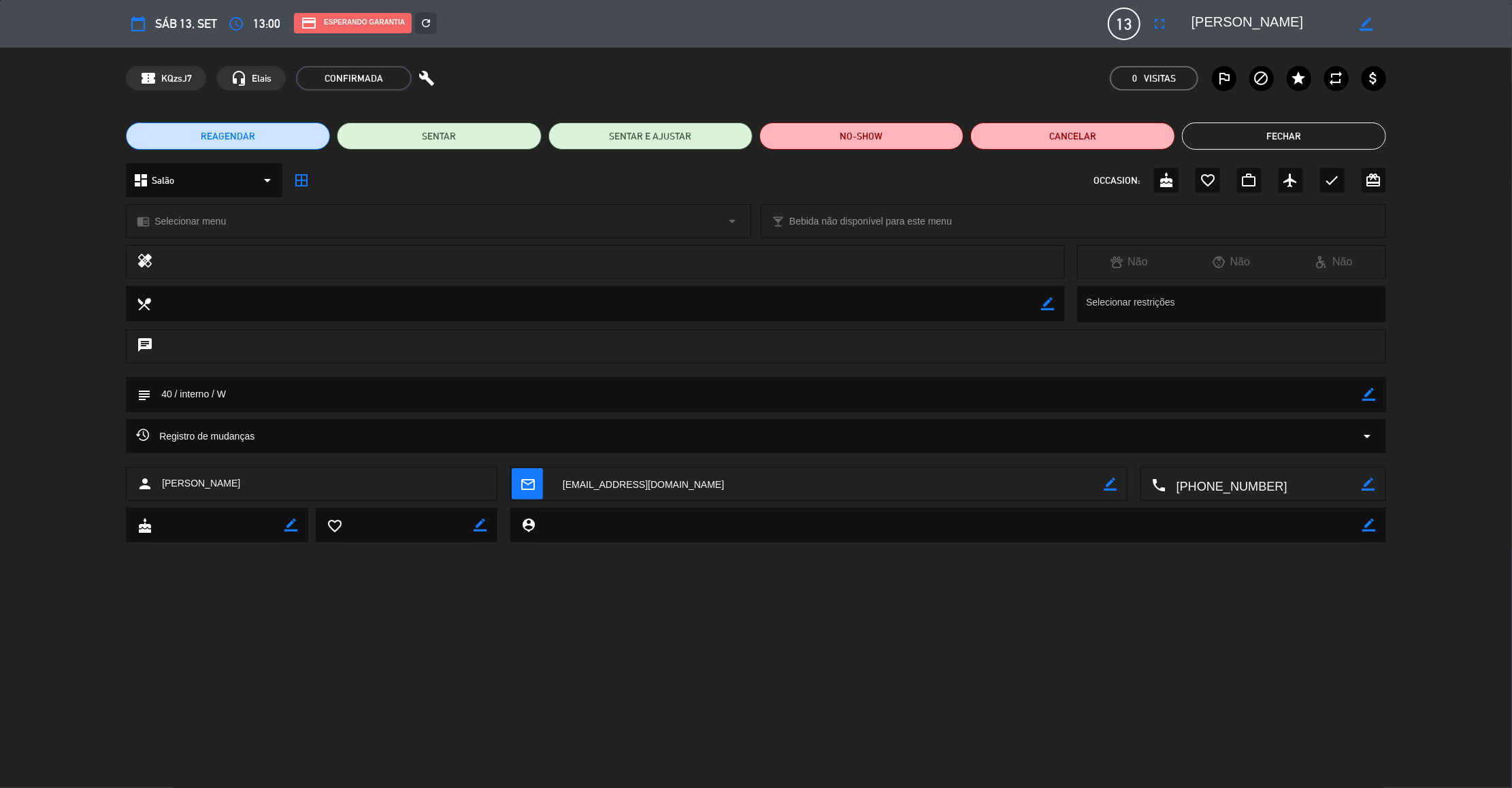
click at [1370, 393] on icon "border_color" at bounding box center [1369, 394] width 13 height 13
click at [175, 390] on textarea at bounding box center [757, 394] width 1212 height 34
type textarea "14 / interno / W"
click at [1365, 395] on icon at bounding box center [1369, 394] width 13 height 13
click at [1278, 133] on button "Fechar" at bounding box center [1283, 136] width 204 height 27
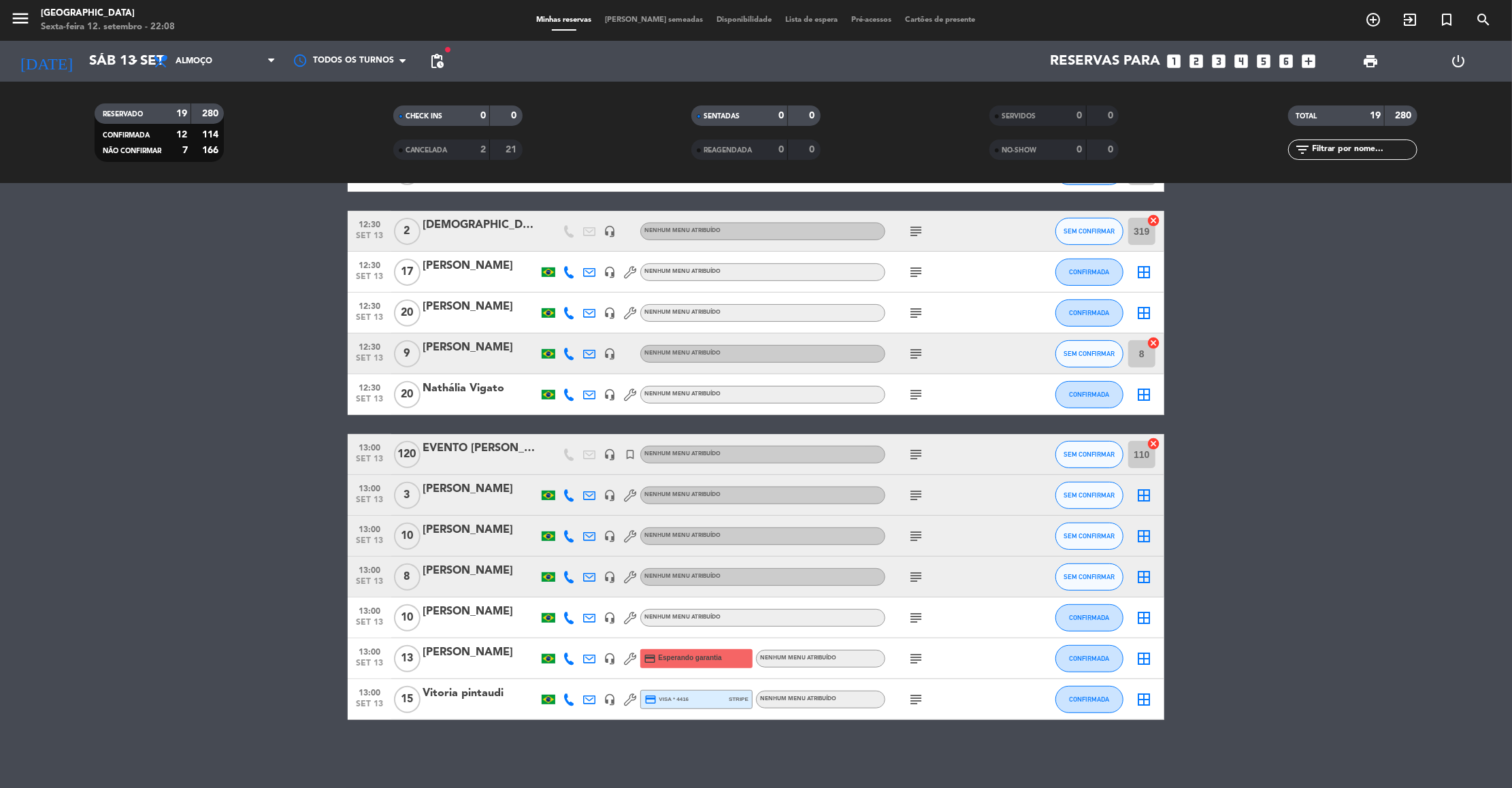
click at [911, 700] on icon "subject" at bounding box center [916, 700] width 16 height 16
click at [490, 694] on div "Vitoria pintaudi" at bounding box center [480, 693] width 116 height 18
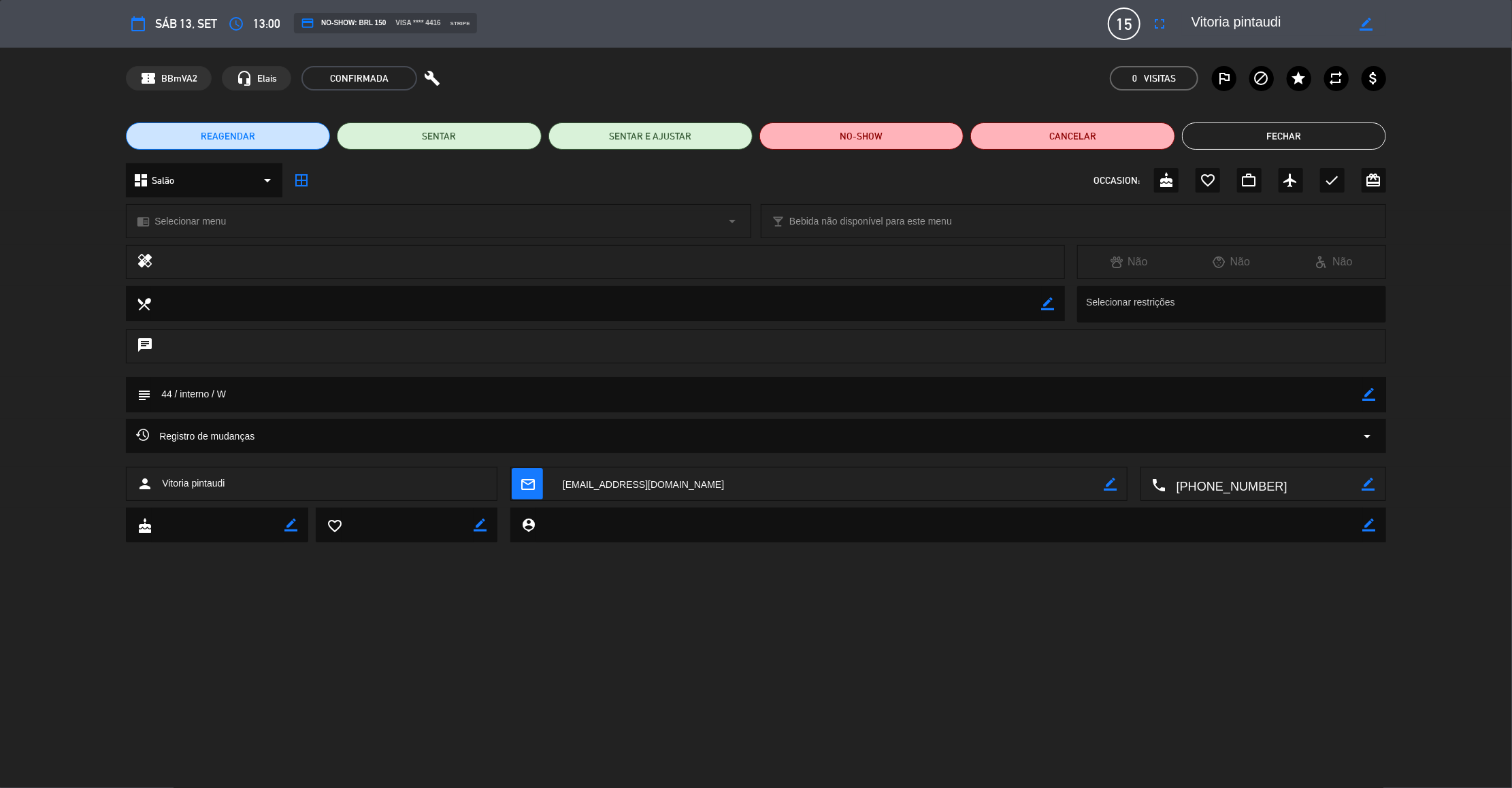
click at [1372, 394] on icon "border_color" at bounding box center [1369, 394] width 13 height 13
click at [173, 392] on textarea at bounding box center [757, 394] width 1212 height 34
type textarea "40 / interno / W"
click at [1370, 391] on icon at bounding box center [1369, 394] width 13 height 13
click at [1322, 137] on button "Fechar" at bounding box center [1283, 136] width 204 height 27
